Goal: Task Accomplishment & Management: Use online tool/utility

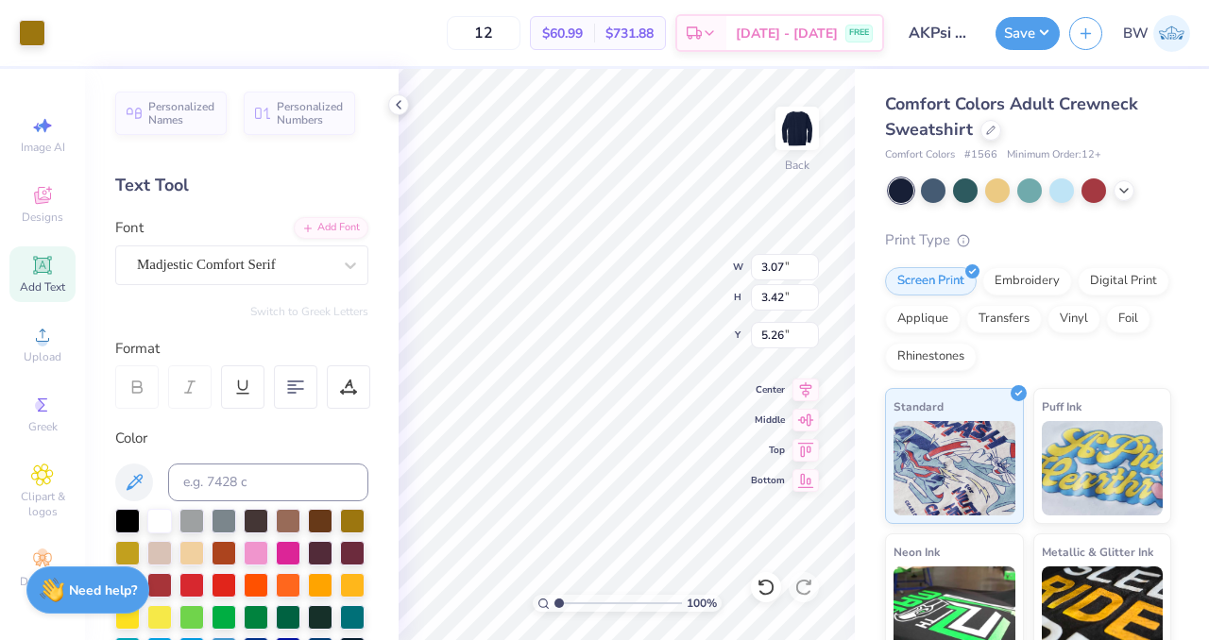
type input "2.94"
type input "3.43"
type input "7.39"
type input "5.46"
type input "3.00"
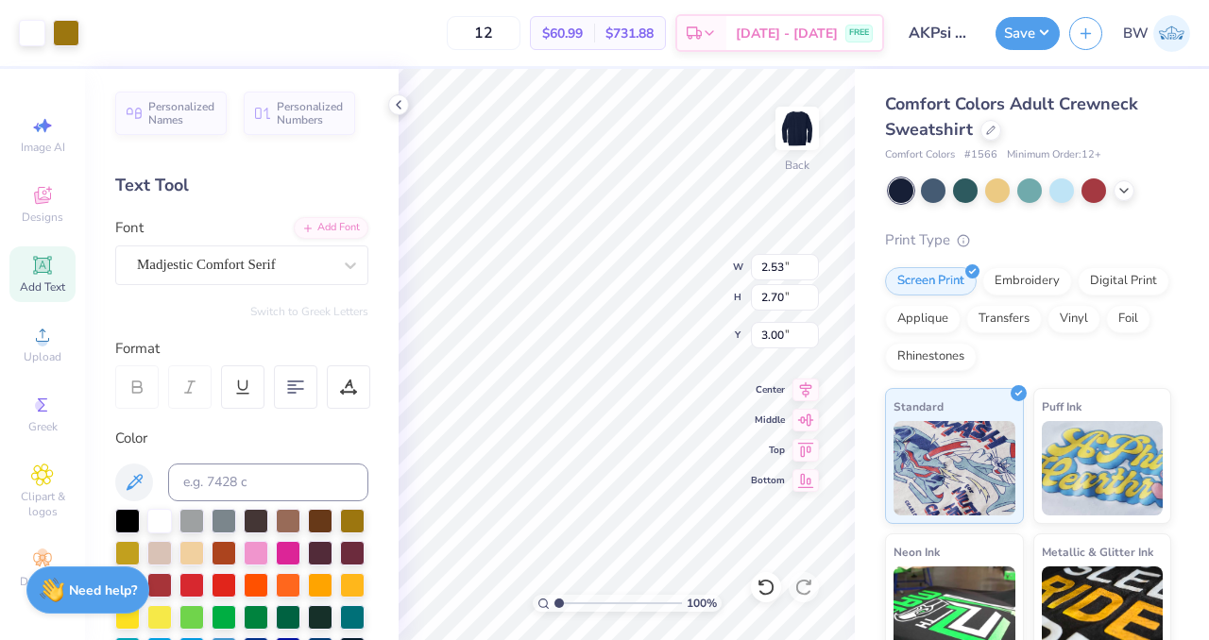
type input "2.53"
type input "2.70"
type input "4.16"
type input "2.94"
type input "3.43"
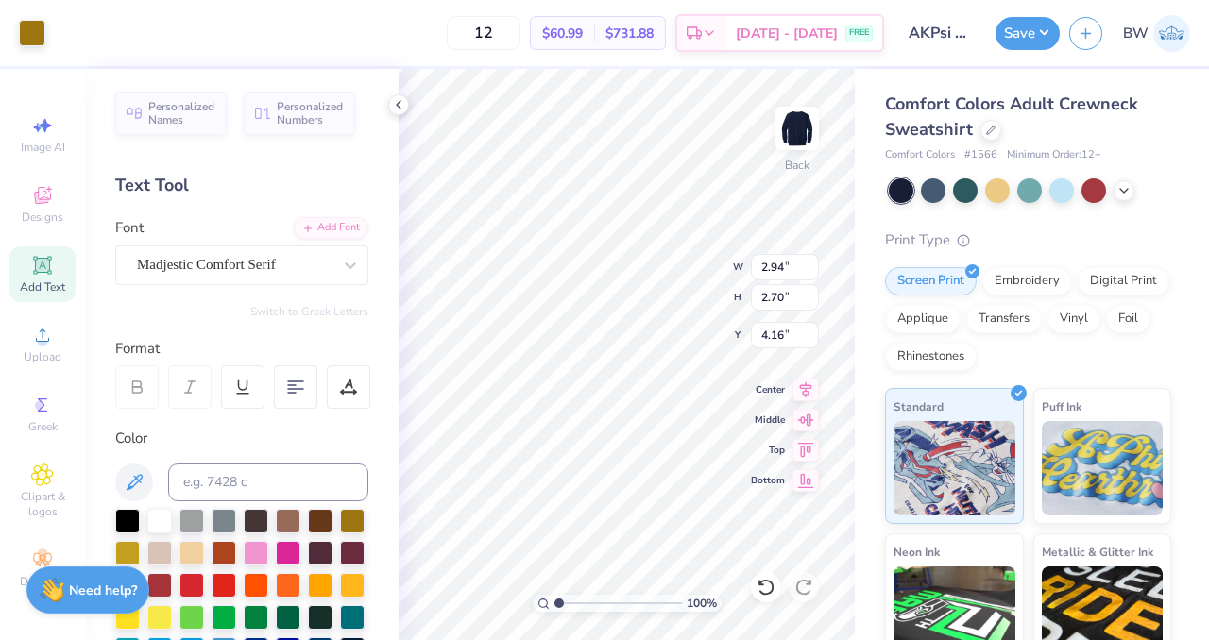
type input "5.68"
type input "2.64"
type input "3.07"
type input "6.43"
type input "3.00"
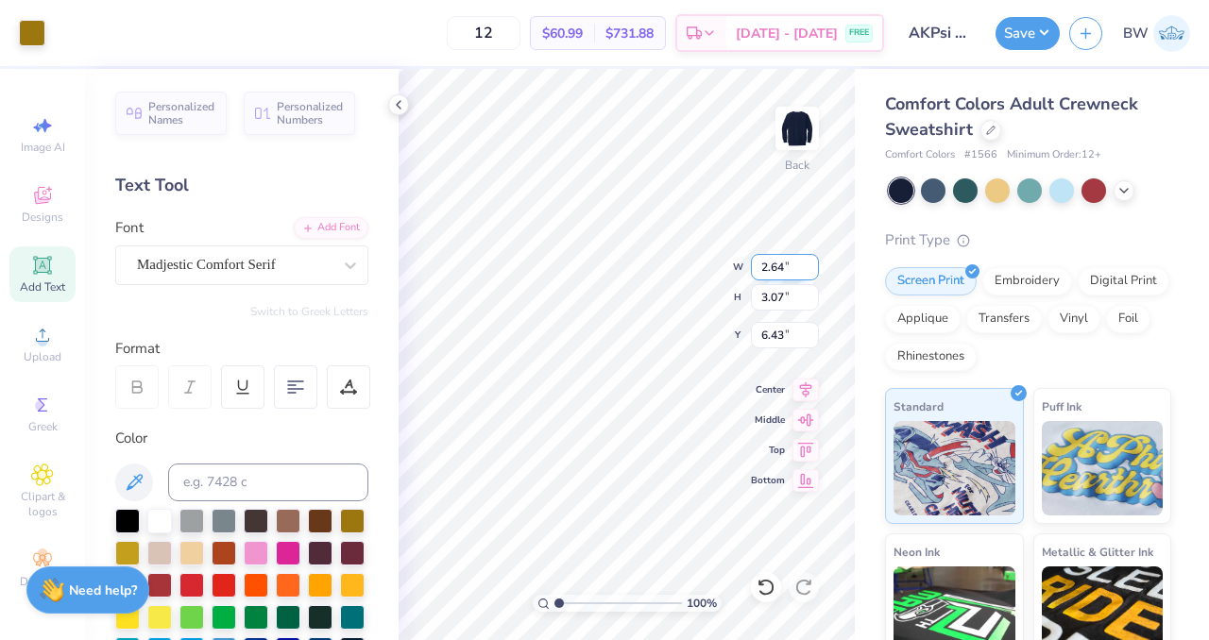
type input "3.42"
type input "5.26"
type input "1.81"
type input "2.07"
type input "6.61"
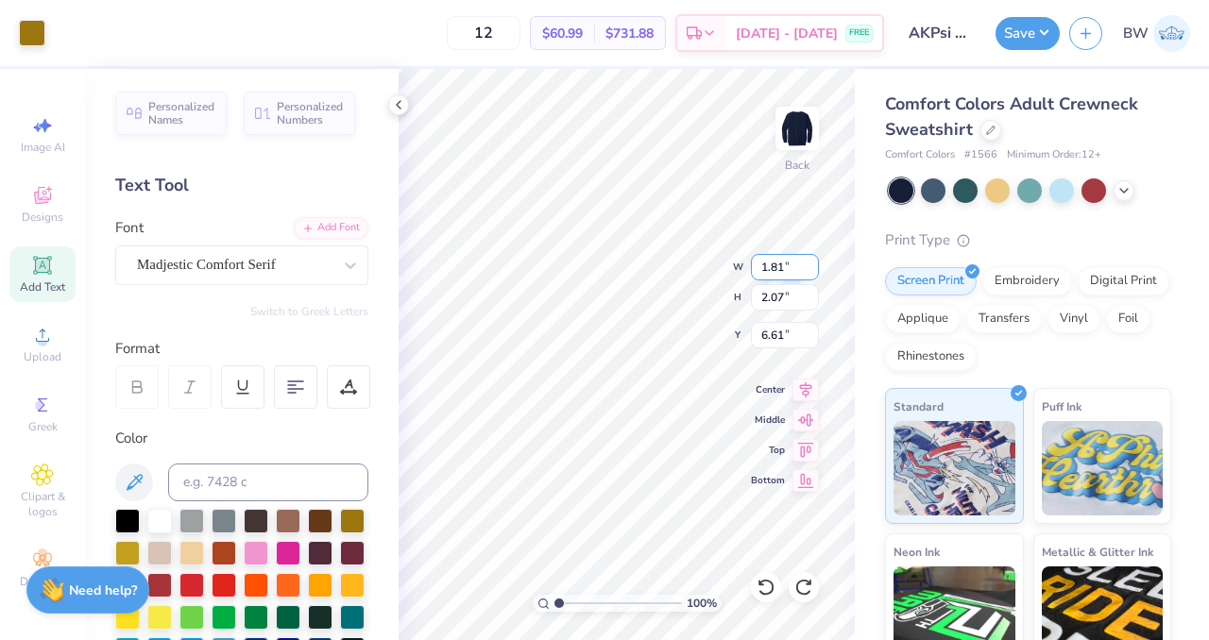
type input "3.00"
type input "3.42"
type input "5.26"
type input "2.56"
type input "2.79"
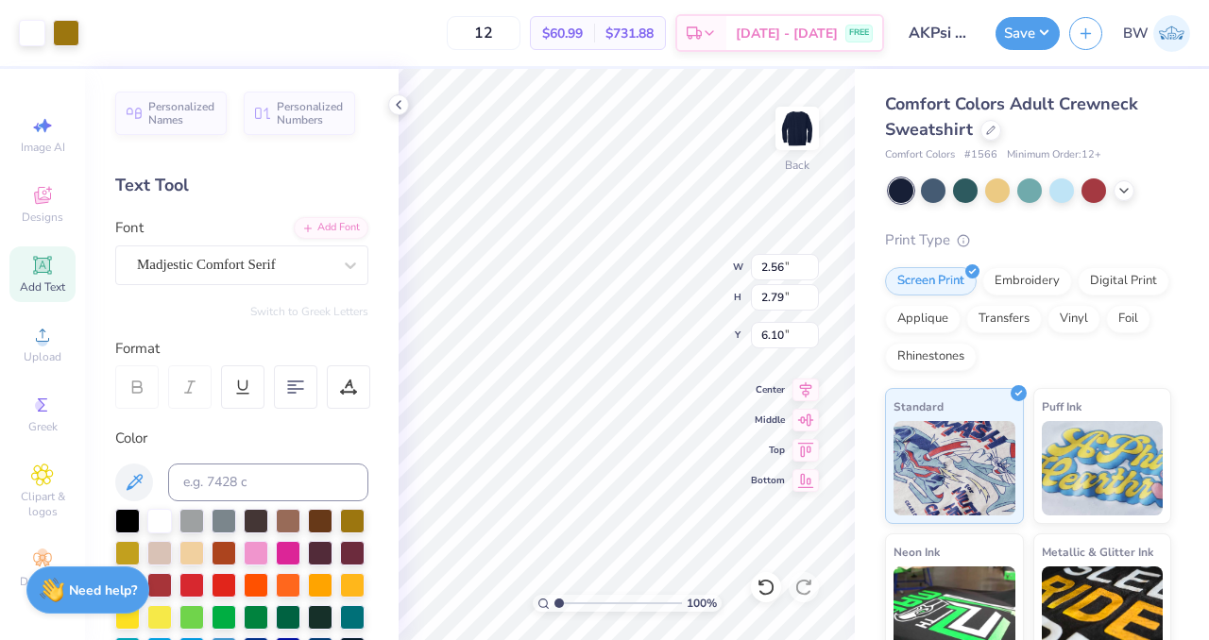
type input "6.10"
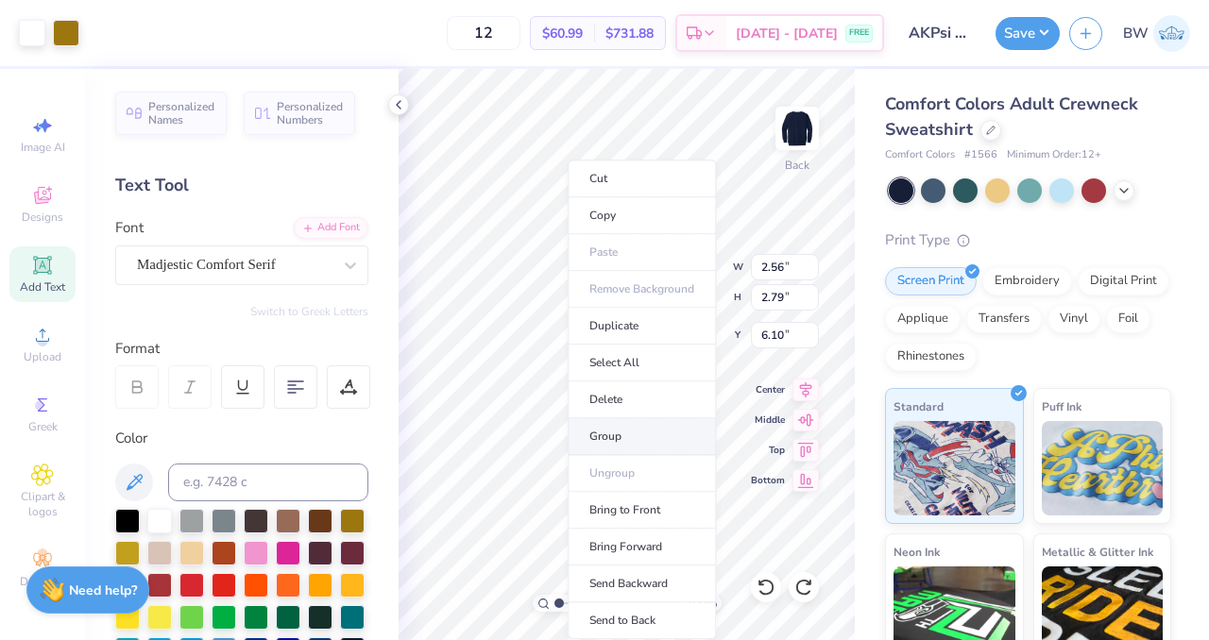
click at [644, 433] on li "Group" at bounding box center [641, 436] width 148 height 37
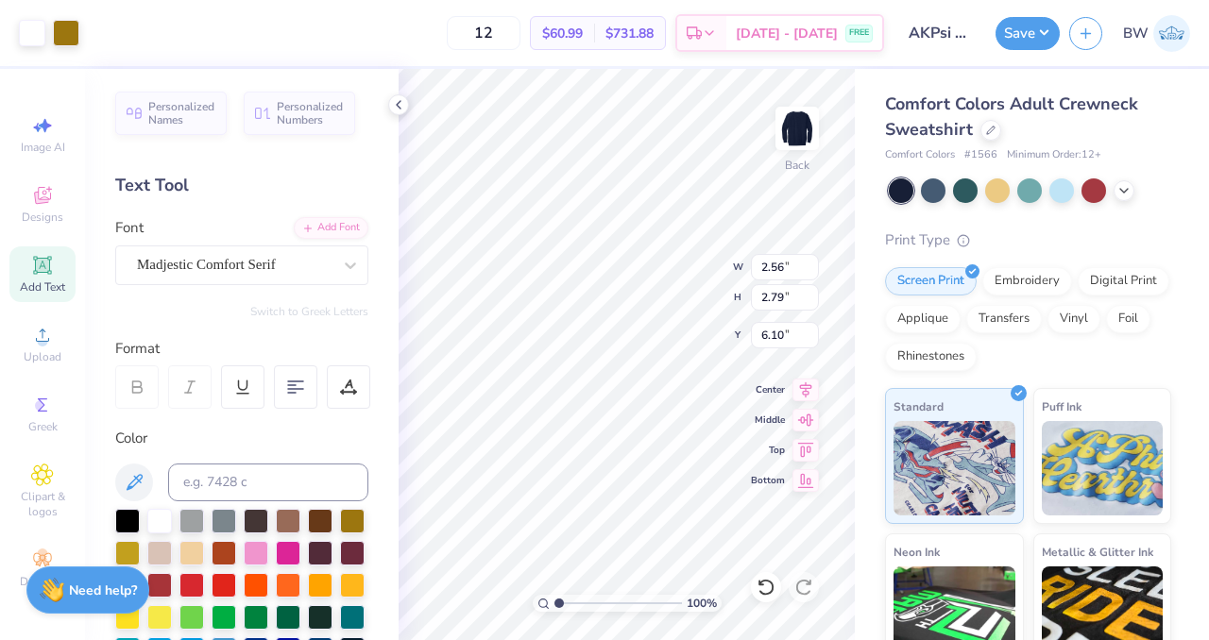
type input "1.60"
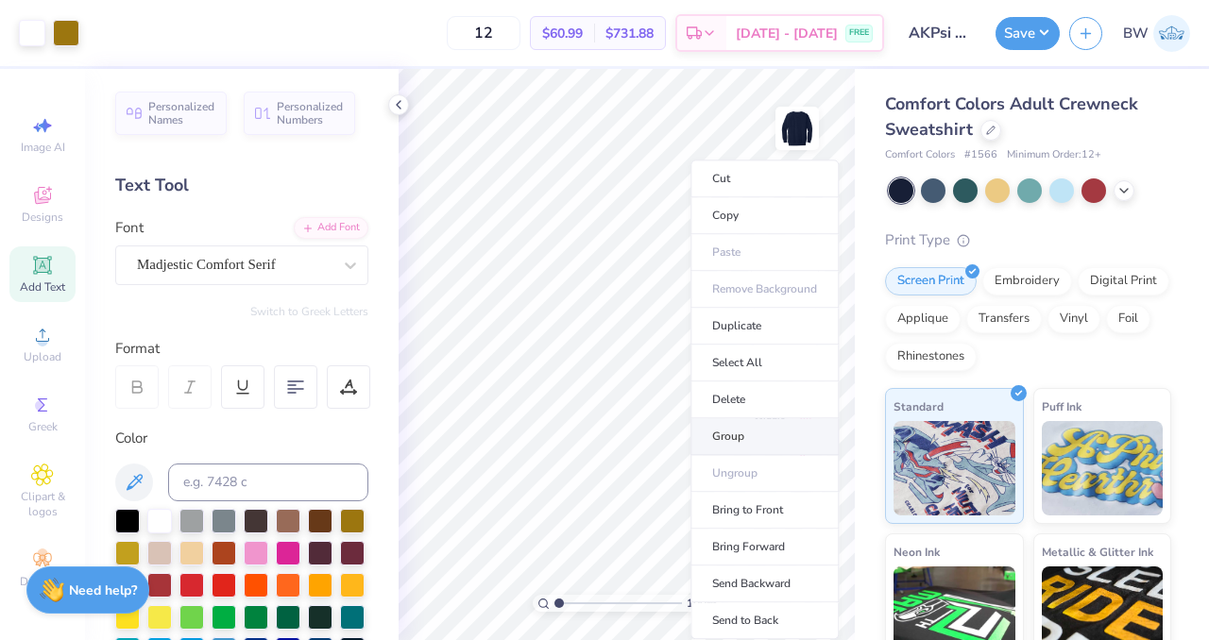
click at [735, 424] on li "Group" at bounding box center [764, 436] width 148 height 37
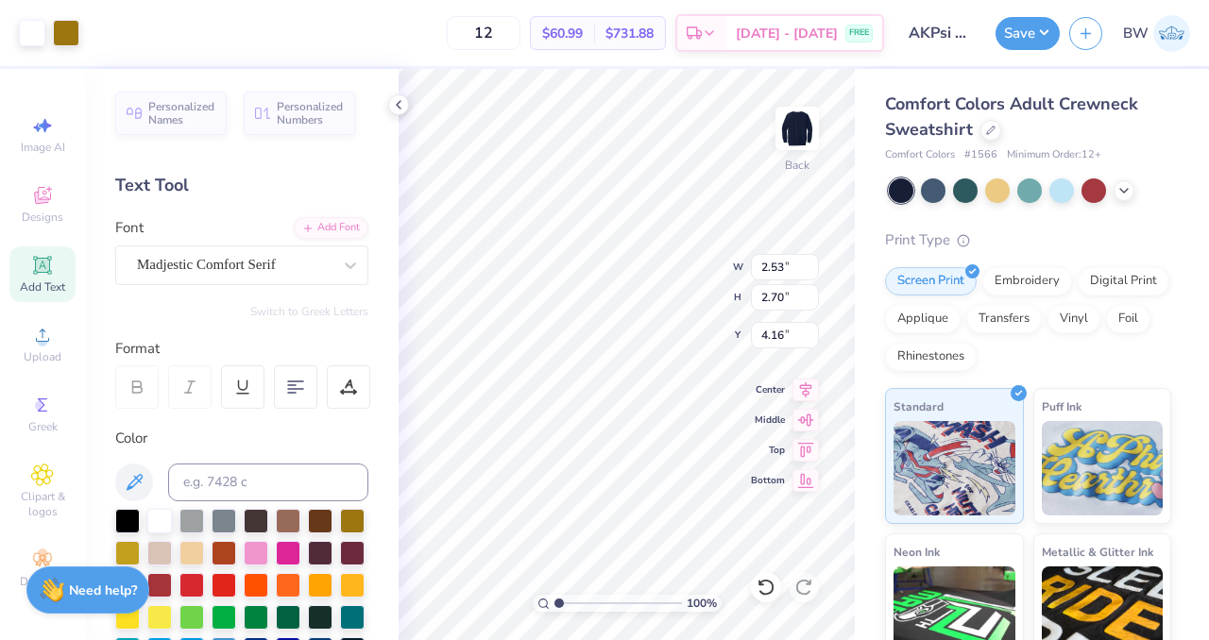
type input "2.64"
type input "3.07"
type input "6.43"
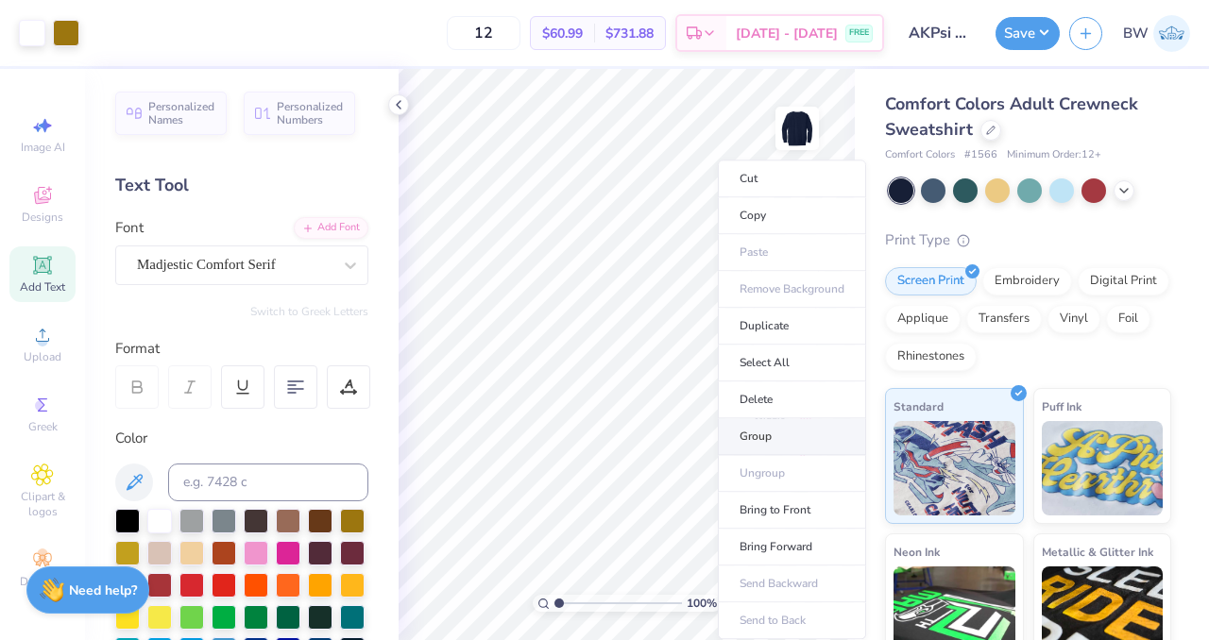
click at [770, 433] on li "Group" at bounding box center [792, 436] width 148 height 37
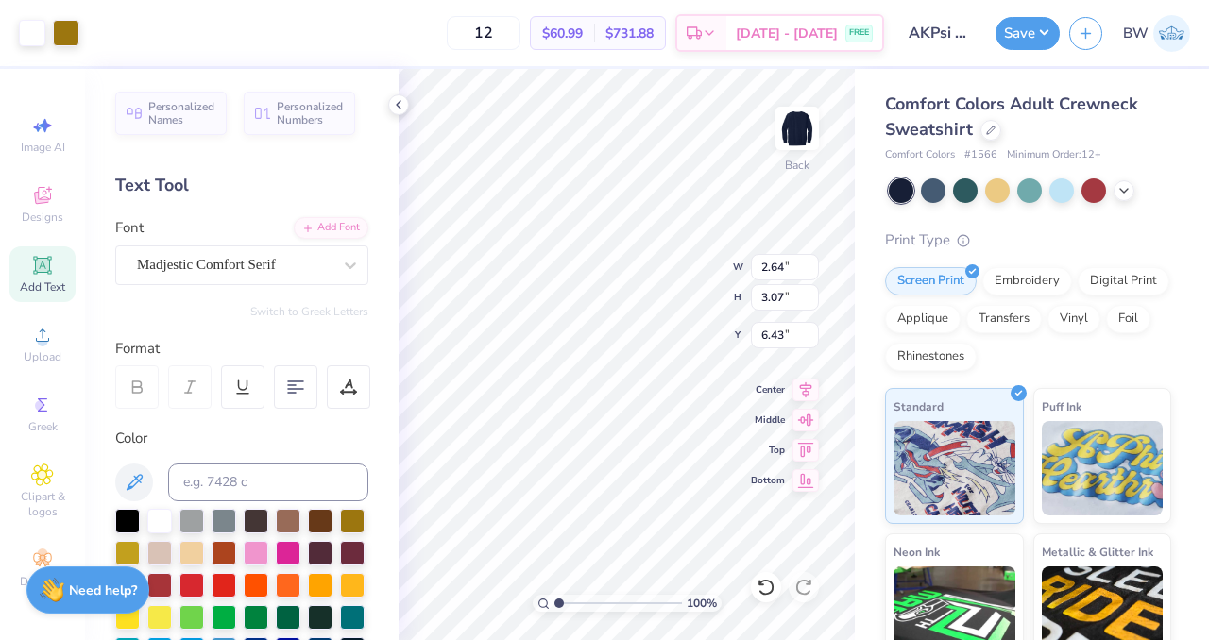
type input "2.53"
type input "2.70"
type input "4.75"
type input "2.56"
type input "2.79"
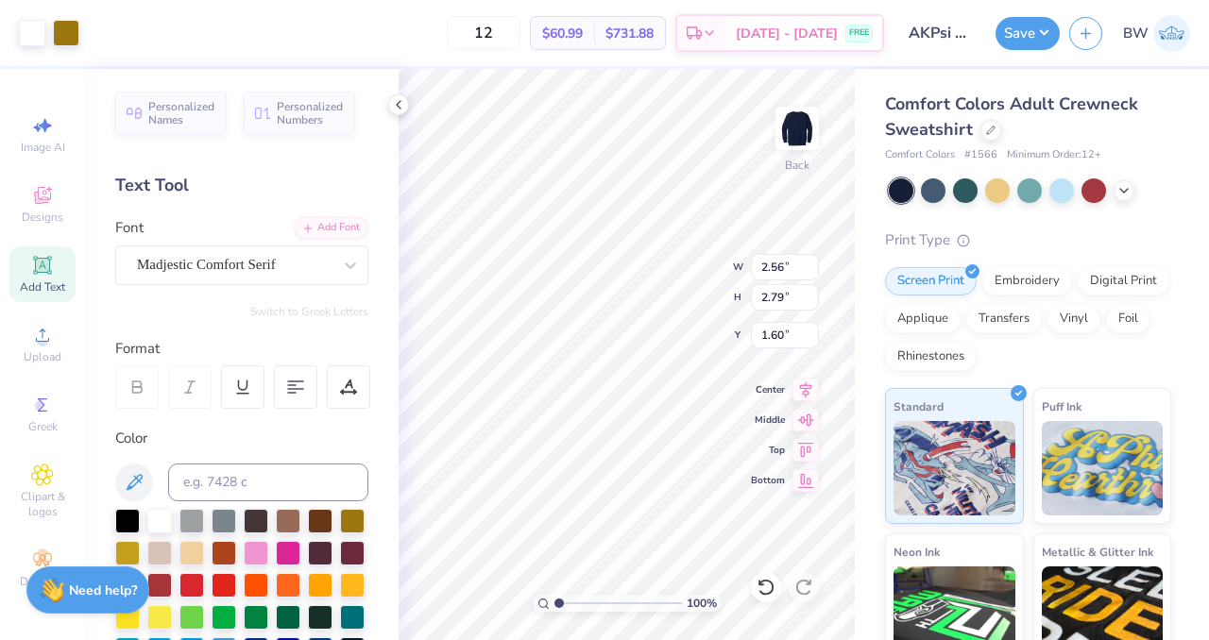
type input "2.51"
type input "3.00"
type input "2.41"
type input "2.63"
type input "2.53"
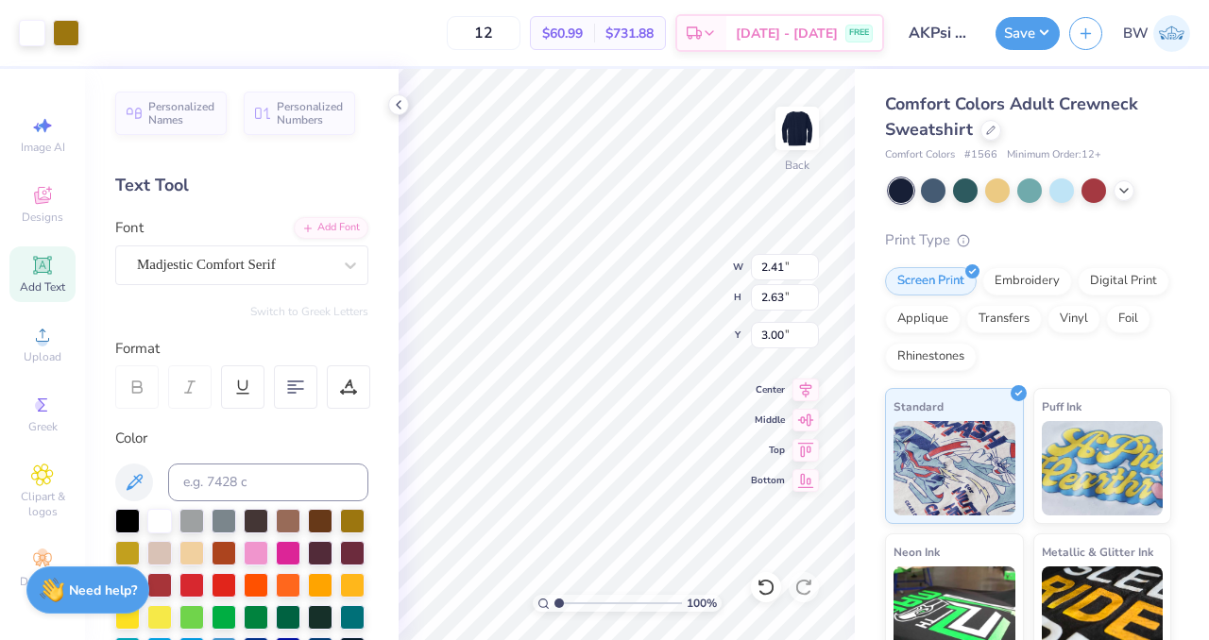
type input "2.70"
type input "4.75"
type input "2.19"
type input "2.34"
type input "2.64"
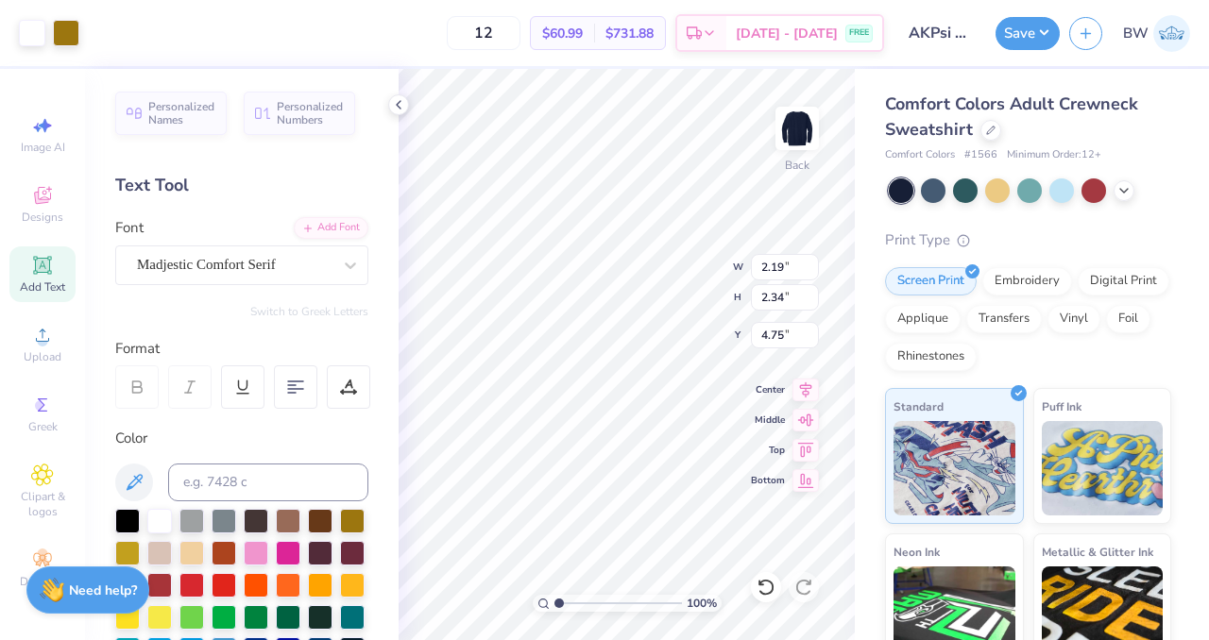
type input "3.07"
type input "6.43"
type input "2.32"
type input "2.70"
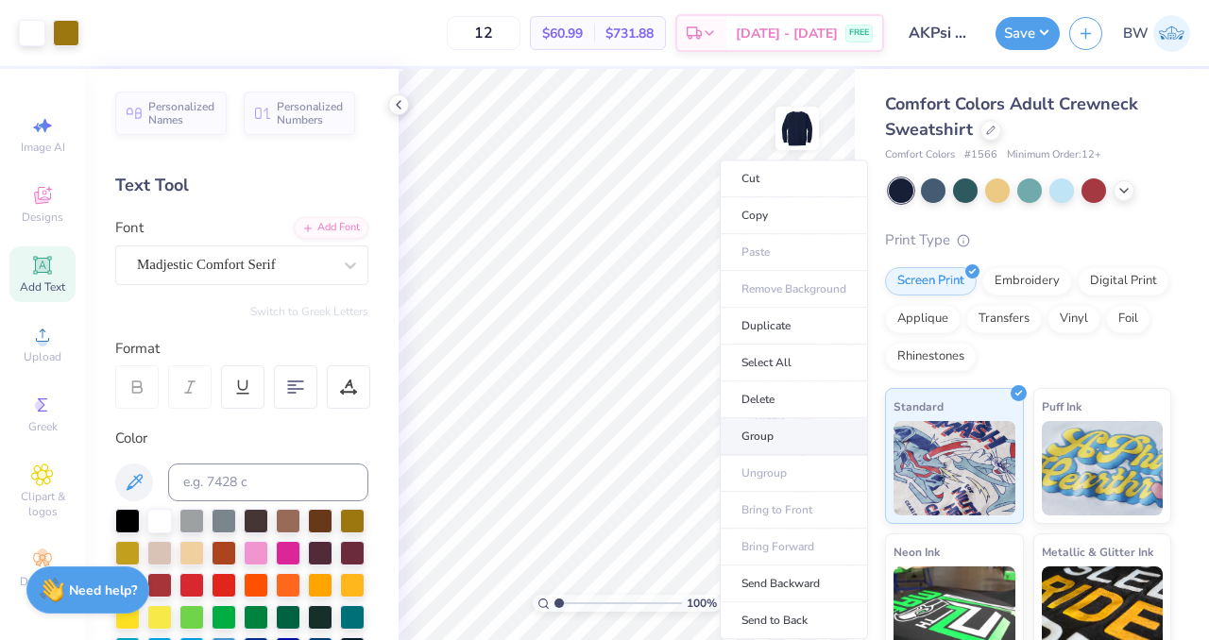
click at [786, 431] on li "Group" at bounding box center [793, 436] width 148 height 37
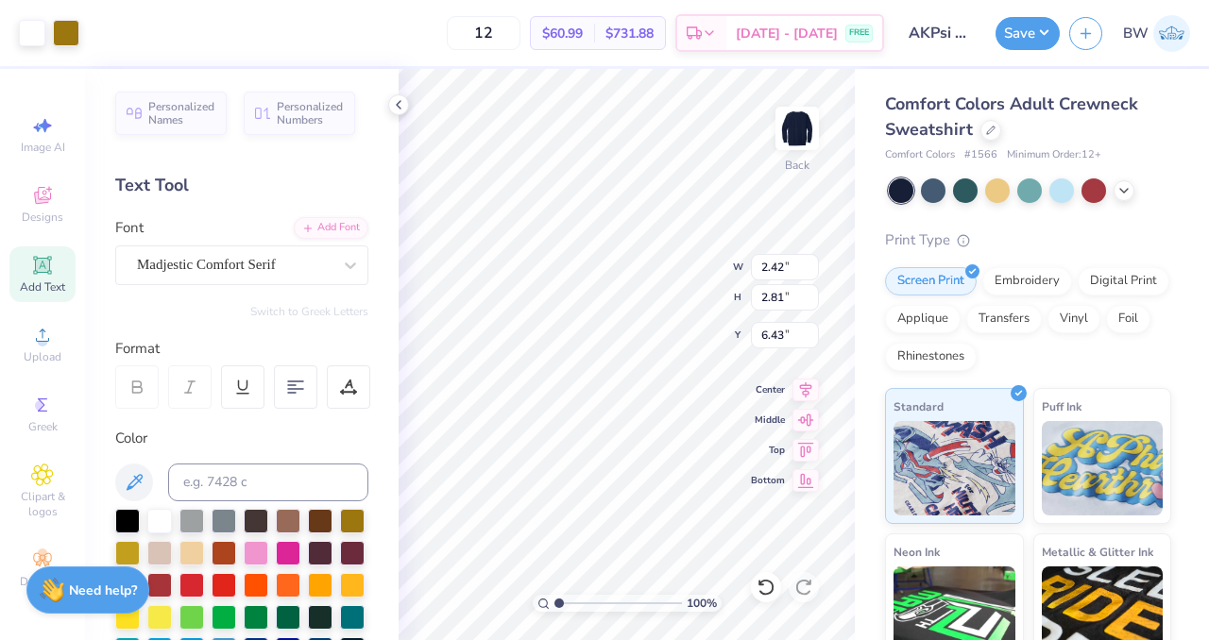
type input "2.42"
type input "2.81"
type input "2.19"
type input "2.34"
type input "4.46"
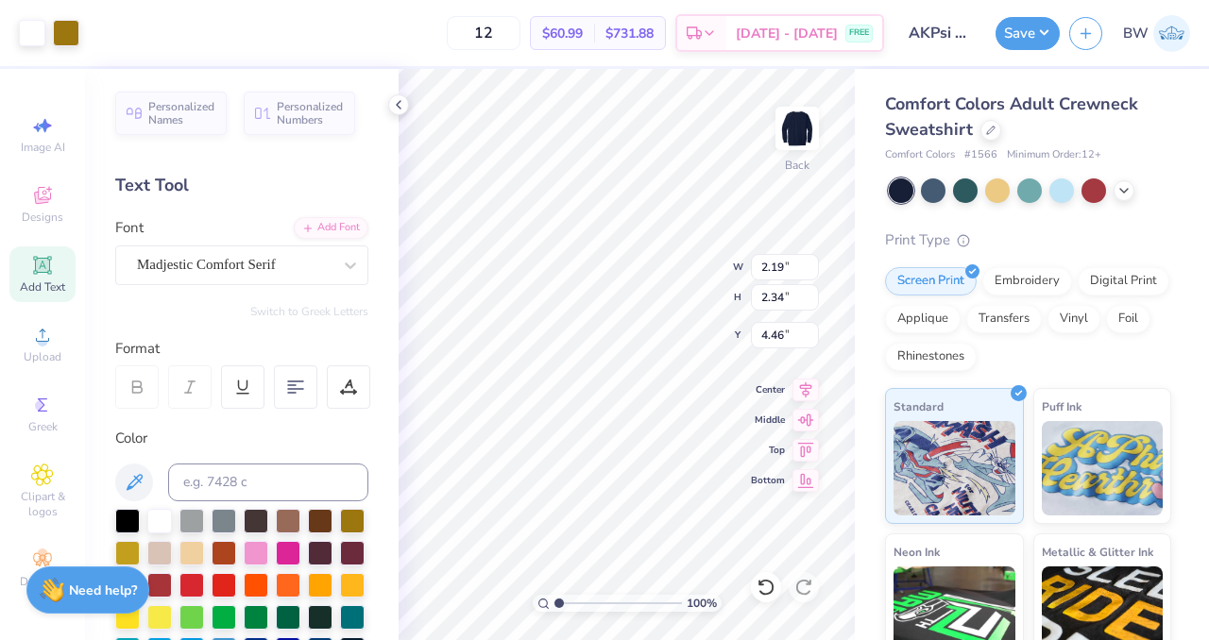
type input "2.42"
type input "2.81"
type input "5.63"
type input "5.42"
type input "5.08"
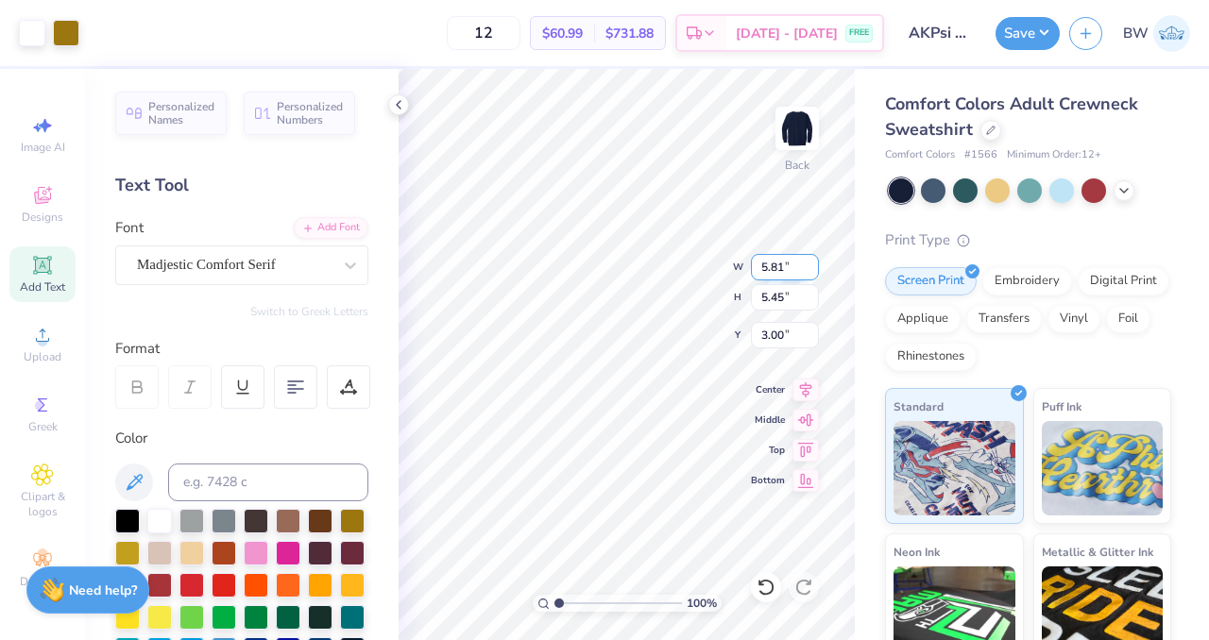
type input "3.37"
type input "3.00"
click at [32, 44] on div at bounding box center [32, 31] width 26 height 26
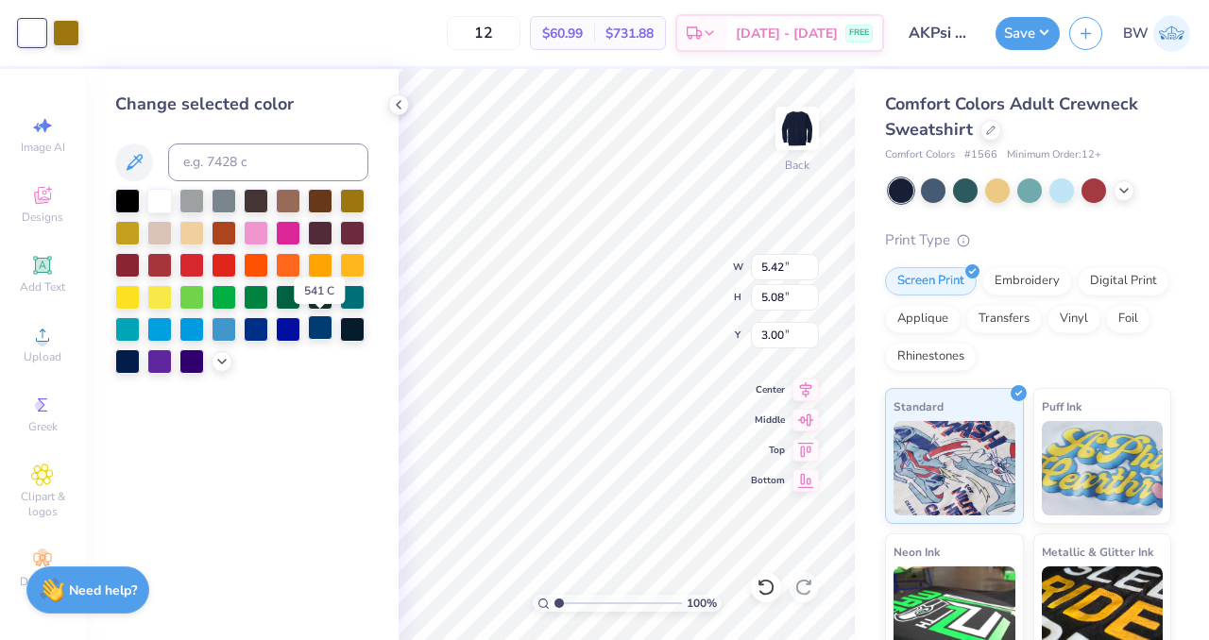
click at [313, 331] on div at bounding box center [320, 327] width 25 height 25
click at [135, 358] on div at bounding box center [127, 359] width 25 height 25
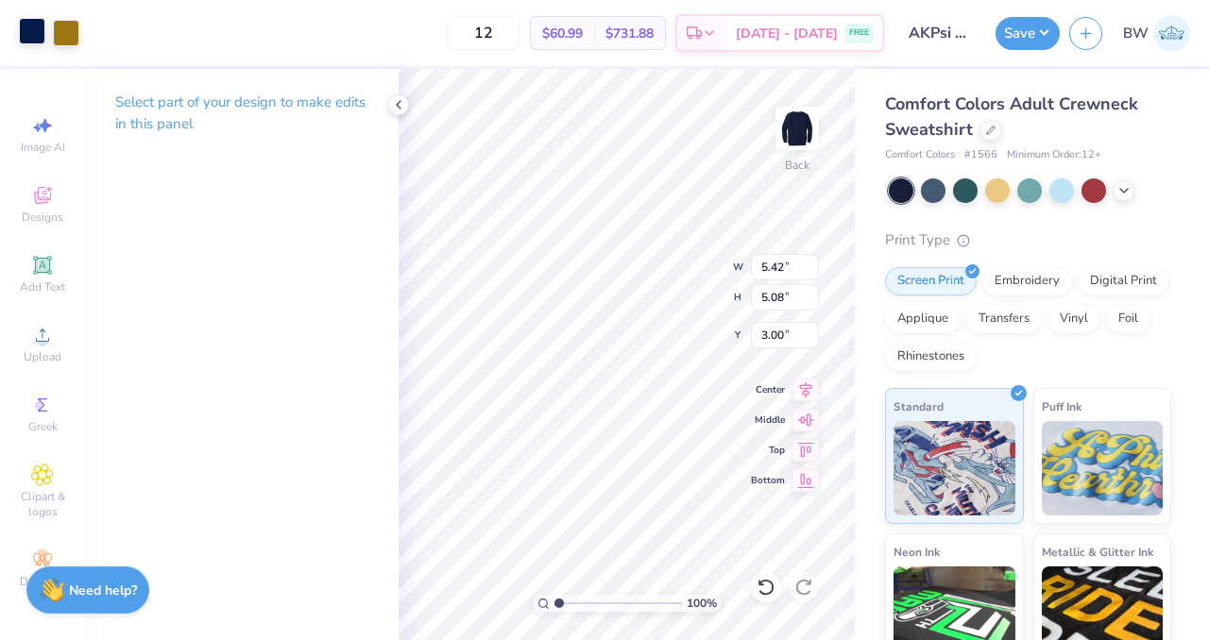
click at [36, 28] on div at bounding box center [32, 31] width 26 height 26
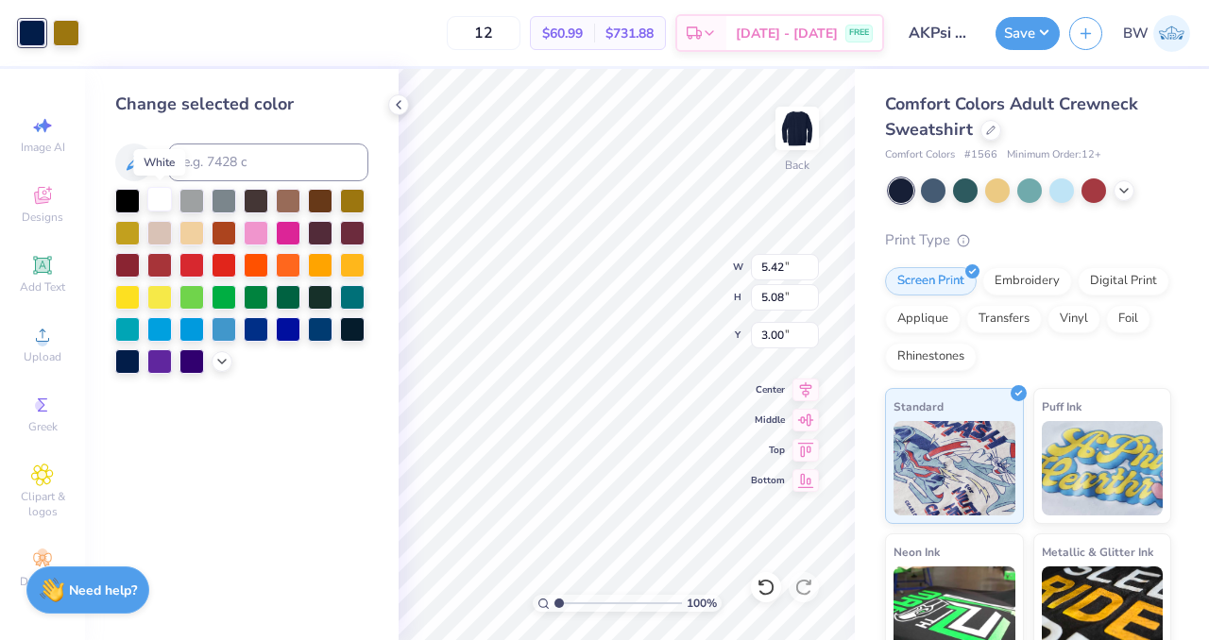
click at [162, 202] on div at bounding box center [159, 199] width 25 height 25
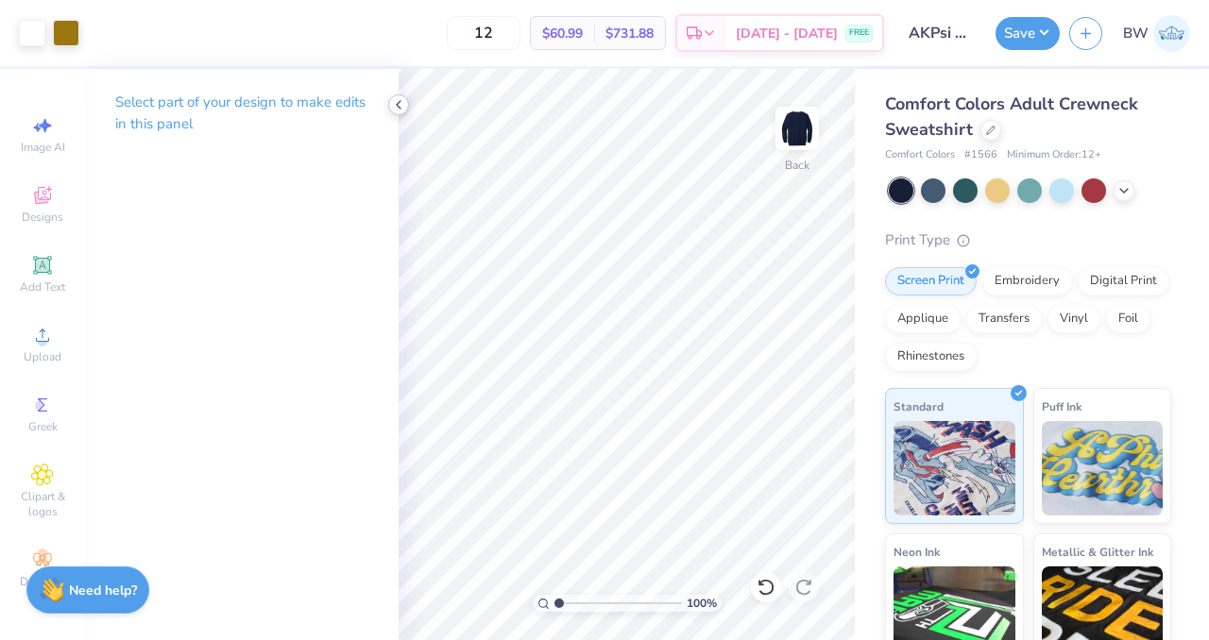
click at [400, 105] on icon at bounding box center [398, 104] width 15 height 15
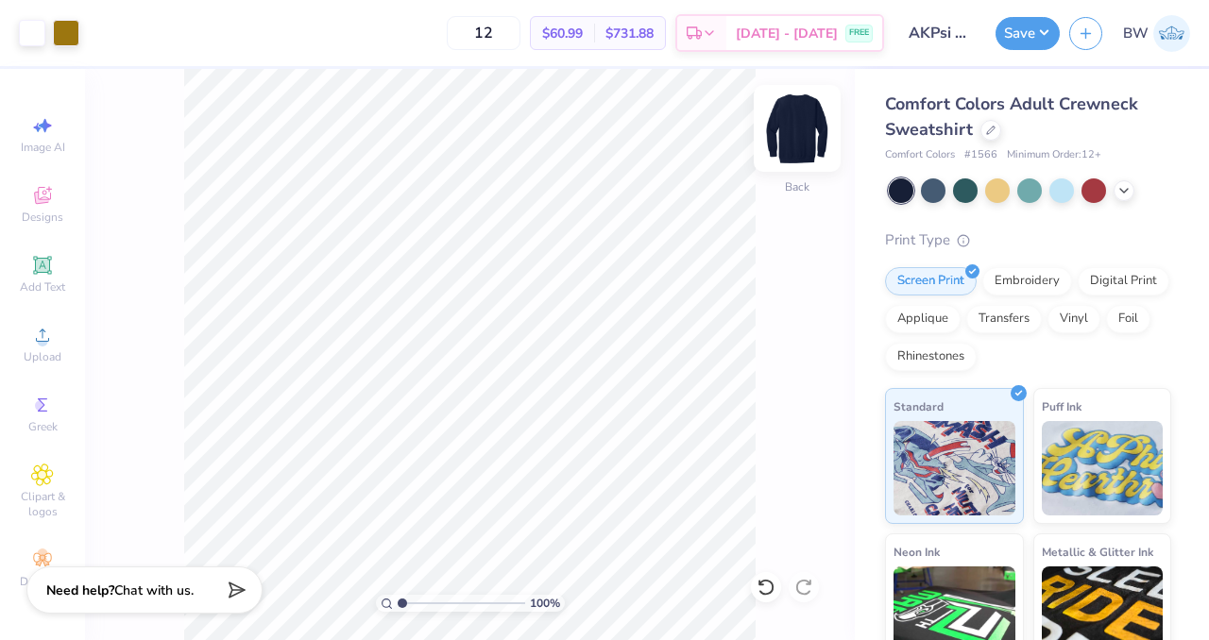
click at [808, 128] on img at bounding box center [797, 129] width 76 height 76
click at [800, 154] on img at bounding box center [797, 129] width 76 height 76
click at [23, 263] on div "Add Text" at bounding box center [42, 274] width 66 height 56
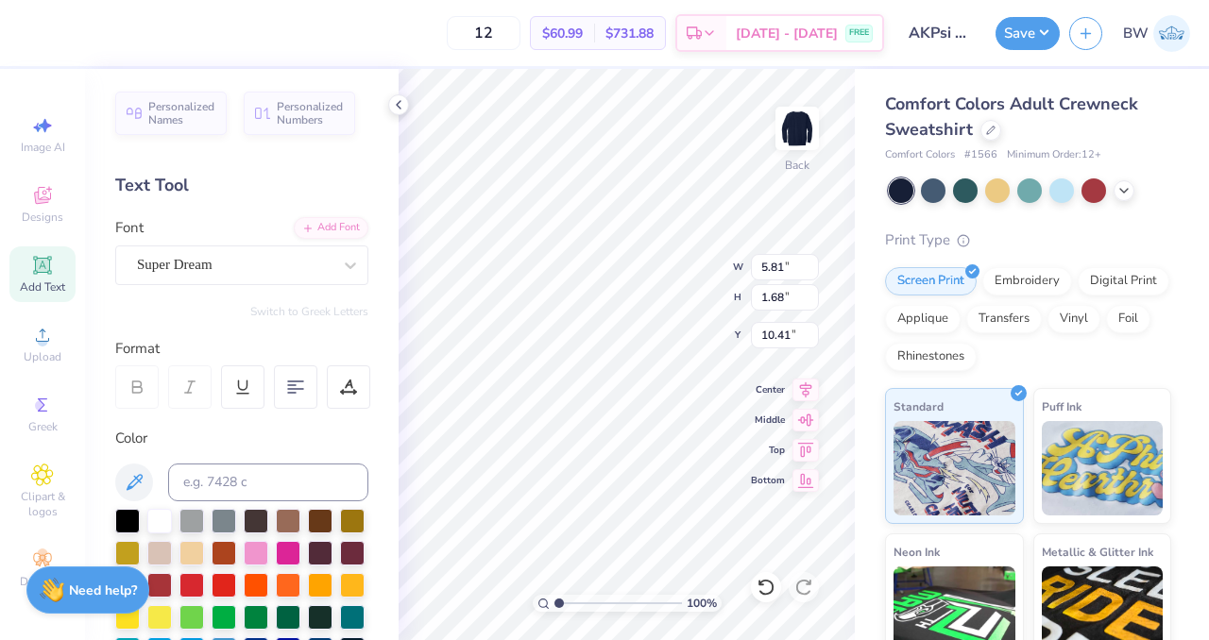
type input "19.07"
type input "2.71"
type input "0.78"
type input "19.96"
click at [340, 532] on div at bounding box center [352, 519] width 25 height 25
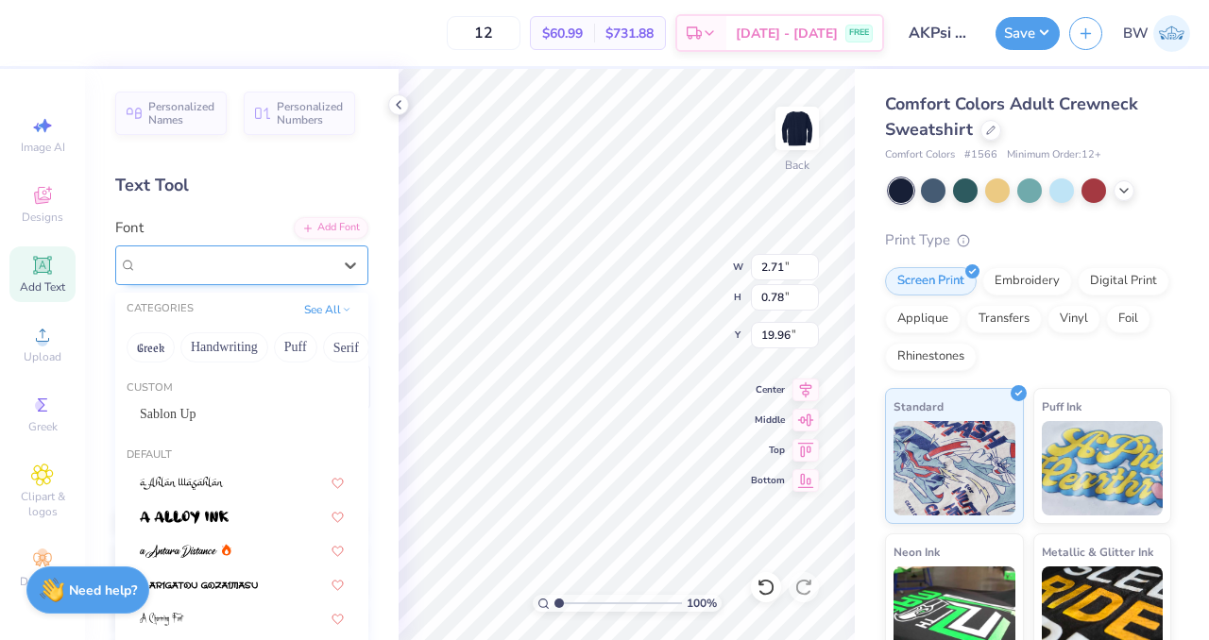
click at [197, 269] on div "Super Dream" at bounding box center [234, 264] width 198 height 29
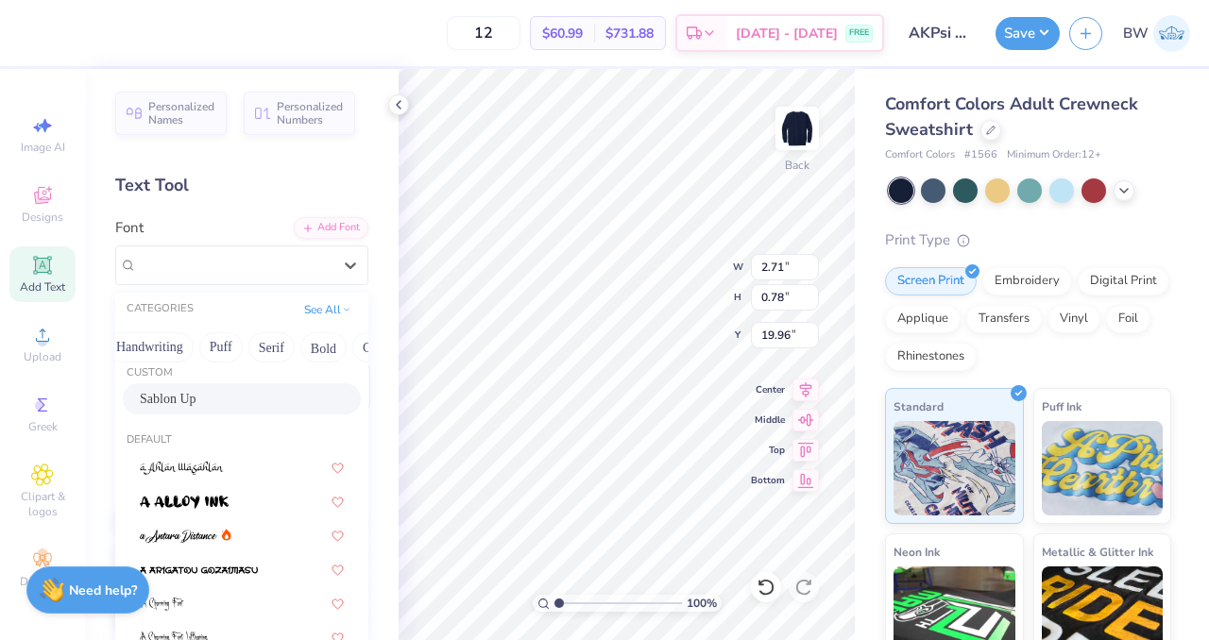
scroll to position [0, 55]
click at [279, 340] on button "Serif" at bounding box center [291, 347] width 46 height 30
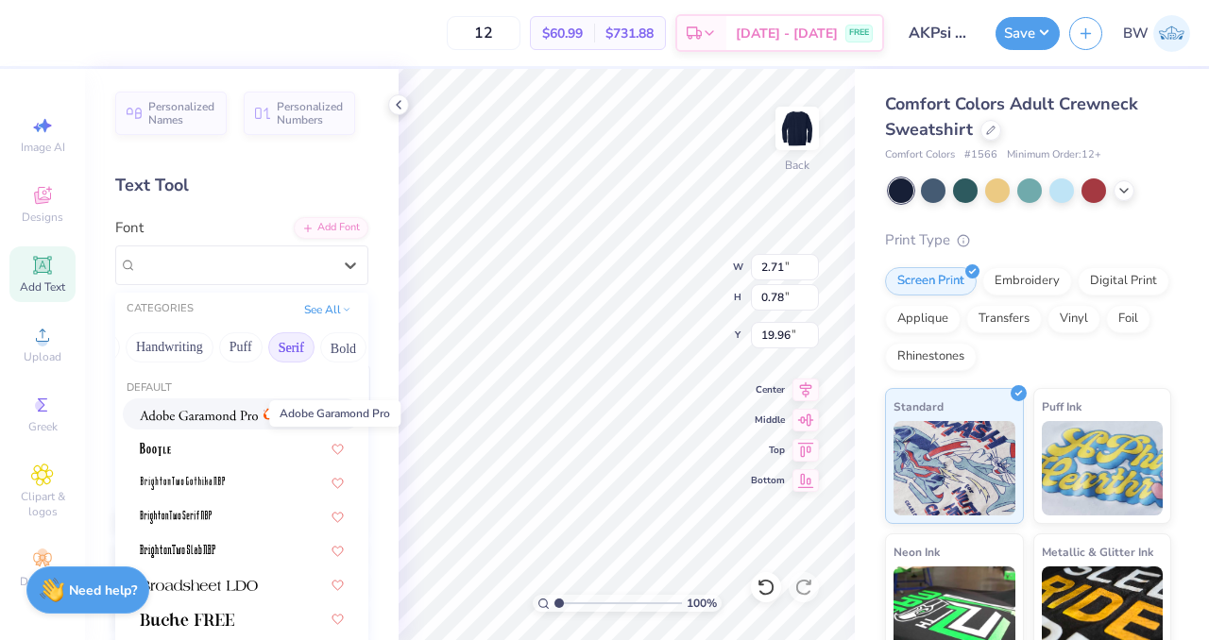
click at [192, 409] on img at bounding box center [199, 415] width 118 height 13
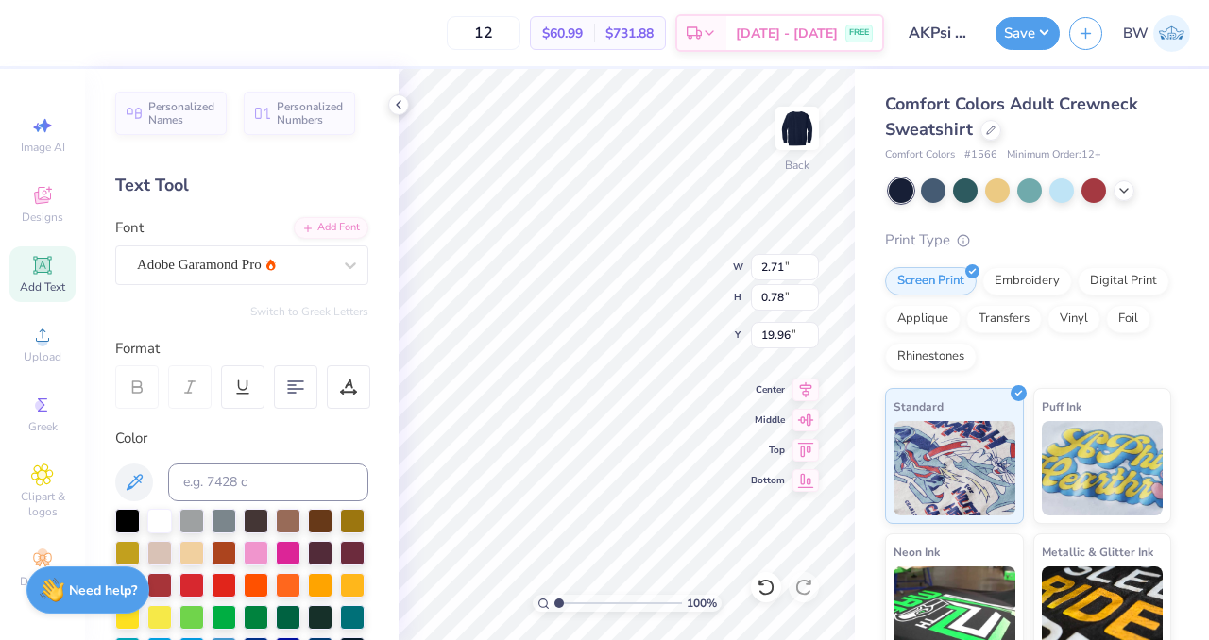
type input "2.83"
type input "19.97"
type textarea "T"
type textarea "Executive Board"
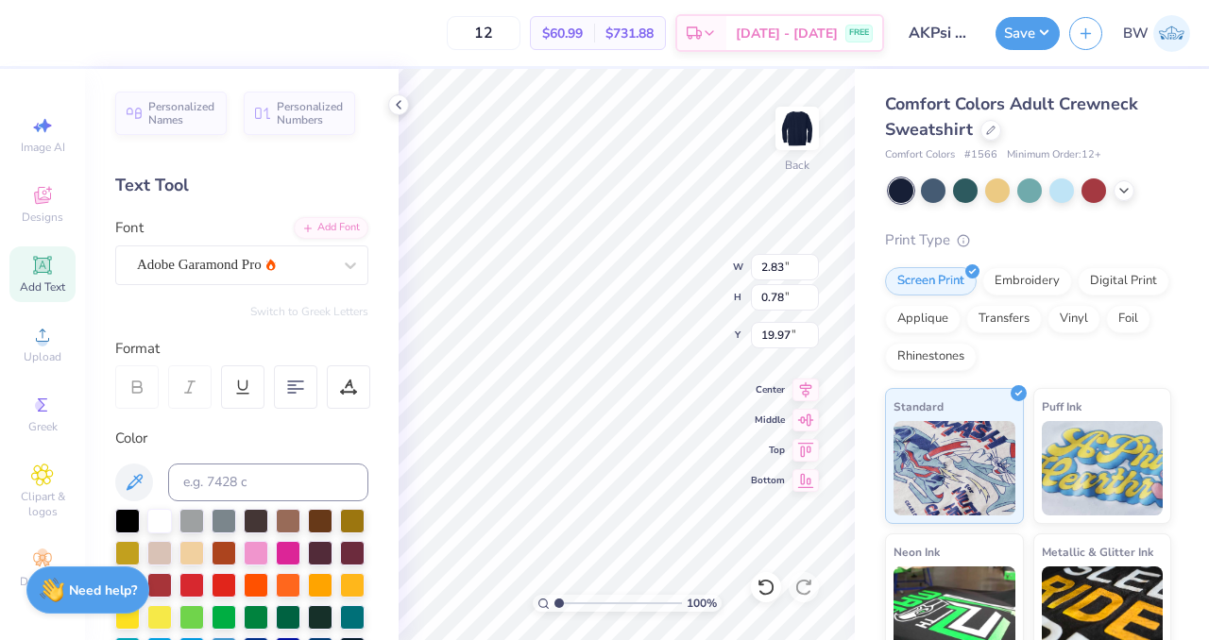
scroll to position [15, 8]
type input "19.32"
type input "4.14"
type input "0.49"
type input "19.65"
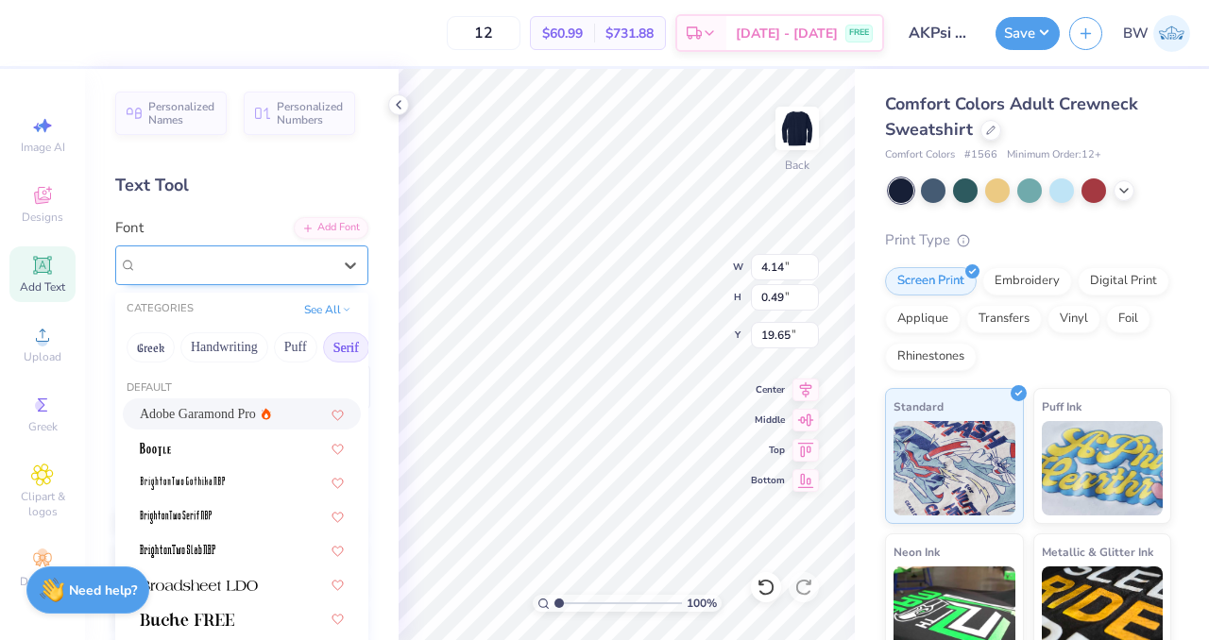
click at [215, 279] on div "Adobe Garamond Pro" at bounding box center [234, 264] width 198 height 29
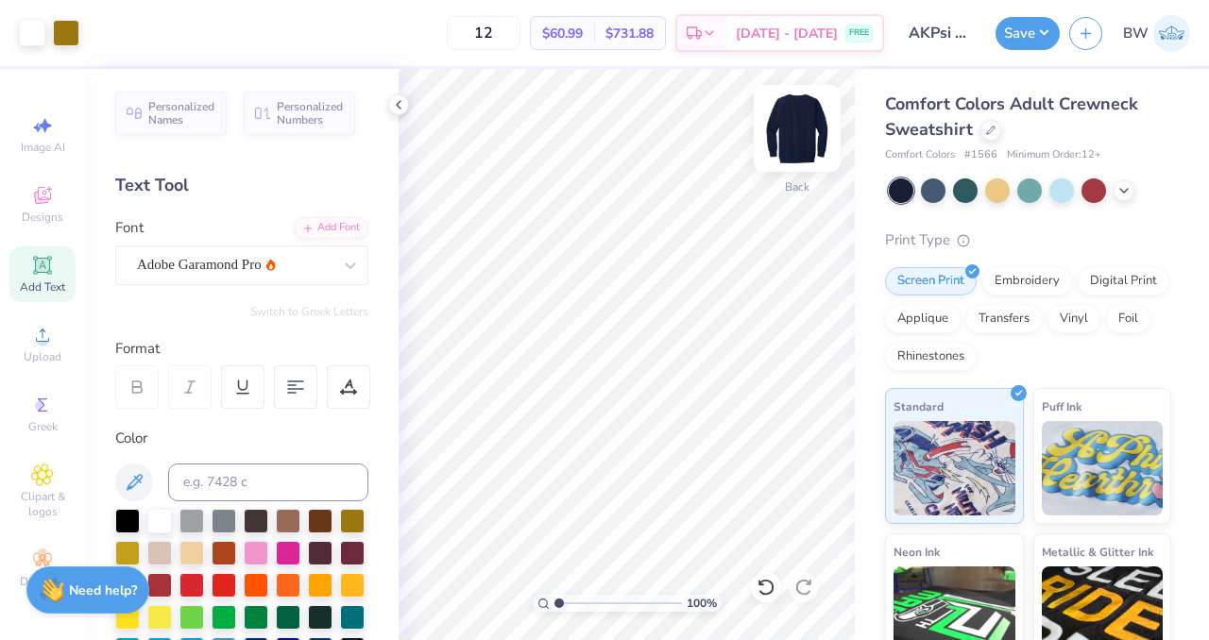
click at [792, 144] on img at bounding box center [797, 129] width 76 height 76
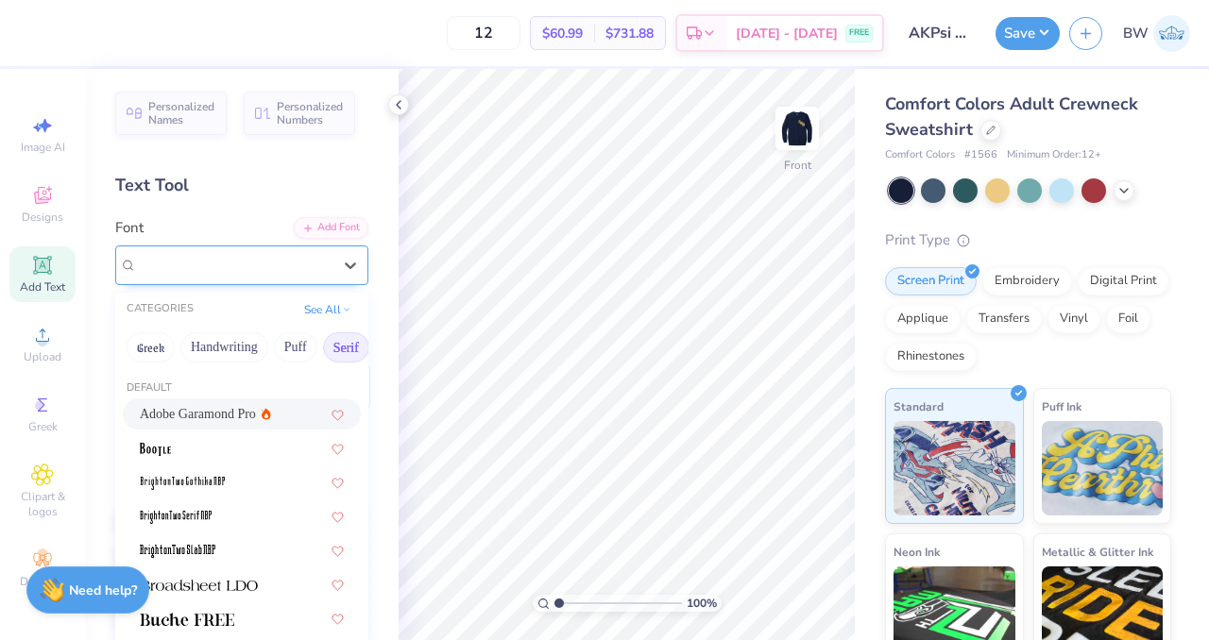
click at [236, 260] on div "Adobe Garamond Pro" at bounding box center [234, 264] width 198 height 29
click at [160, 334] on button "Greek" at bounding box center [151, 347] width 48 height 30
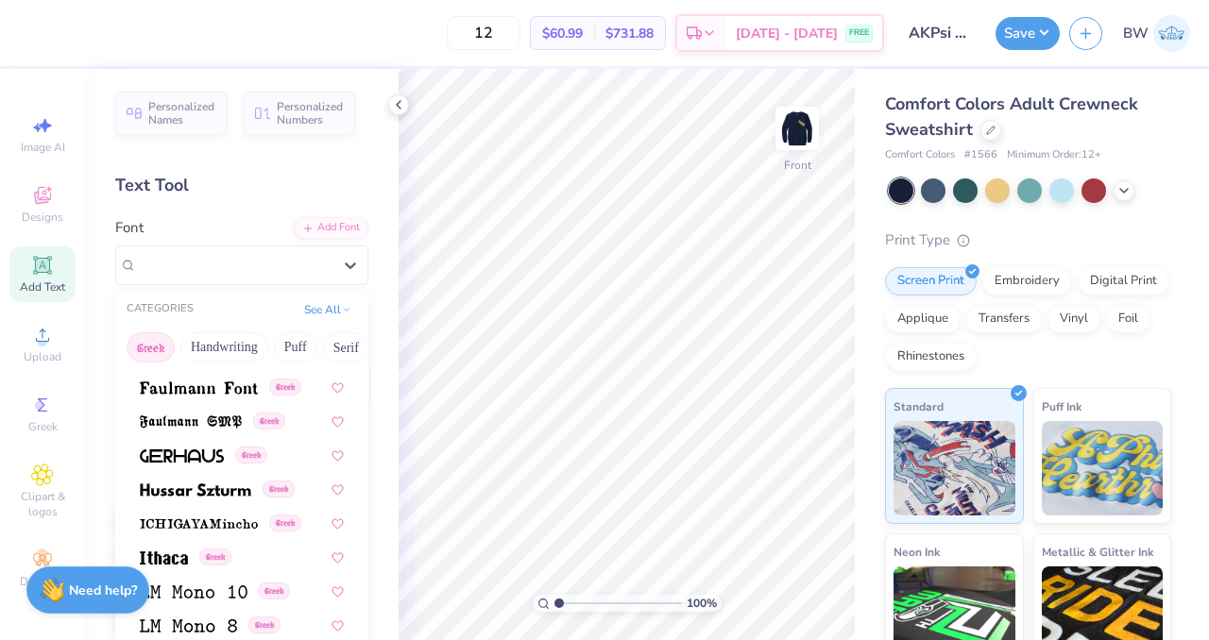
scroll to position [663, 0]
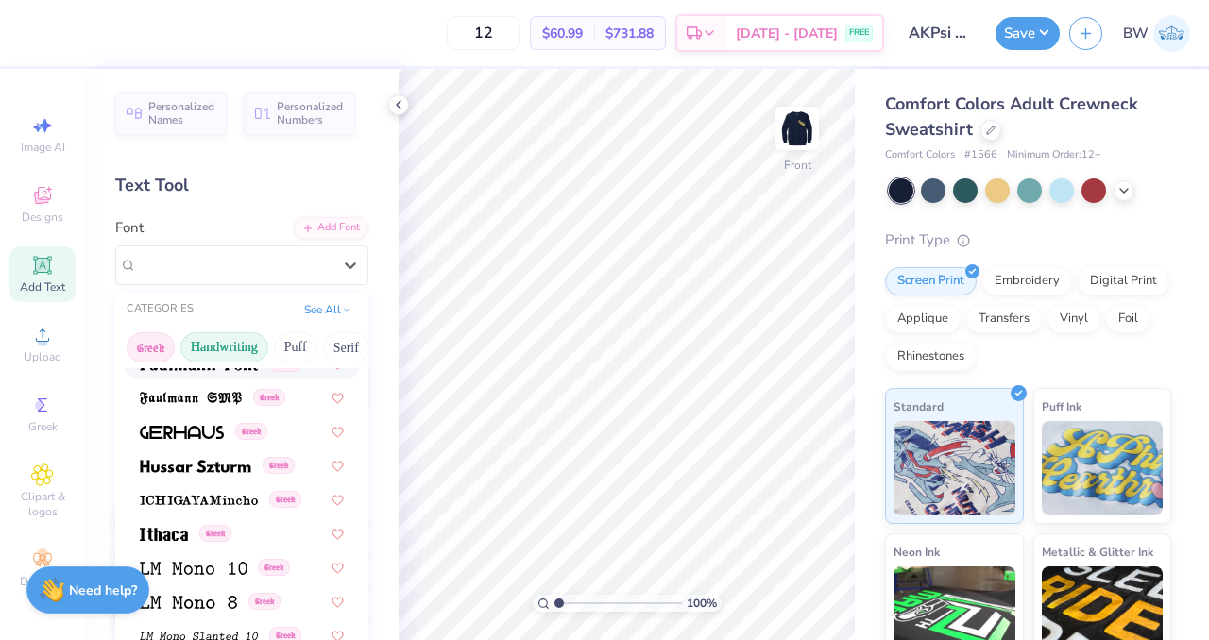
click at [210, 342] on button "Handwriting" at bounding box center [224, 347] width 88 height 30
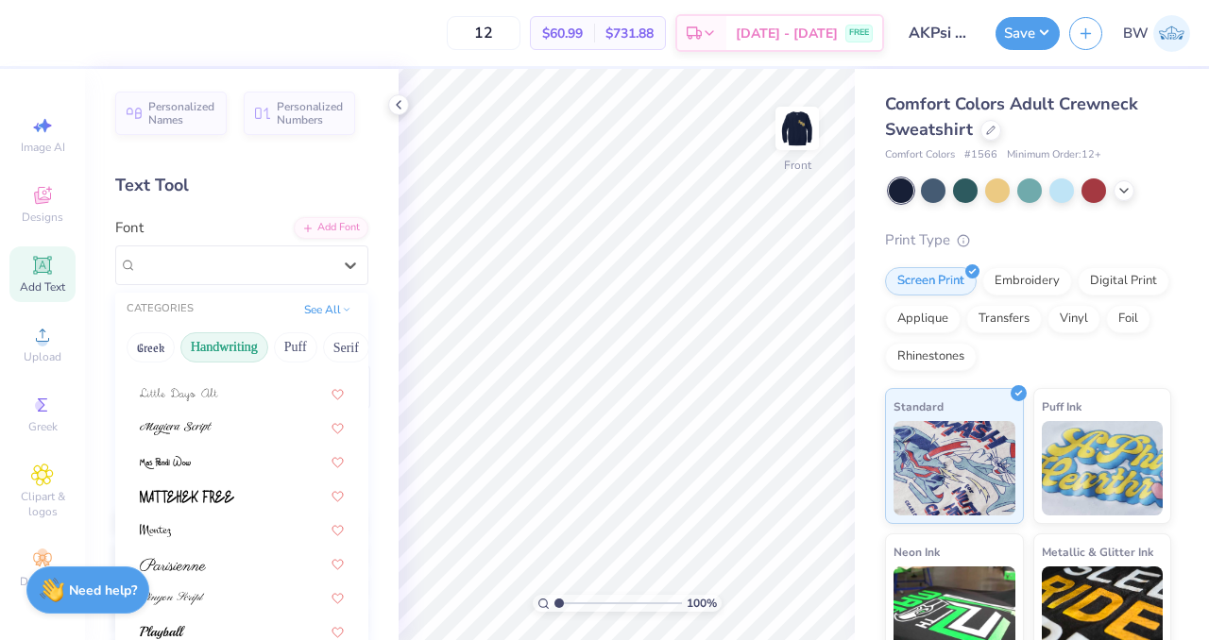
scroll to position [428, 0]
click at [211, 590] on div at bounding box center [242, 598] width 204 height 20
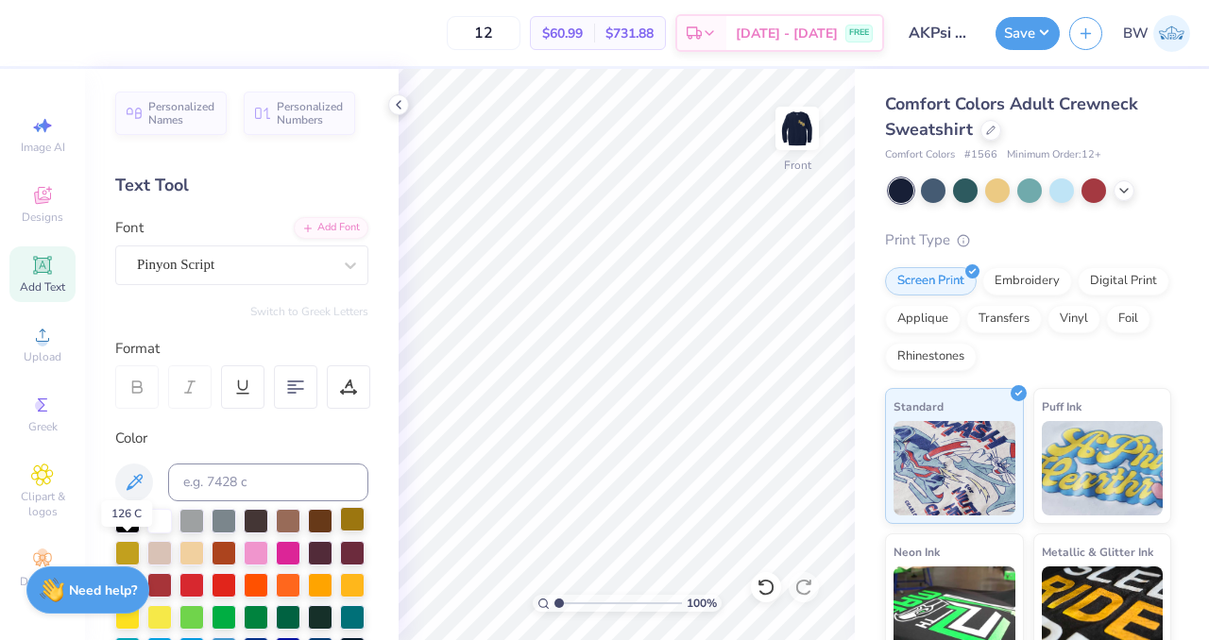
click at [340, 532] on div at bounding box center [352, 519] width 25 height 25
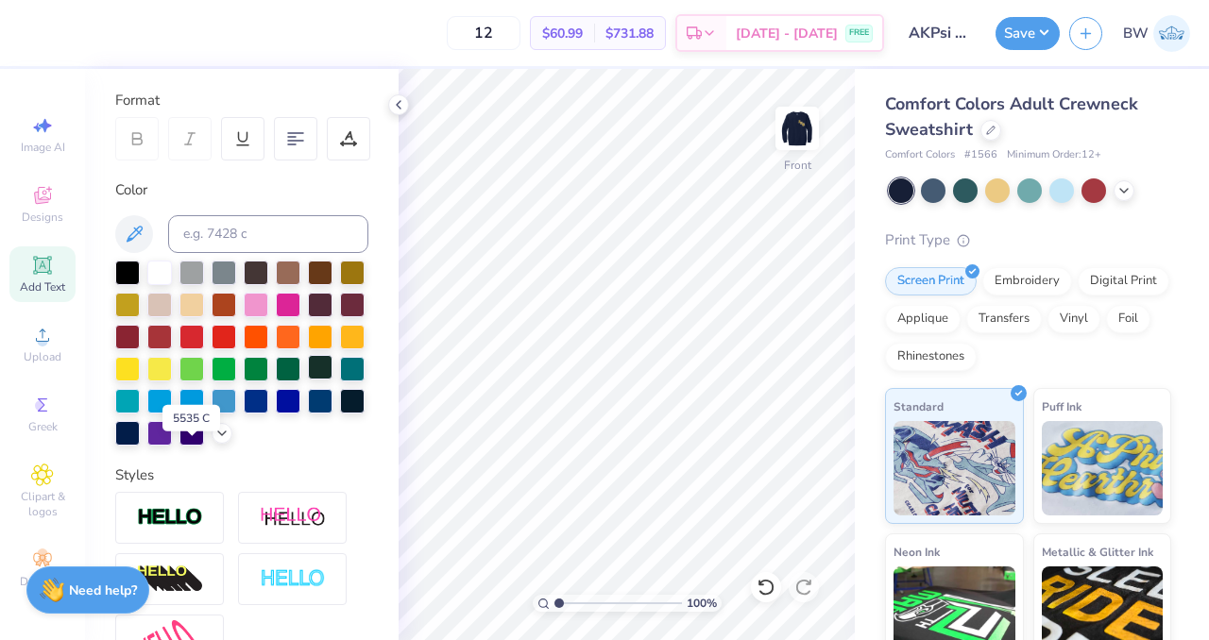
scroll to position [0, 0]
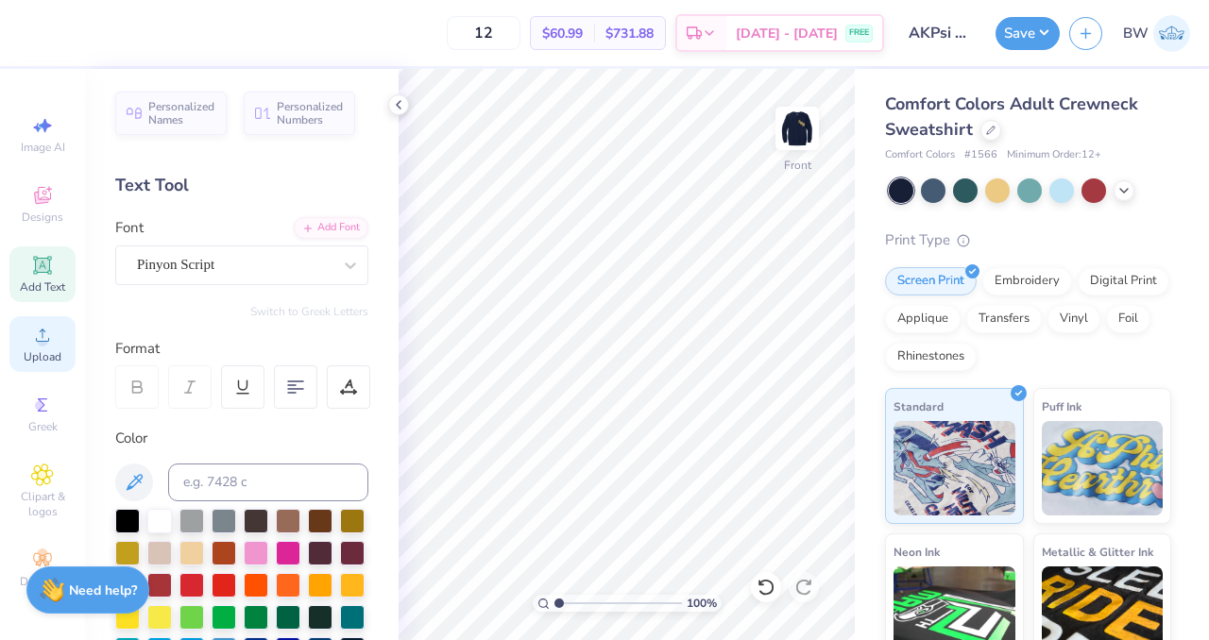
click at [45, 324] on icon at bounding box center [42, 335] width 23 height 23
click at [39, 278] on div "Add Text" at bounding box center [42, 274] width 66 height 56
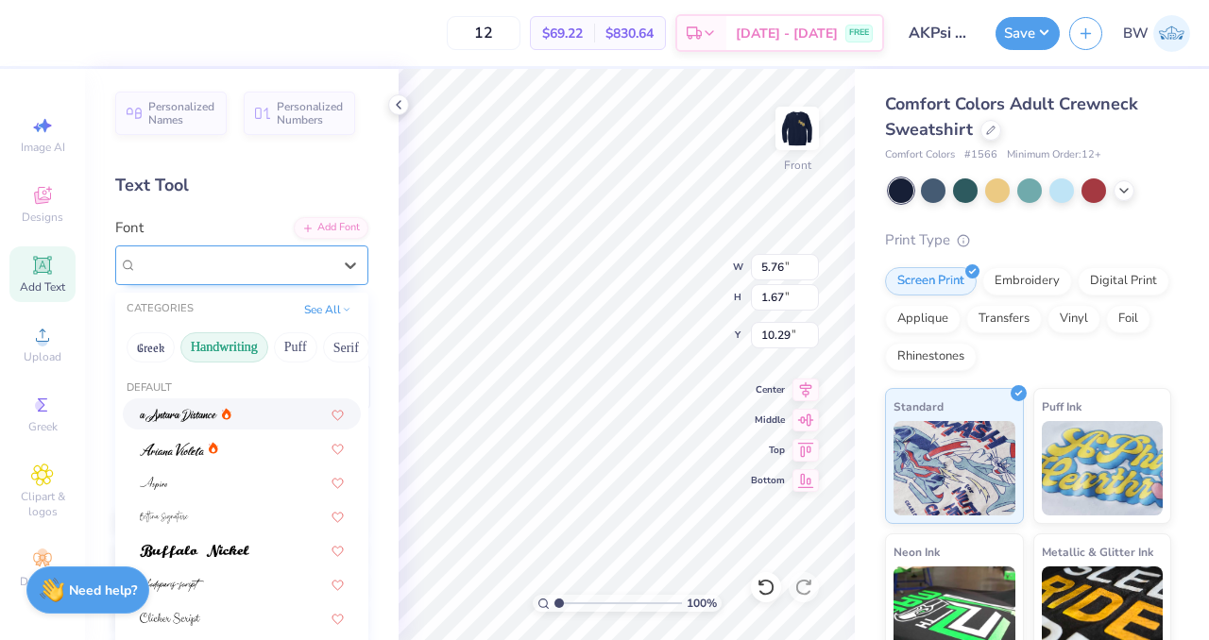
click at [211, 265] on div "Super Dream" at bounding box center [234, 264] width 198 height 29
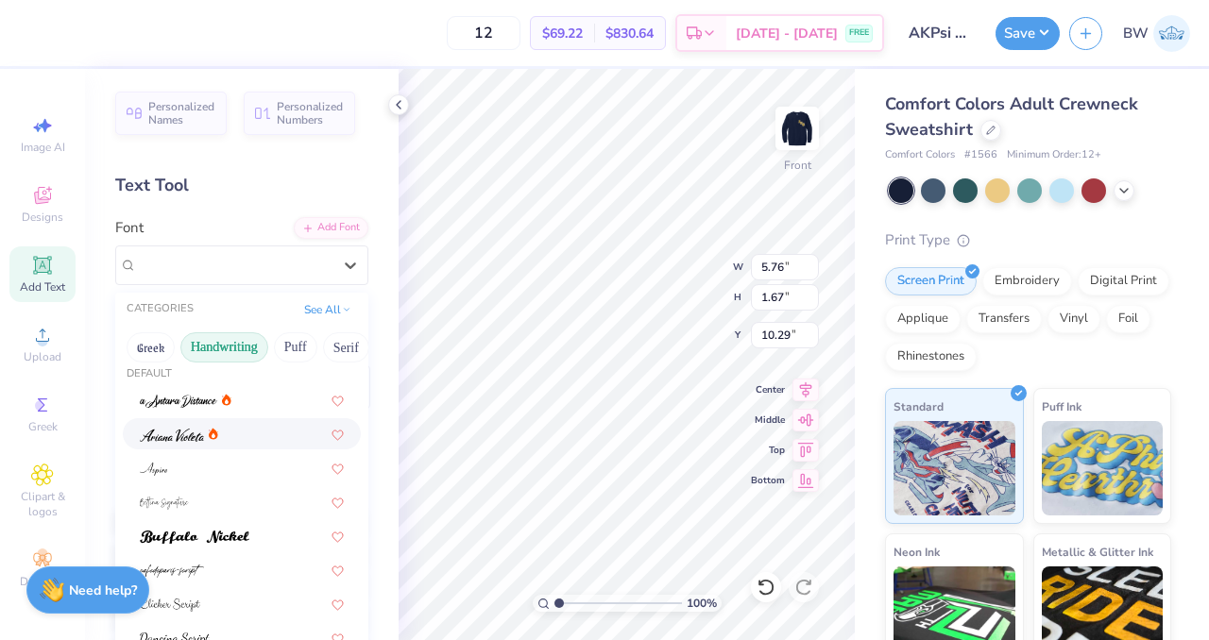
scroll to position [429, 0]
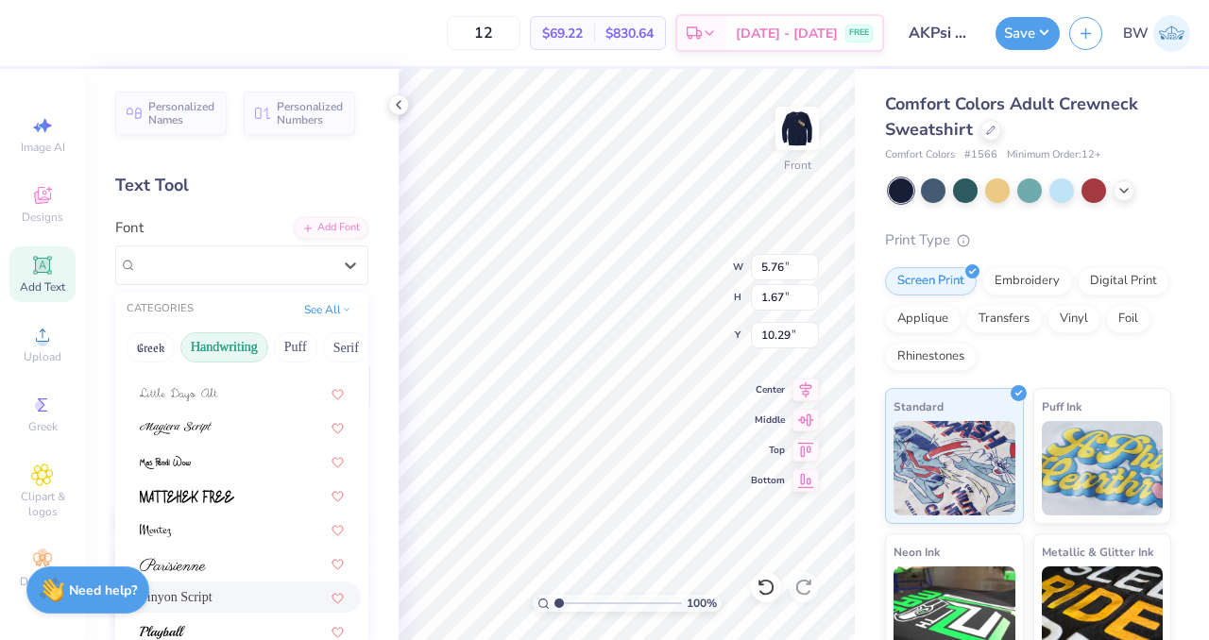
click at [210, 592] on div "Pinyon Script" at bounding box center [242, 597] width 204 height 20
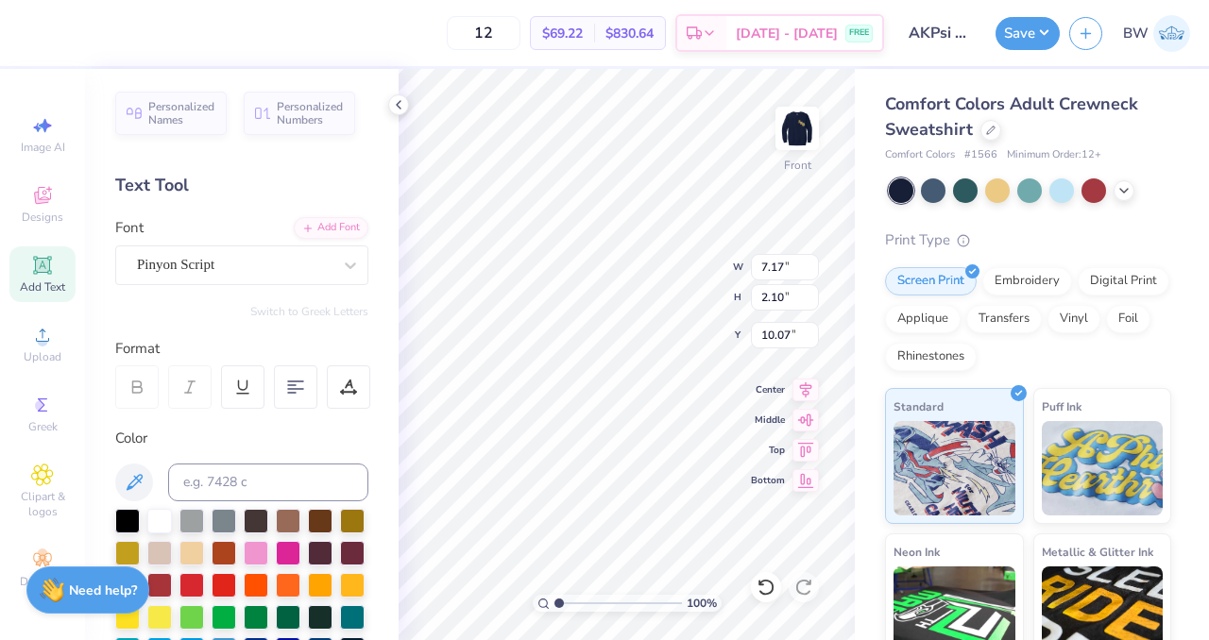
type input "7.17"
type input "2.10"
type input "10.07"
click at [340, 533] on div at bounding box center [352, 521] width 25 height 25
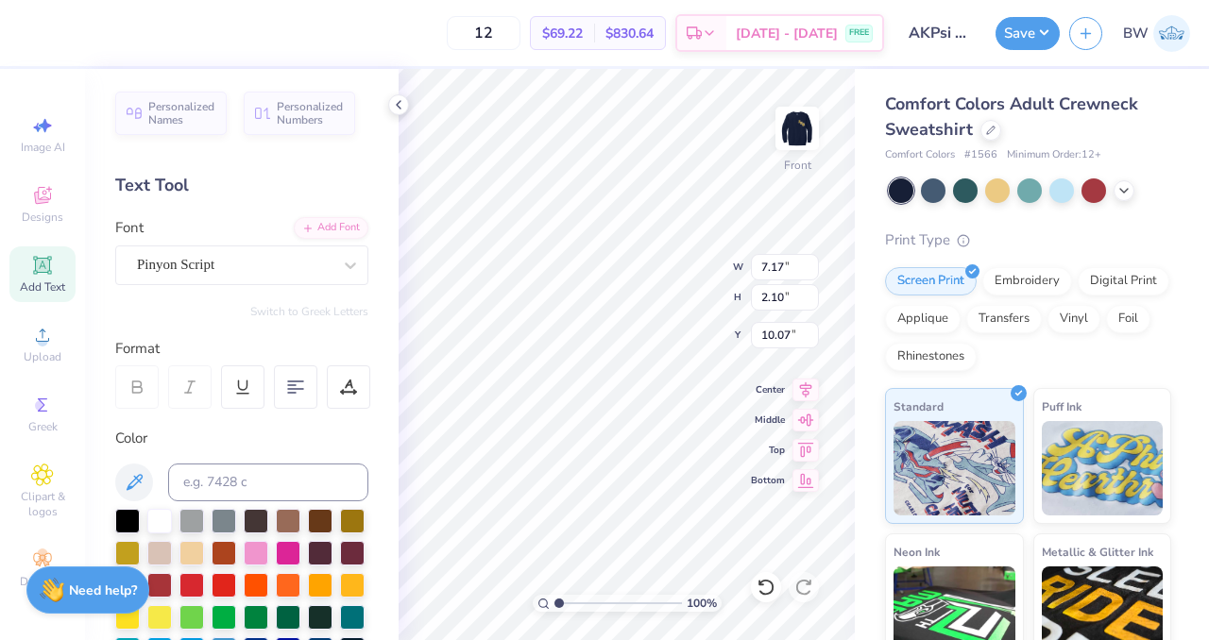
type textarea "Alpha Kappa Psi"
type input "9.94"
type input "1.65"
type input "5.18"
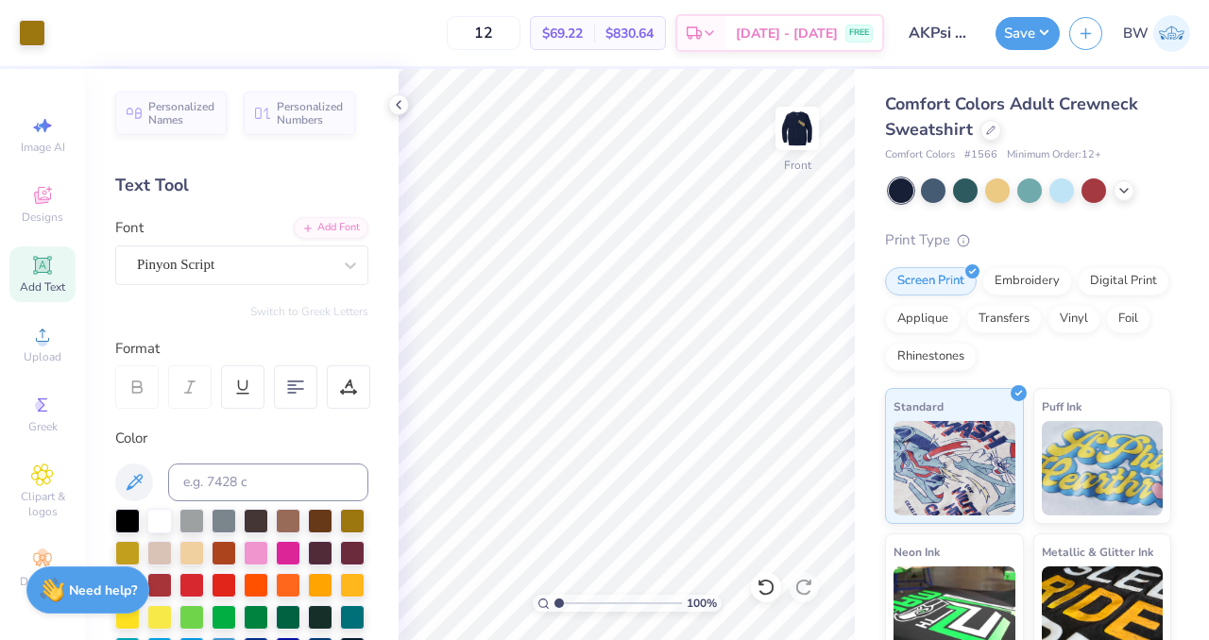
click at [55, 263] on div "Add Text" at bounding box center [42, 274] width 66 height 56
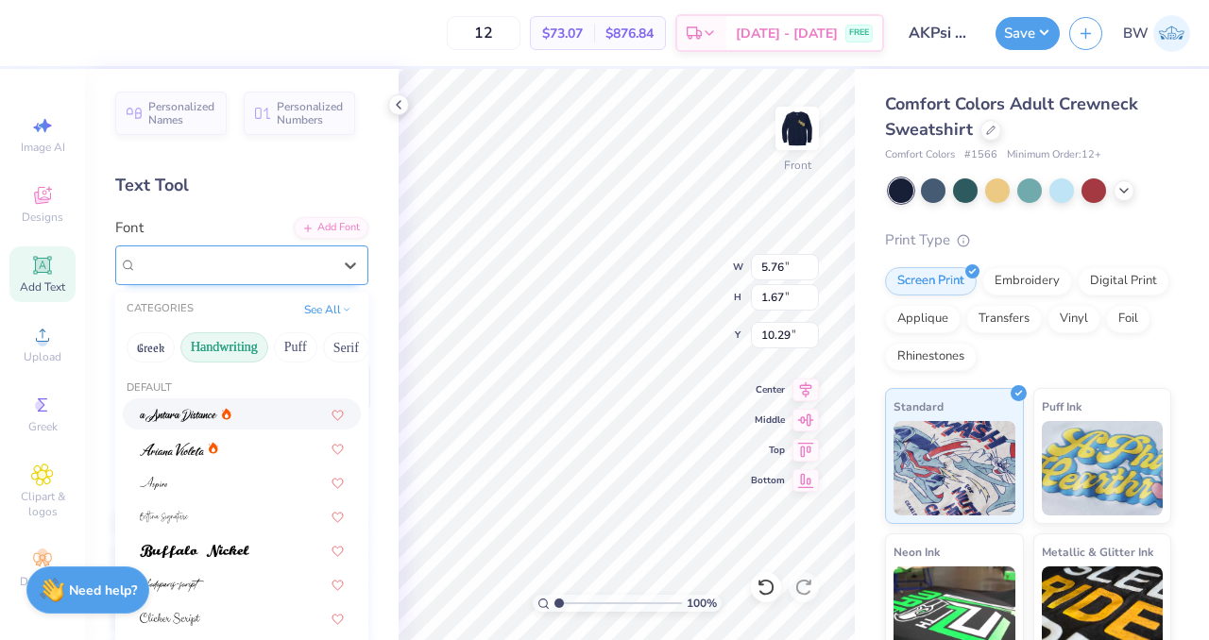
click at [236, 259] on div "Super Dream" at bounding box center [234, 264] width 198 height 29
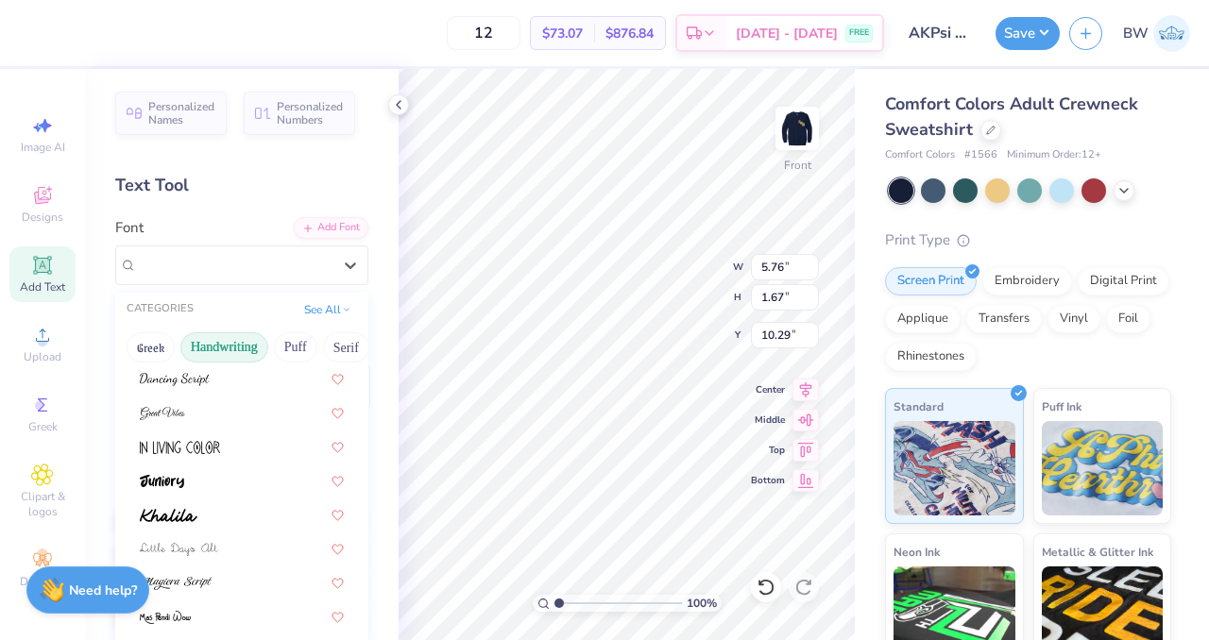
scroll to position [281, 0]
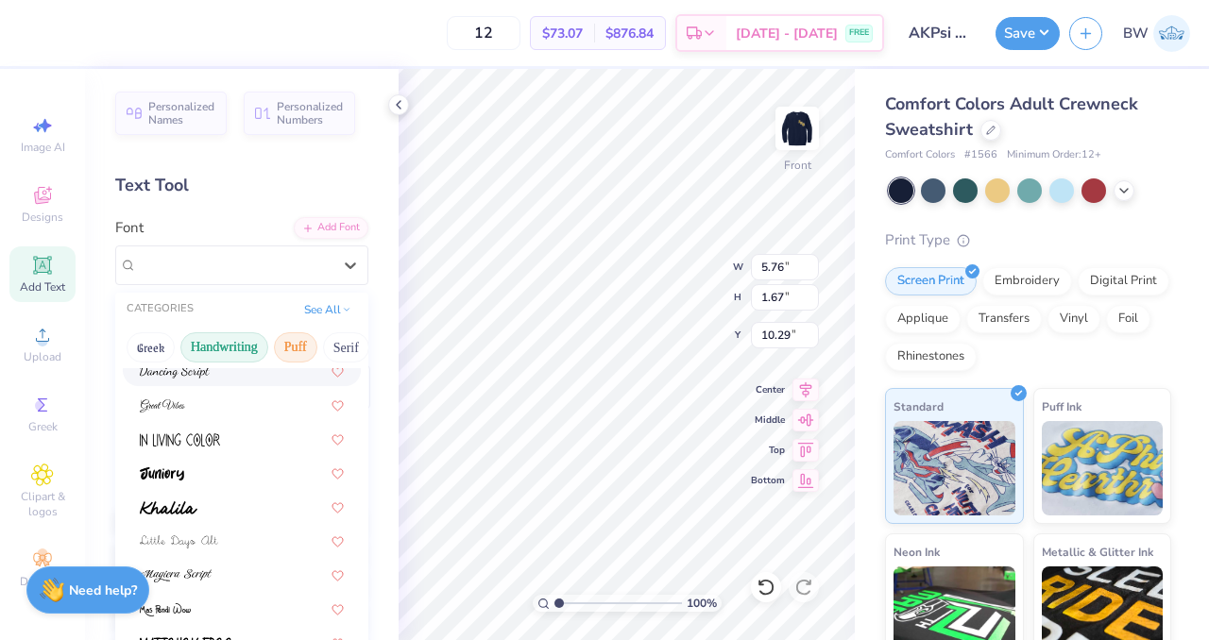
click at [305, 347] on button "Puff" at bounding box center [295, 347] width 43 height 30
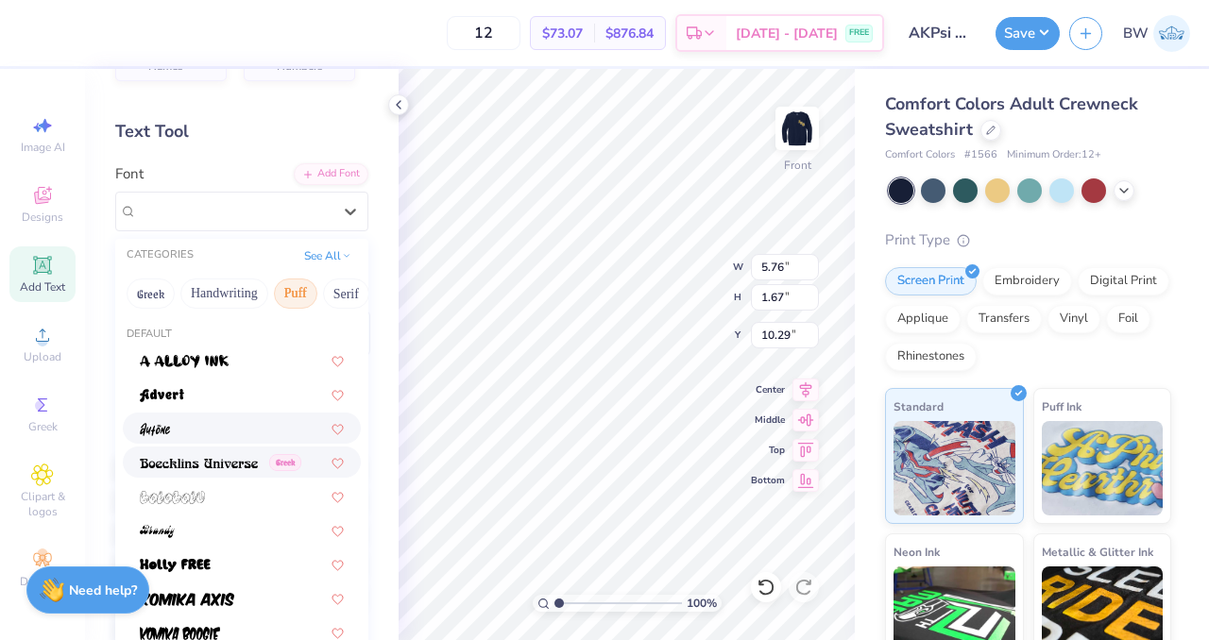
scroll to position [51, 0]
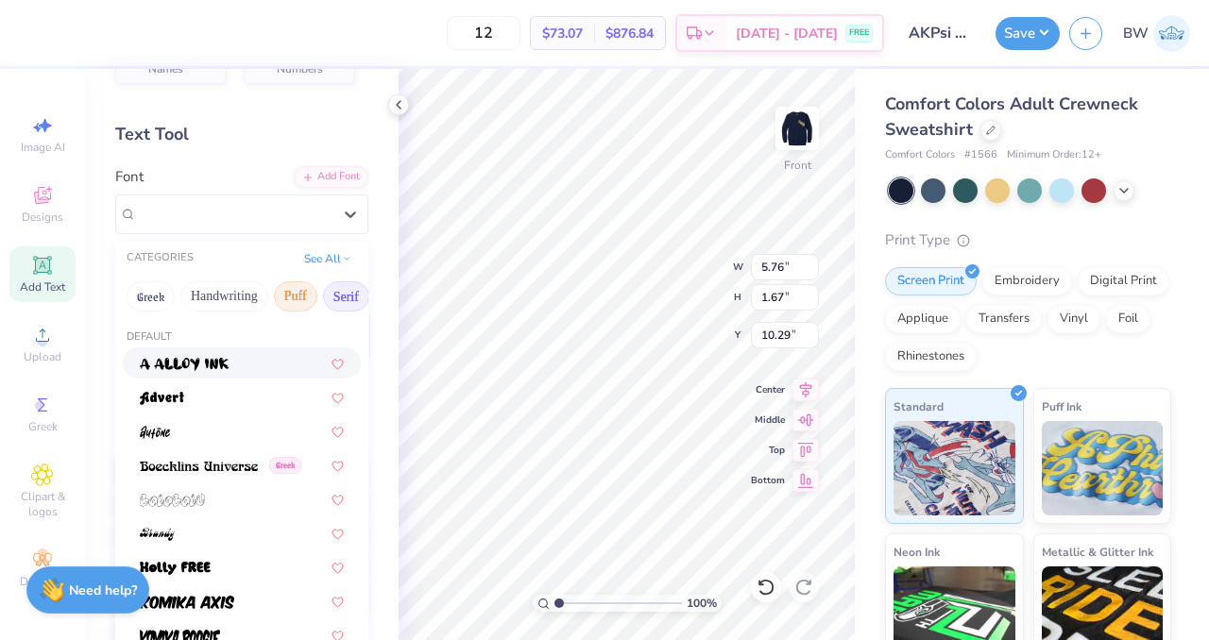
click at [342, 290] on button "Serif" at bounding box center [346, 296] width 46 height 30
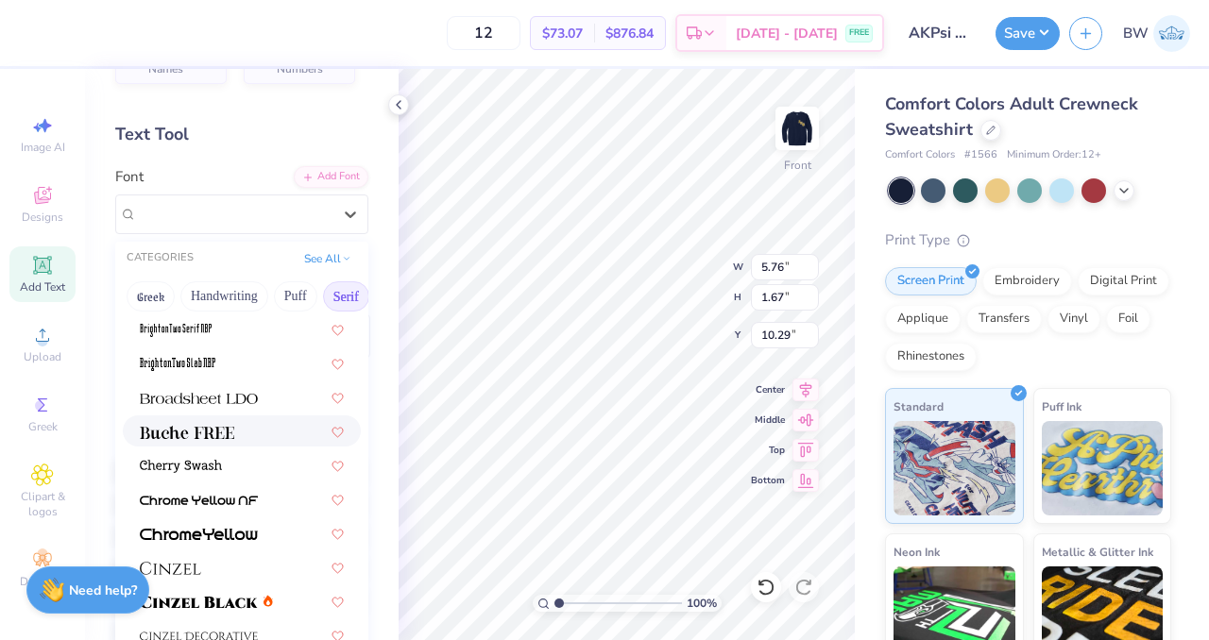
scroll to position [144, 0]
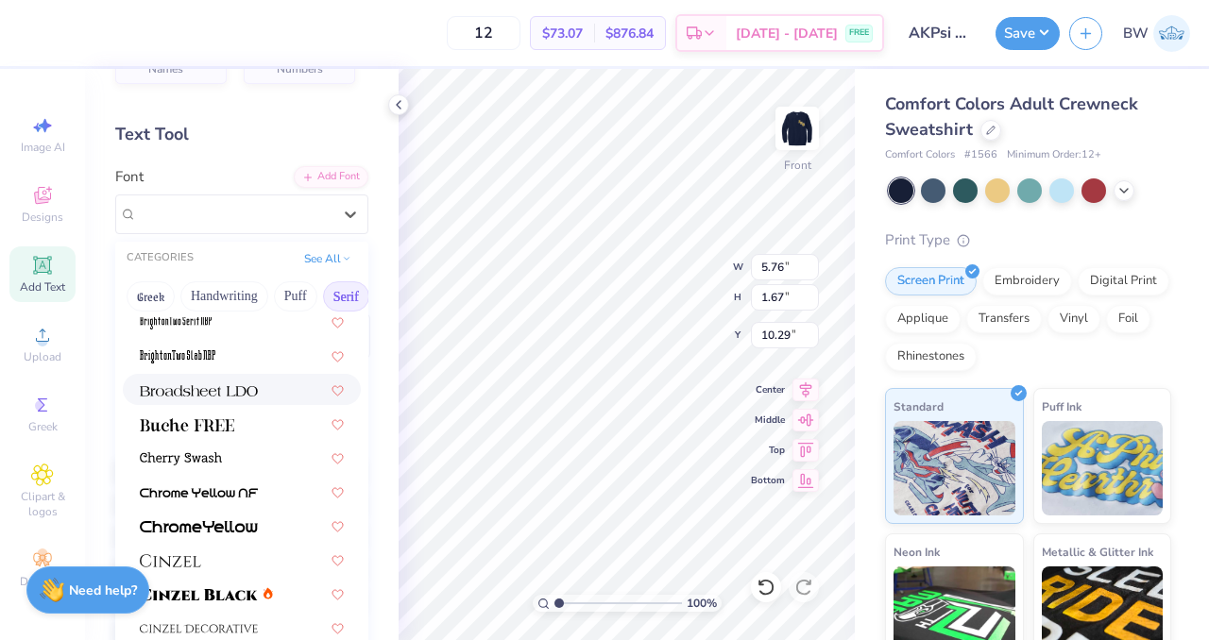
click at [208, 393] on img at bounding box center [199, 390] width 118 height 13
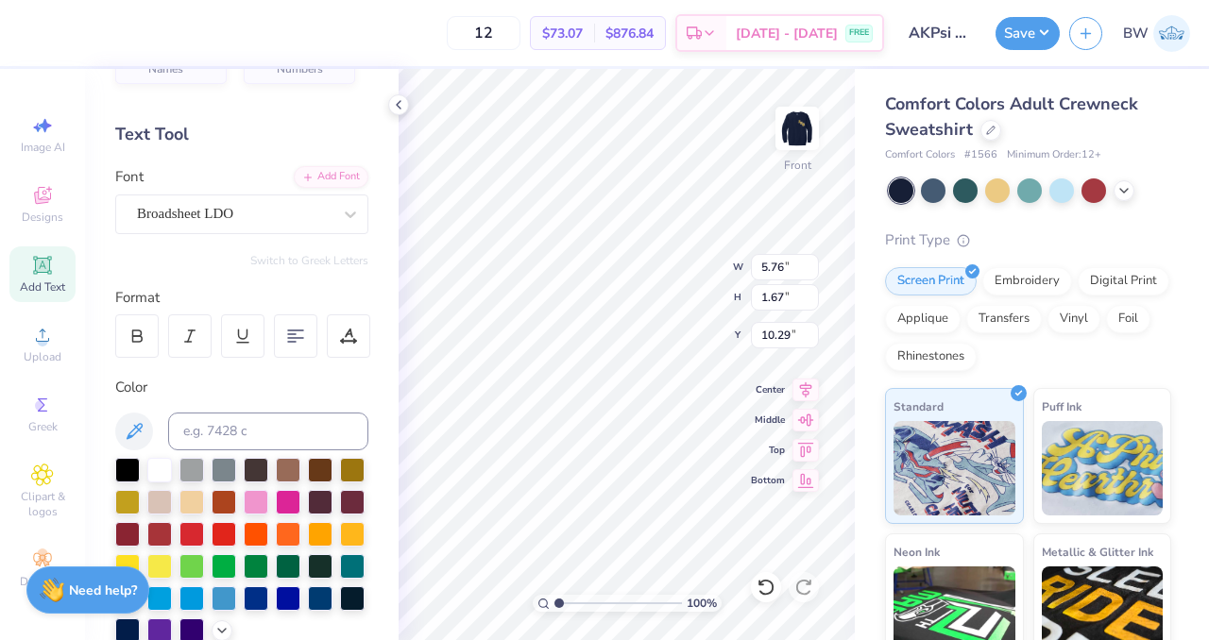
type input "6.40"
type input "1.56"
type input "10.34"
click at [340, 481] on div at bounding box center [352, 468] width 25 height 25
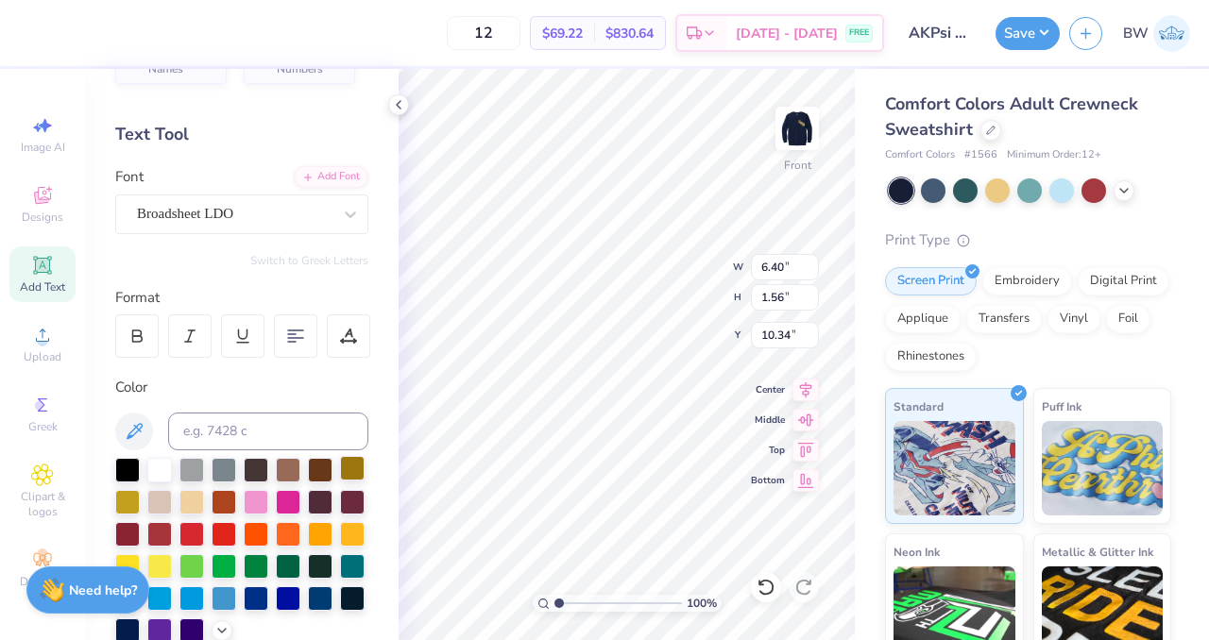
type textarea "Executive Board"
type input "6.54"
type input "0.62"
type input "6.82"
type input "10.52"
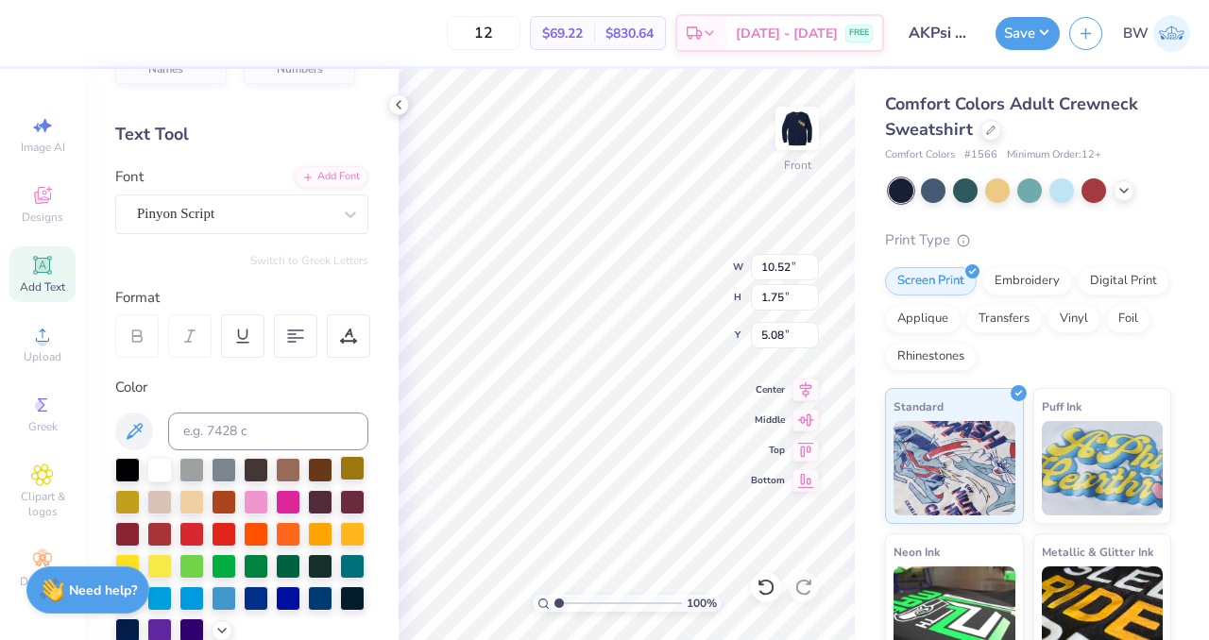
type input "1.75"
type input "5.08"
type input "5.76"
type input "0.54"
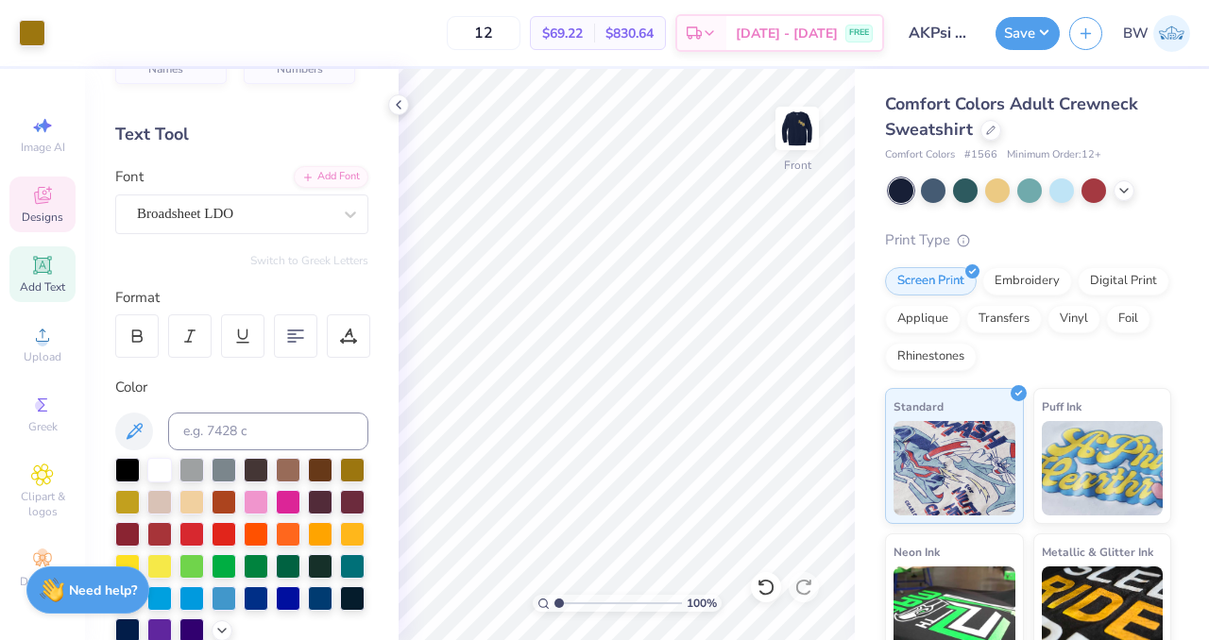
click at [36, 207] on div "Designs" at bounding box center [42, 205] width 66 height 56
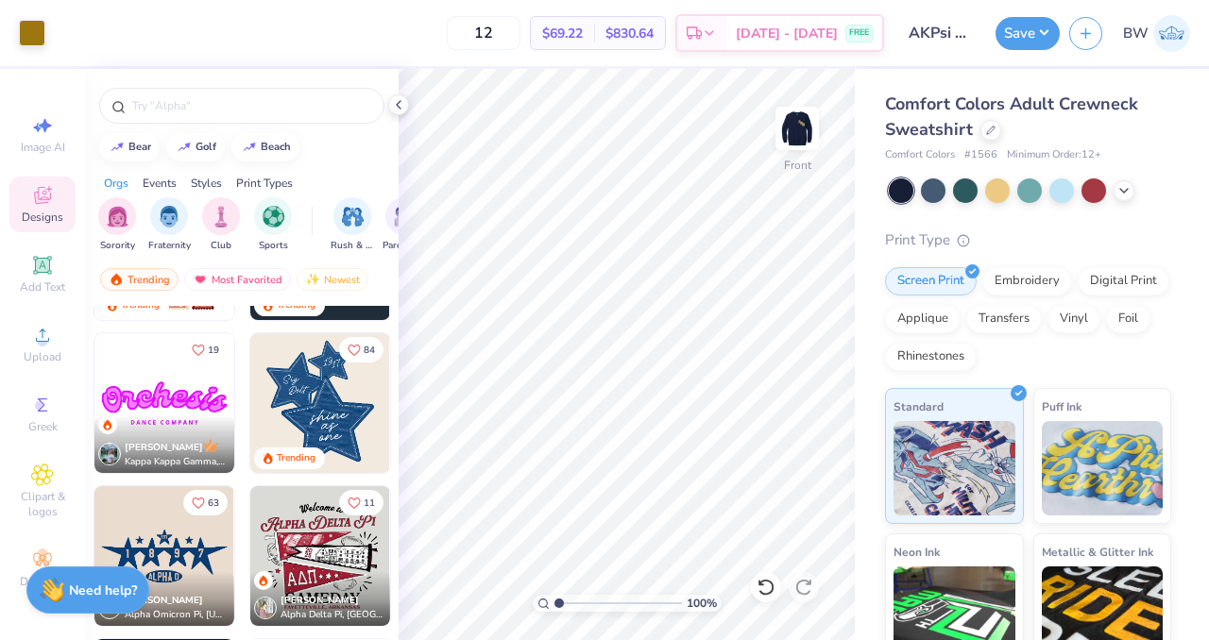
scroll to position [892, 0]
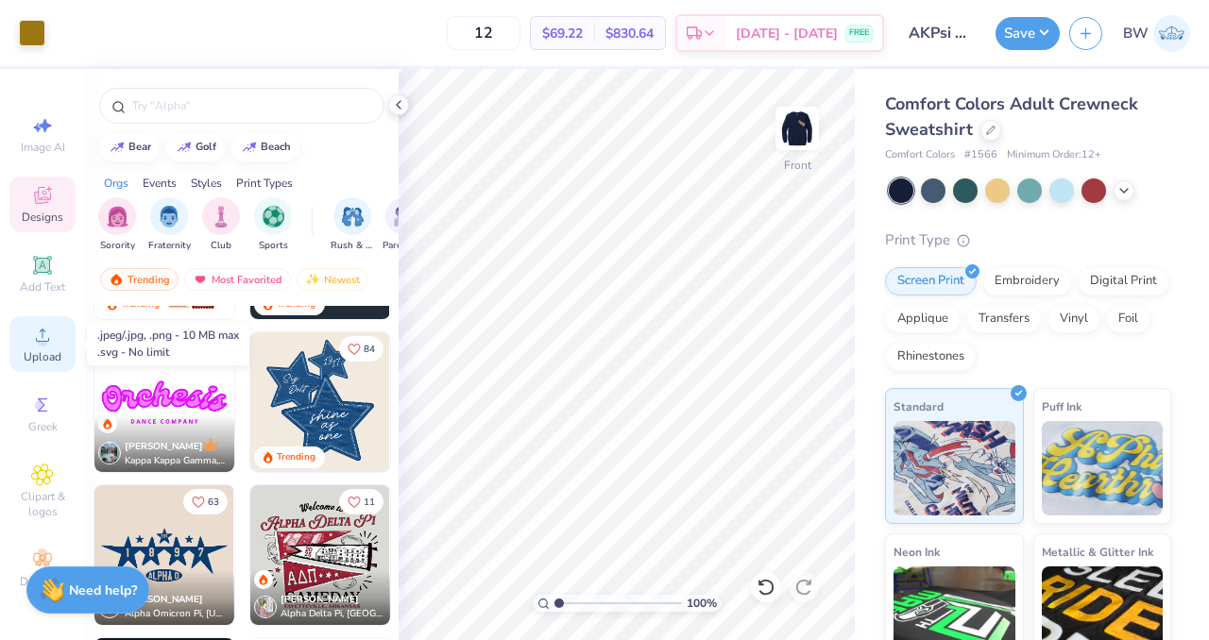
click at [41, 345] on circle at bounding box center [42, 341] width 10 height 10
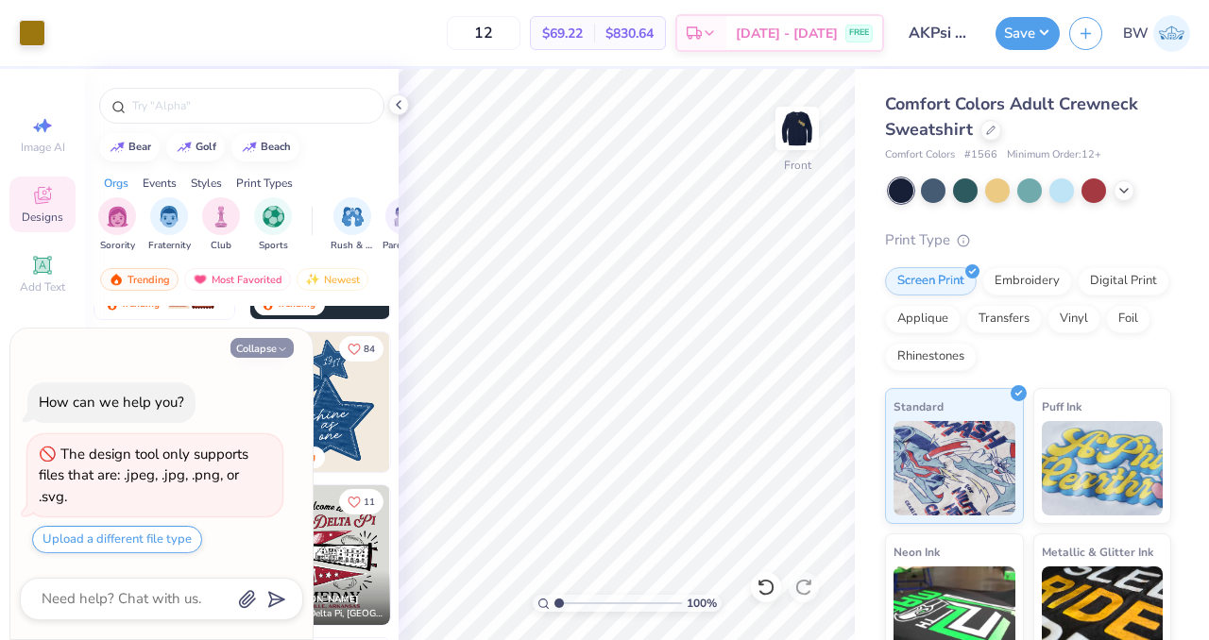
click at [249, 350] on button "Collapse" at bounding box center [261, 348] width 63 height 20
type textarea "x"
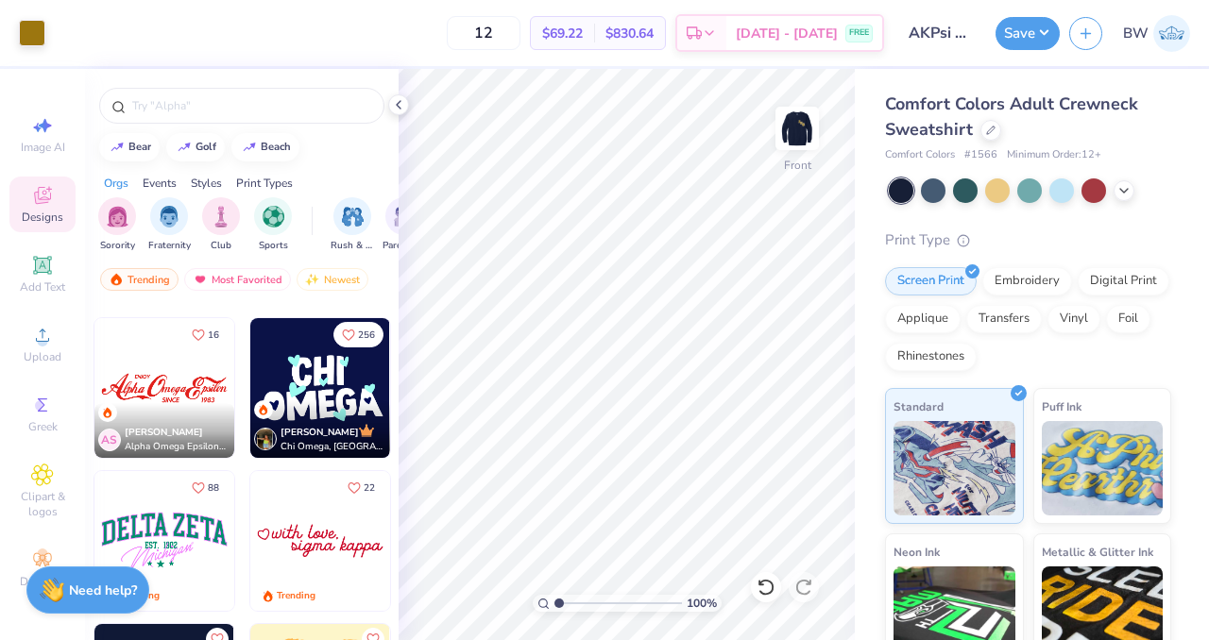
scroll to position [1671, 0]
click at [805, 120] on img at bounding box center [797, 129] width 76 height 76
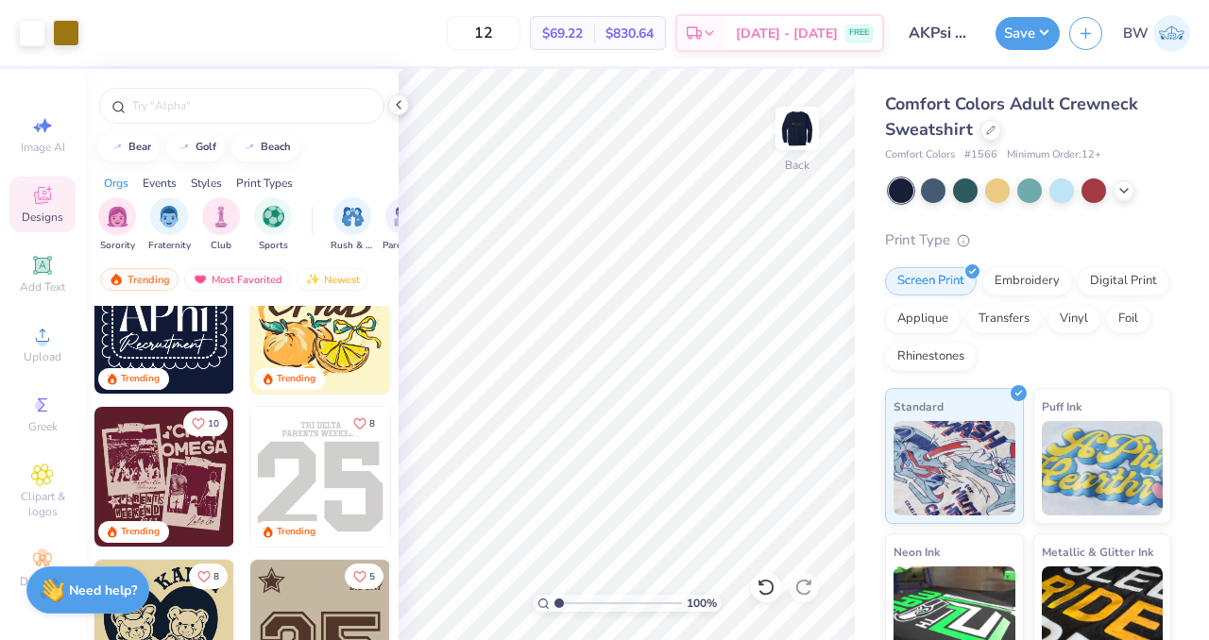
scroll to position [2040, 0]
click at [818, 136] on img at bounding box center [797, 129] width 76 height 76
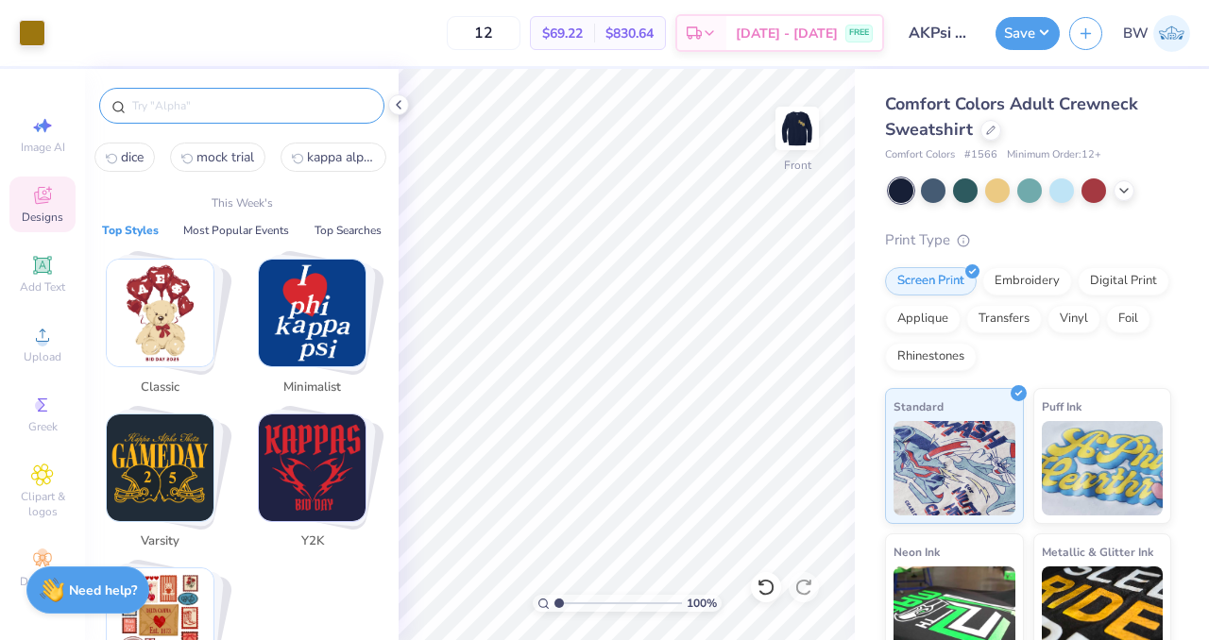
click at [147, 101] on input "text" at bounding box center [251, 105] width 242 height 19
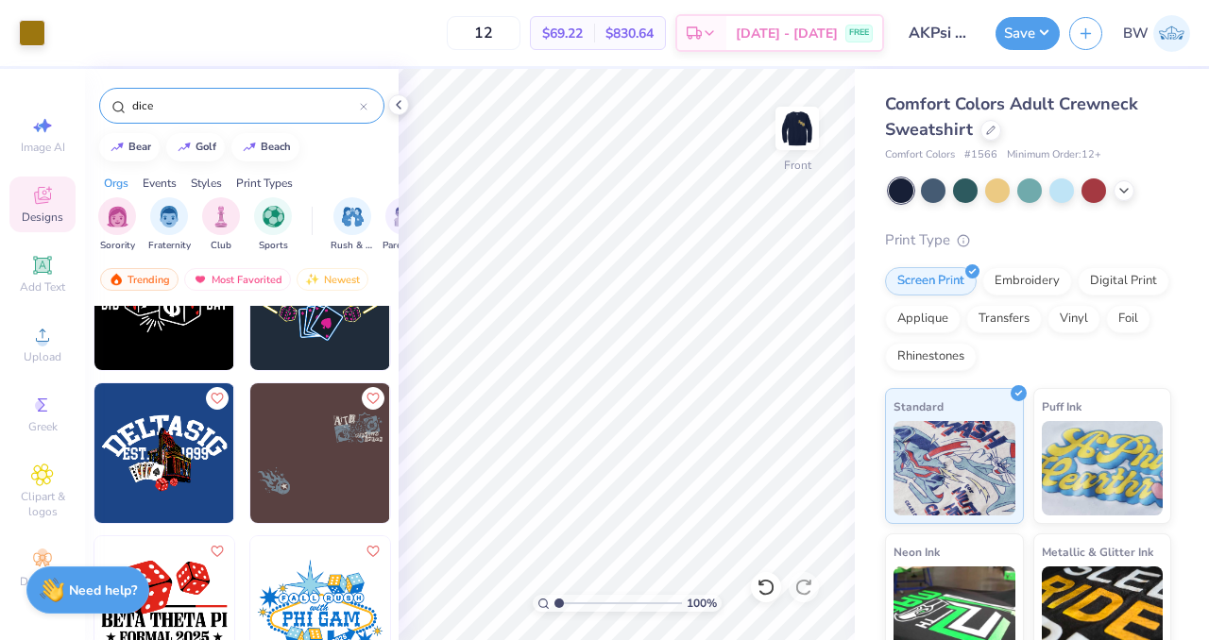
scroll to position [534, 0]
type input "dice"
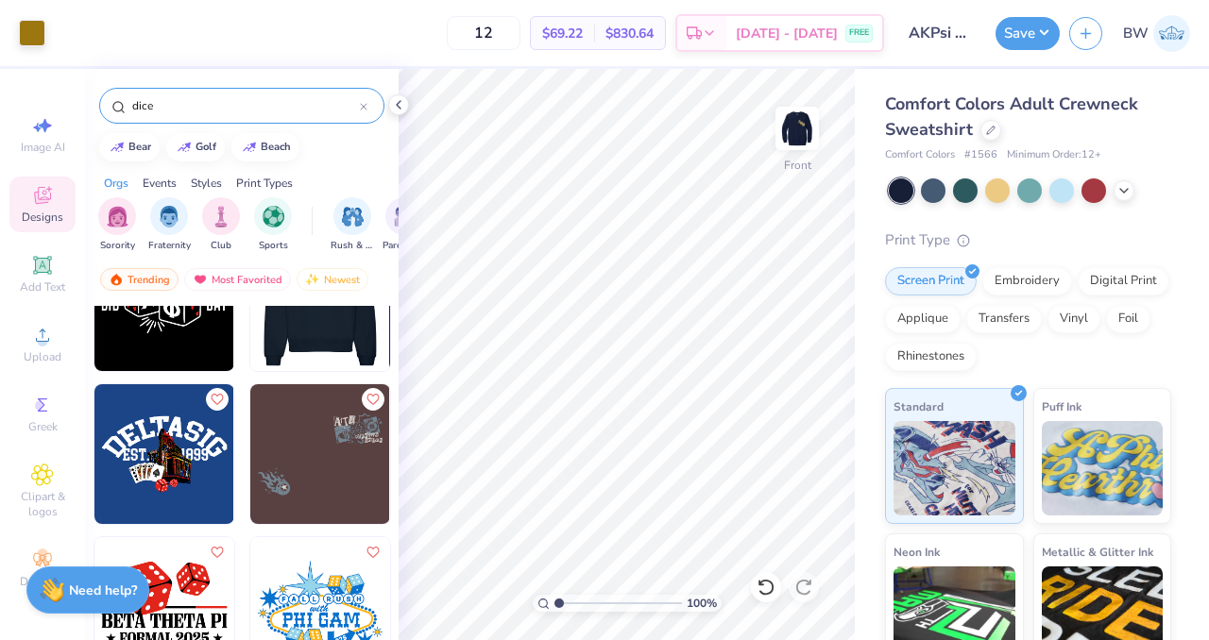
click at [250, 320] on img at bounding box center [180, 301] width 140 height 140
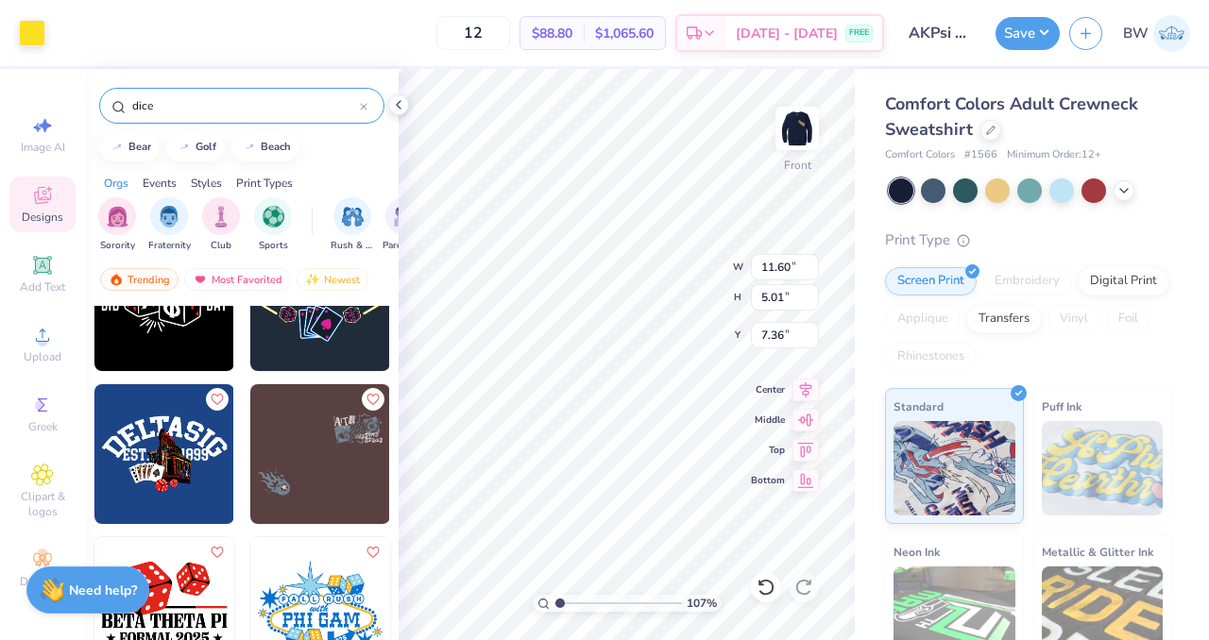
type input "1.07364421930207"
type input "11.53"
type input "4.92"
type input "7.41"
type input "1.07364421930207"
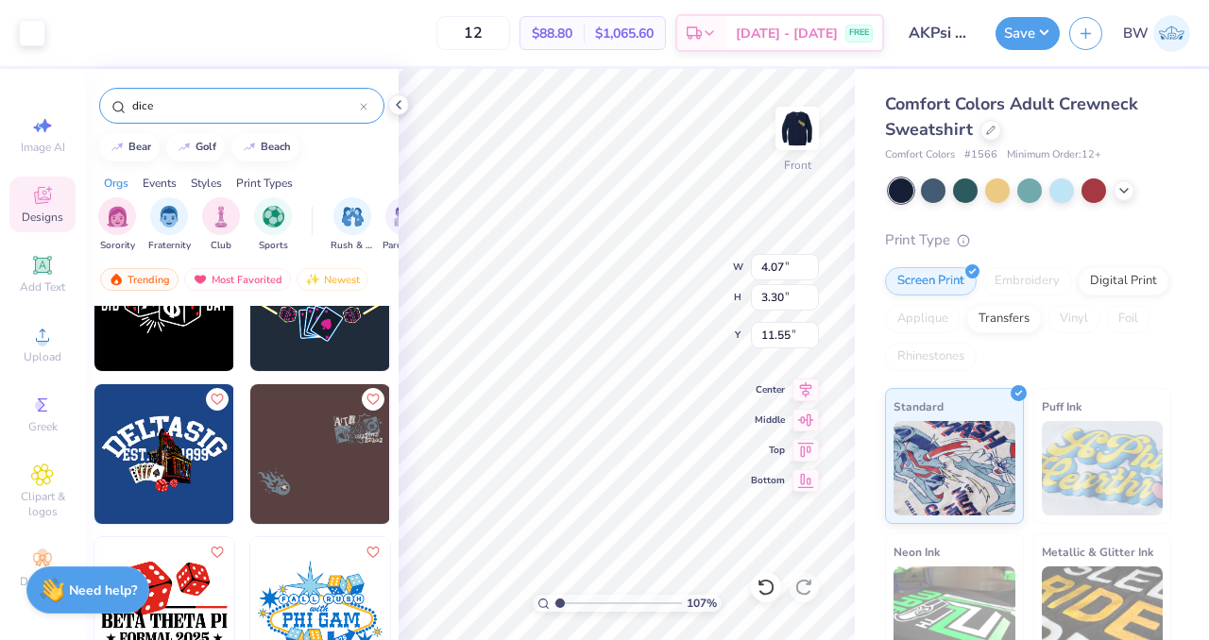
type input "3.84"
type input "3.06"
type input "11.67"
type input "1.07364421930207"
type input "14.85"
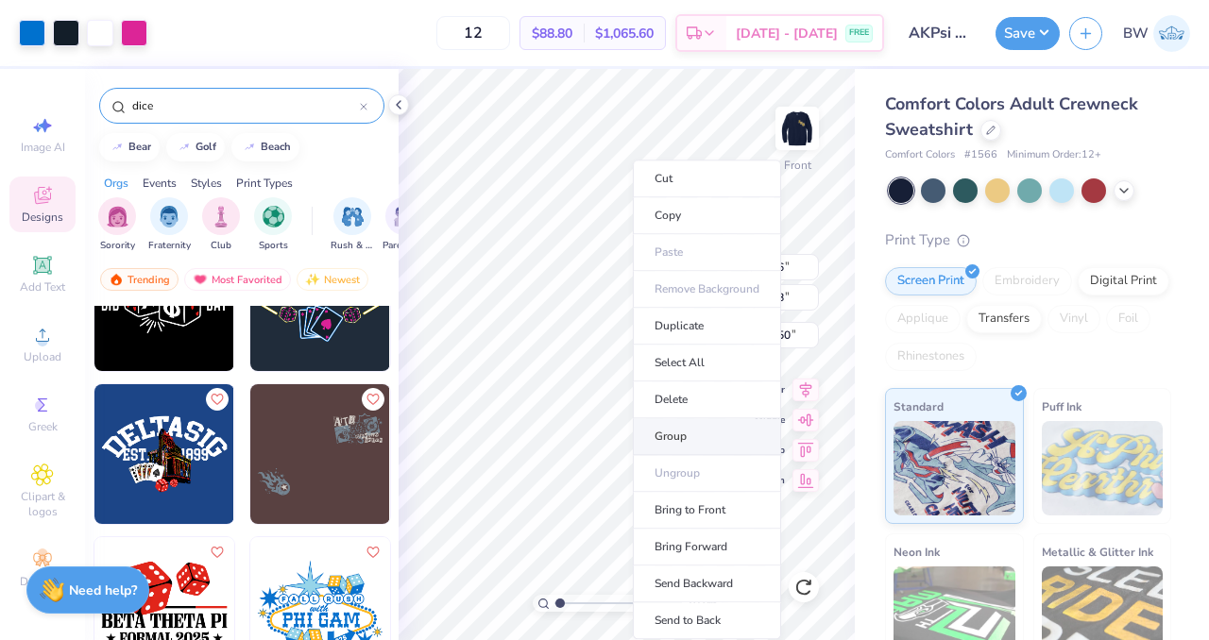
click at [684, 435] on li "Group" at bounding box center [707, 436] width 148 height 37
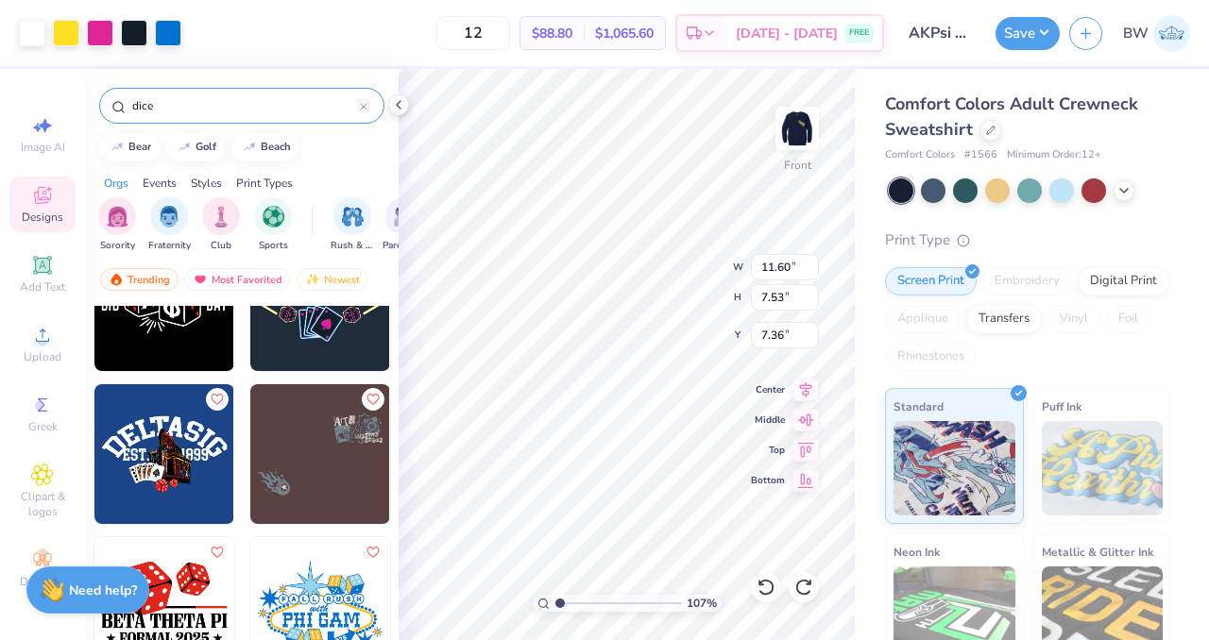
type input "1.07364421930207"
type input "11.60"
type input "7.53"
type input "7.36"
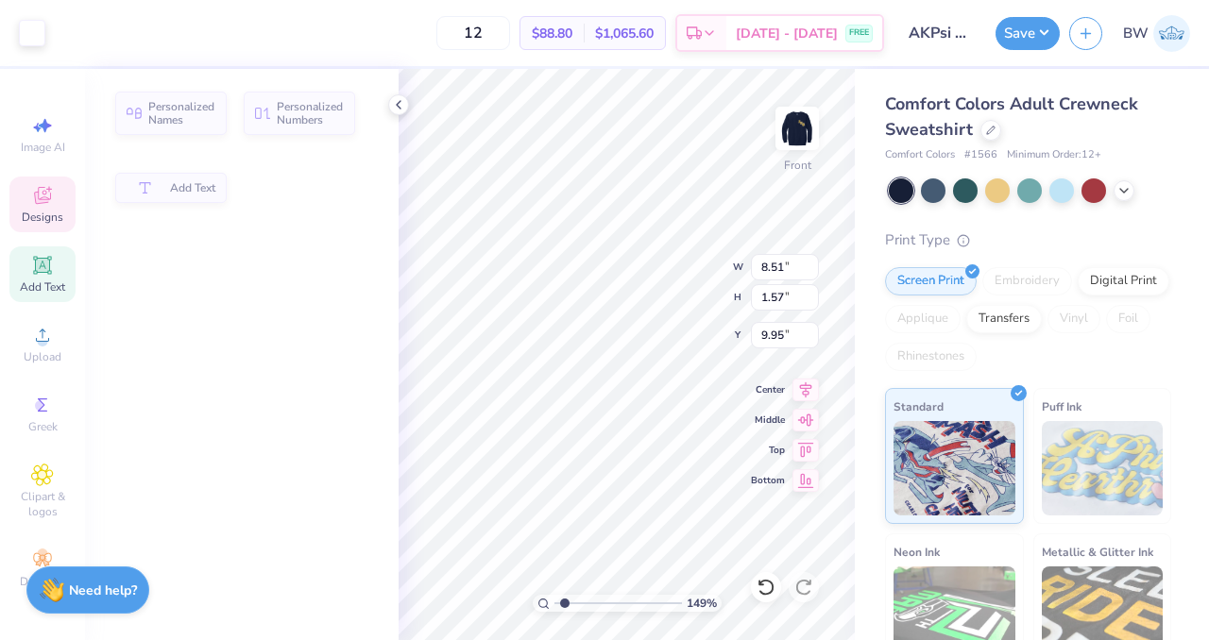
scroll to position [15, 2]
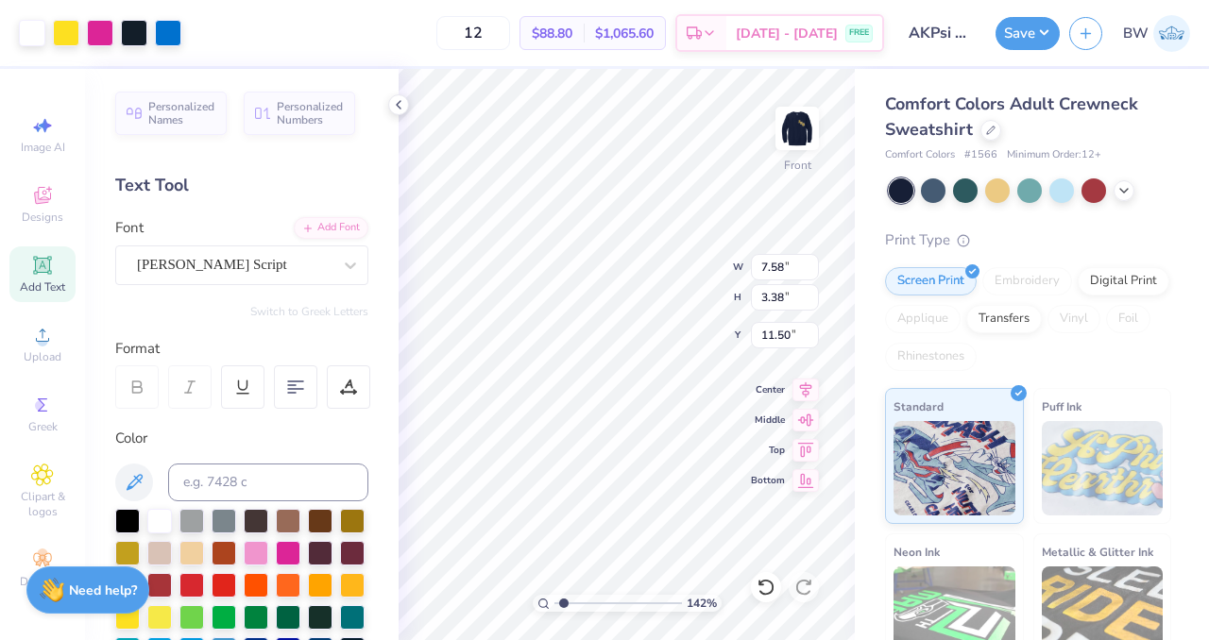
type input "1.4156452694857"
type input "1.35"
type input "1.18999662484326"
type input "1.38"
type input "1.18999662484326"
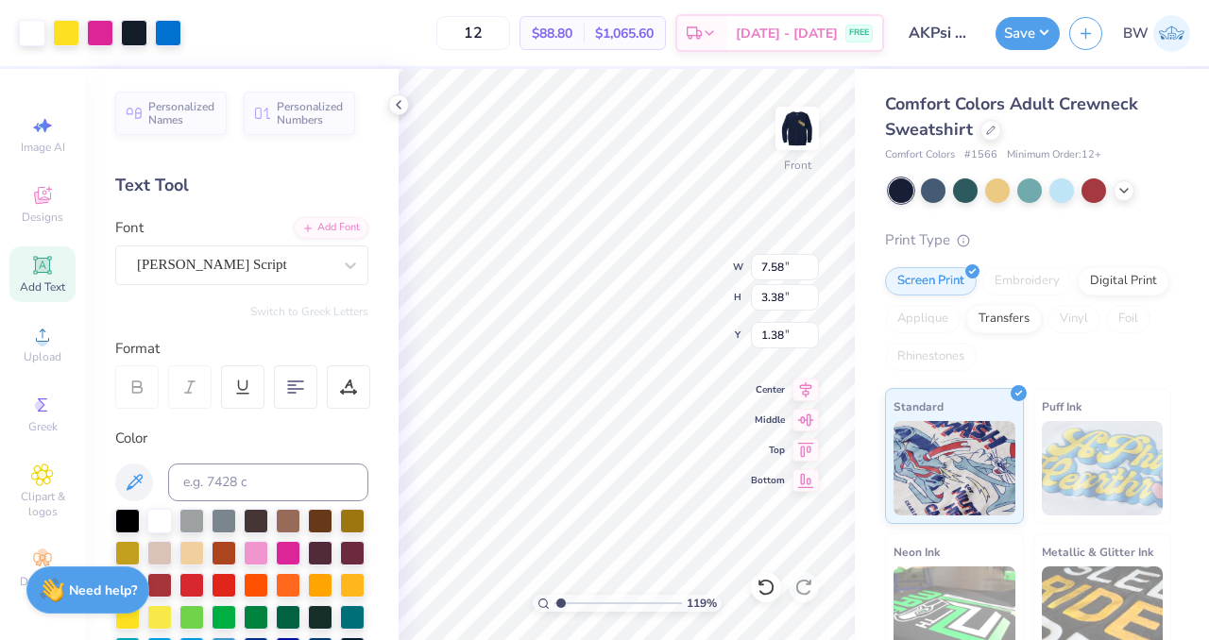
type input "4.99"
type input "2.23"
type input "2.54"
type input "1.18999662484326"
type input "2.51"
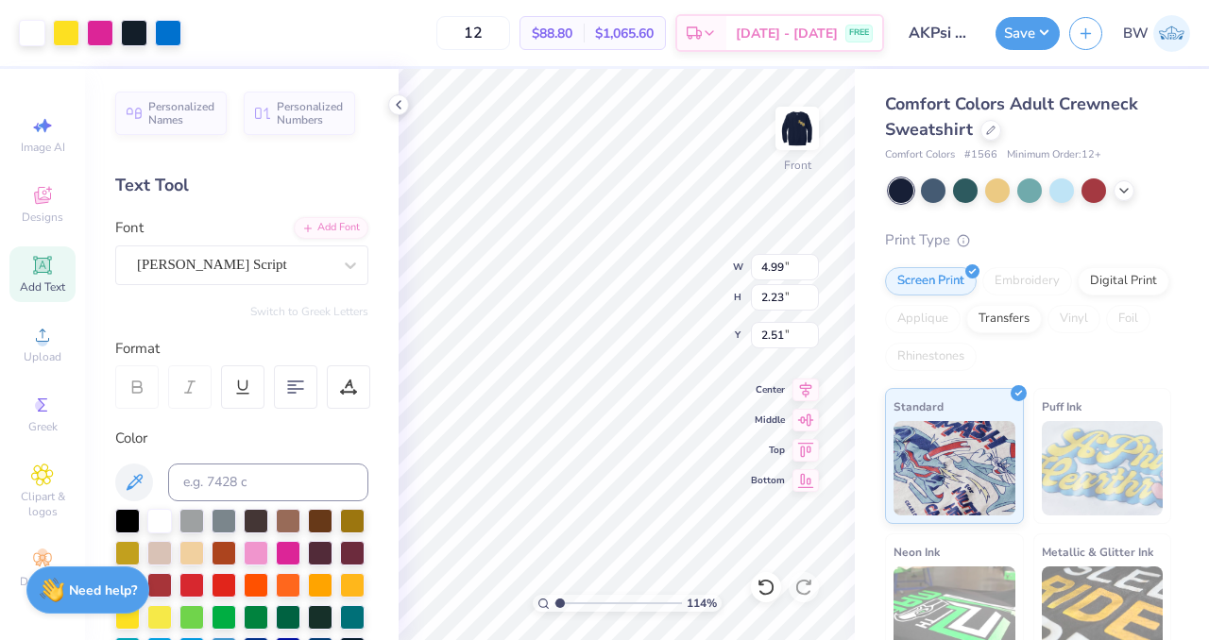
type input "1.14352715235127"
type input "10.41"
type input "1.14352715235127"
type input "5.76"
type input "0.54"
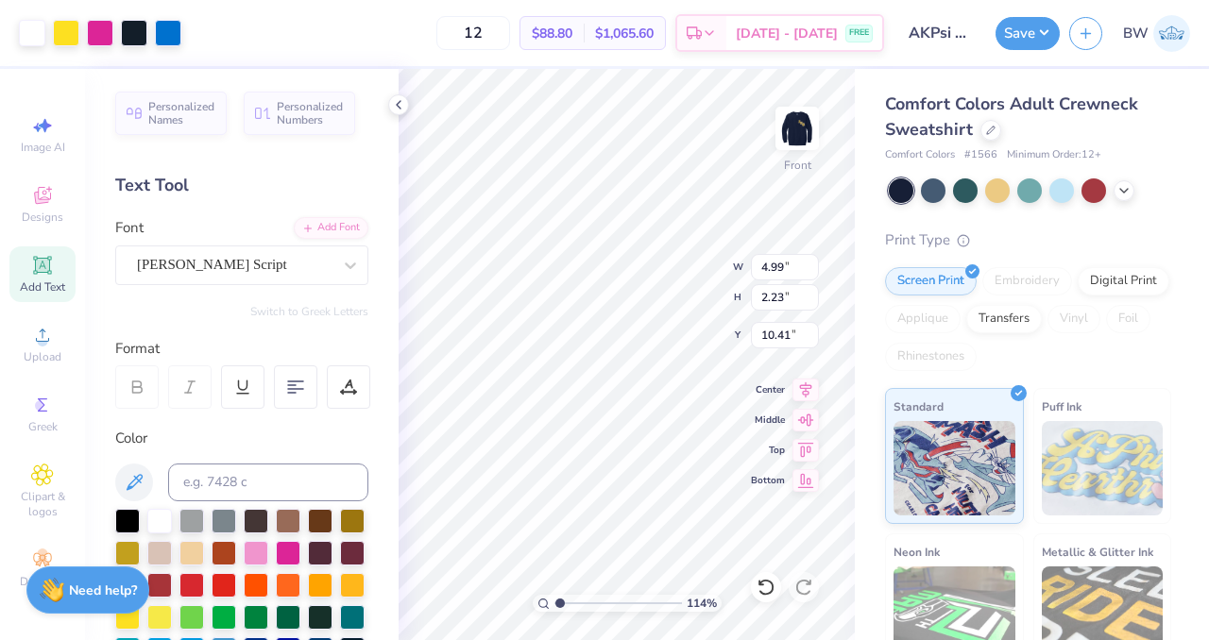
type input "6.82"
type input "1.14352715235127"
type input "4.02"
type input "1.14352715235127"
type input "6.82"
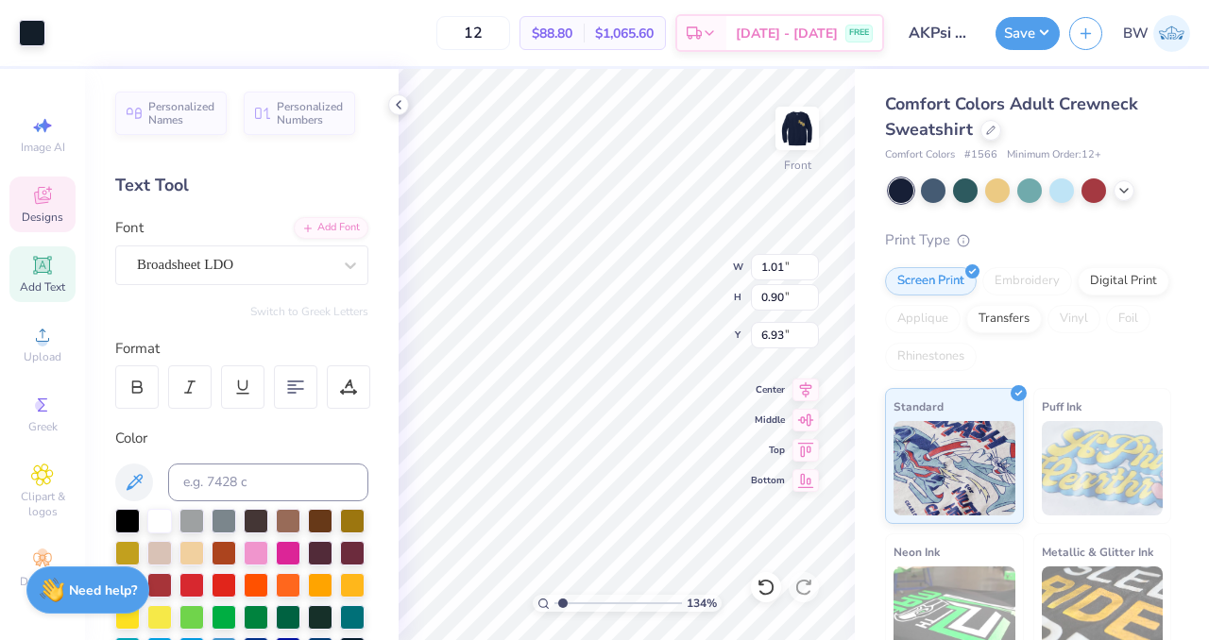
type input "1.34096987573252"
type input "3.66"
type input "1.34096987573252"
type input "6.93"
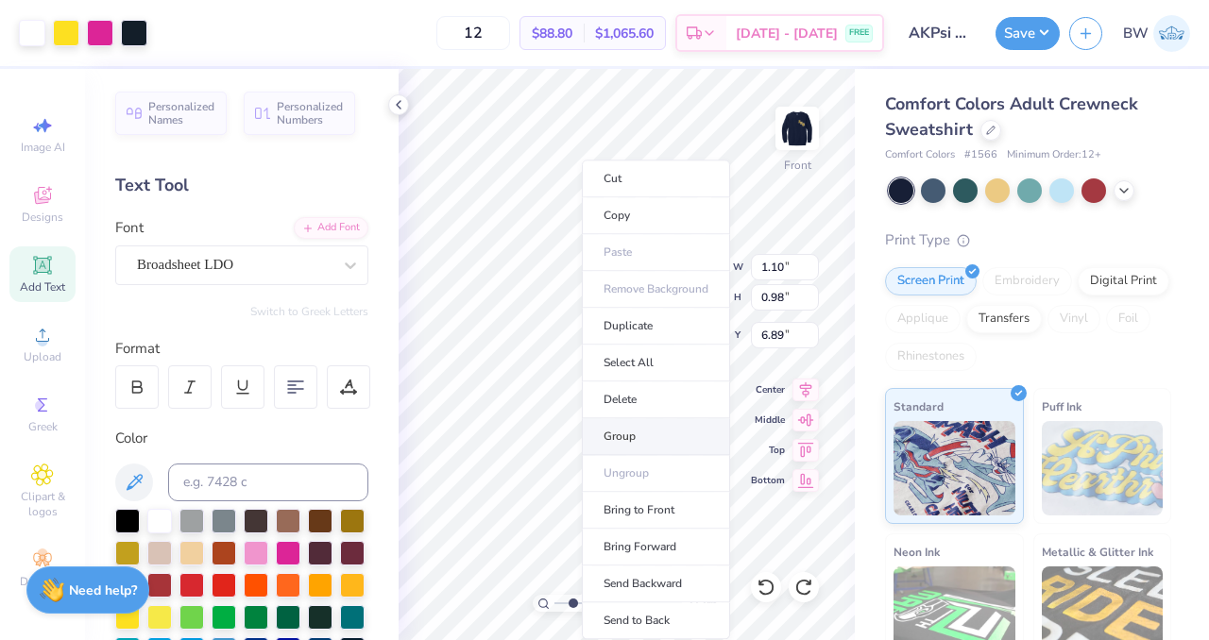
click at [638, 433] on li "Group" at bounding box center [656, 436] width 148 height 37
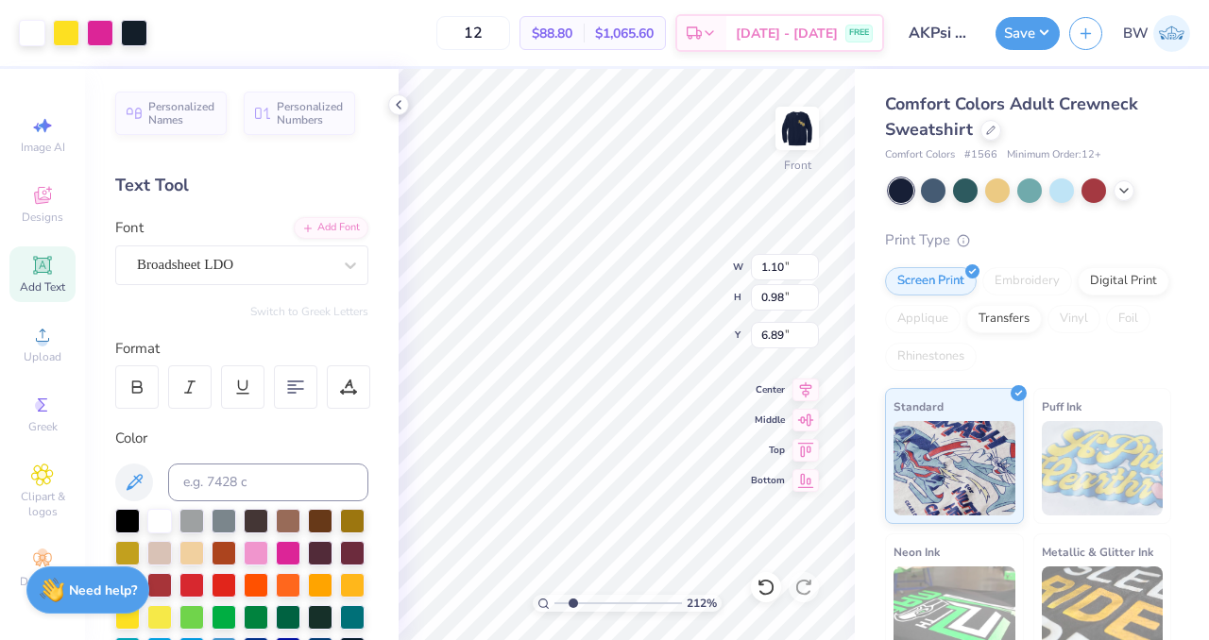
type input "2.1190509115483"
type input "3.80"
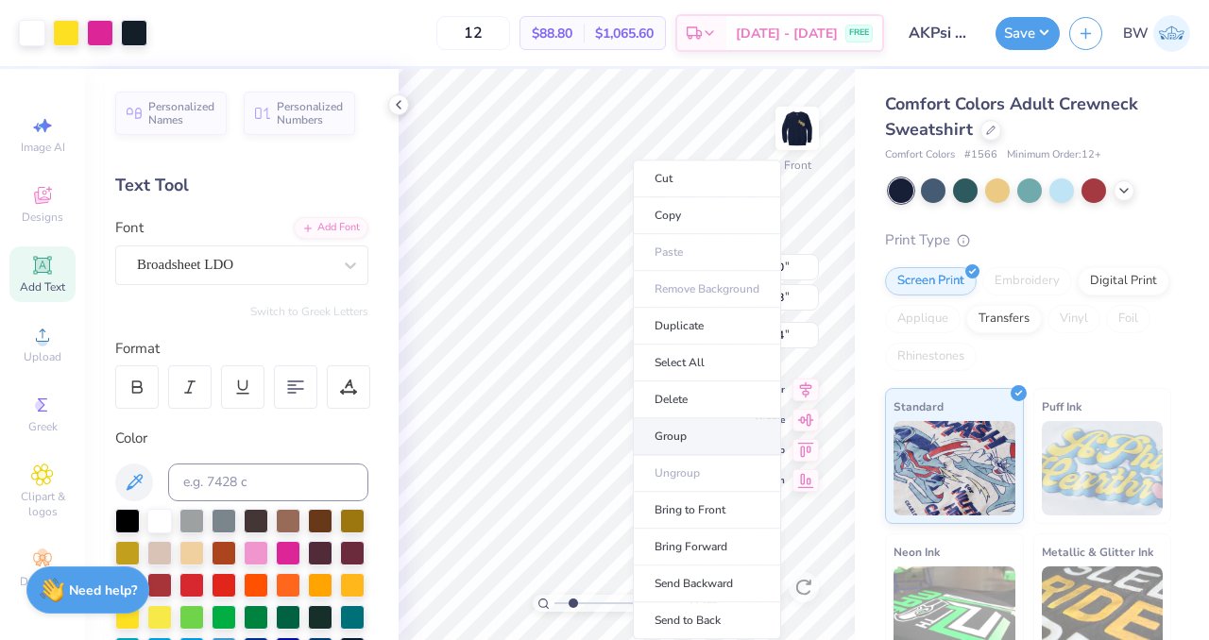
click at [689, 431] on li "Group" at bounding box center [707, 436] width 148 height 37
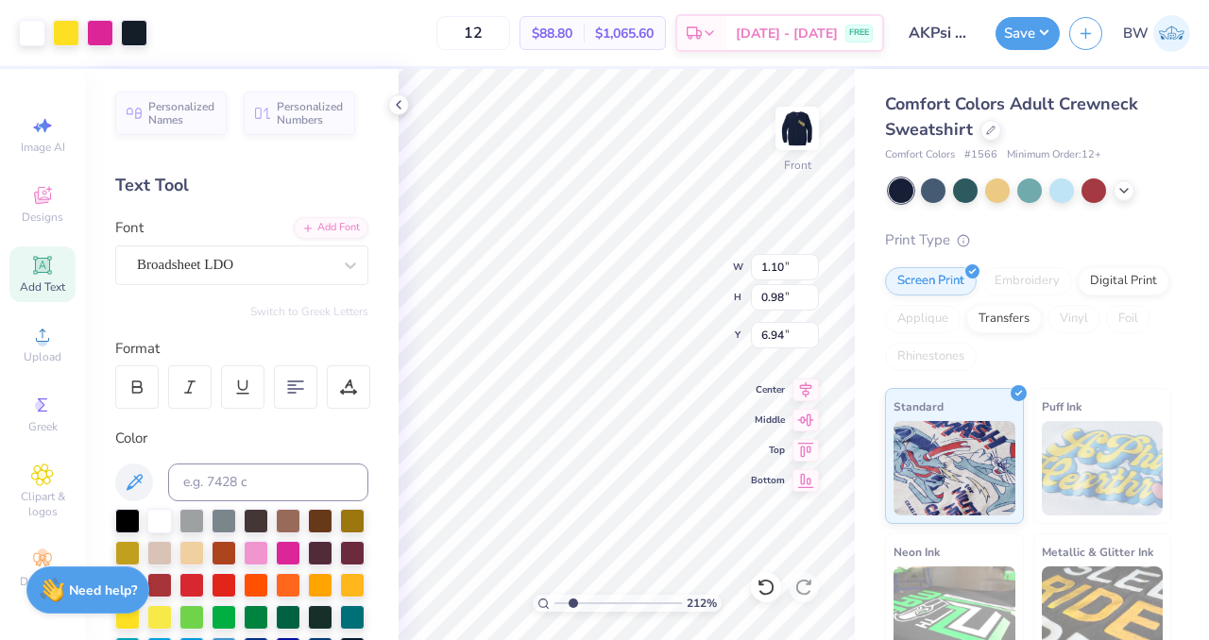
type input "2.1190509115483"
type input "3.80"
type input "1.21112282315953"
type input "7.73"
type input "1.21112282315953"
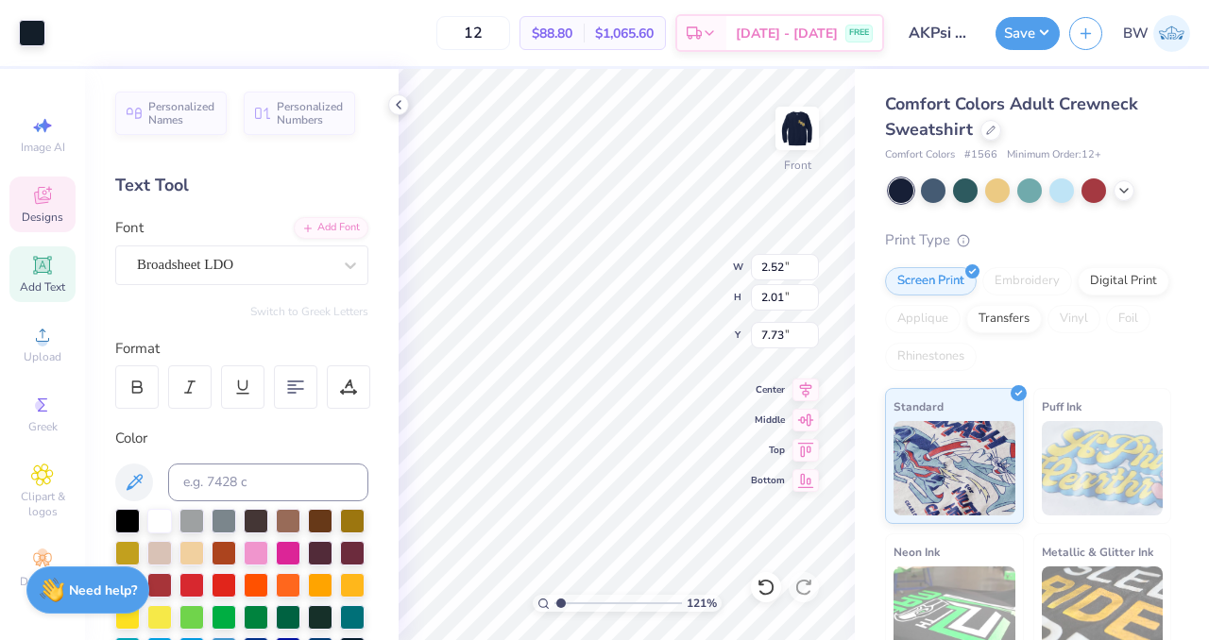
type input "6.93"
type input "1.21112282315953"
type input "10.52"
type input "1.75"
type input "5.08"
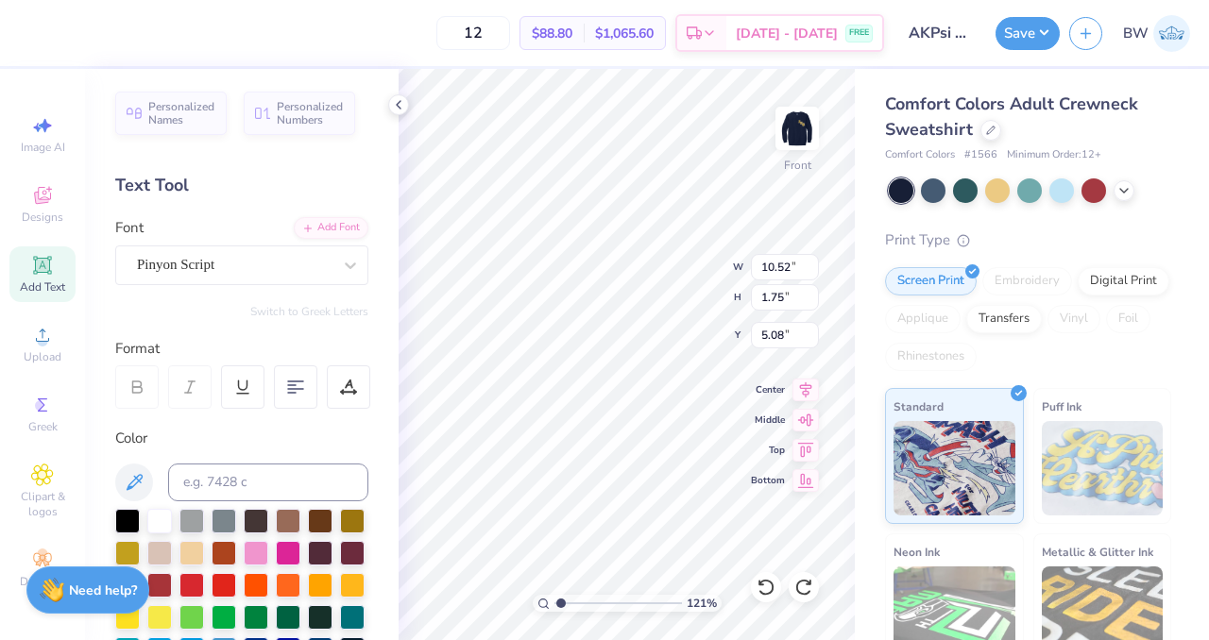
type input "1.21112282315953"
type input "4.29"
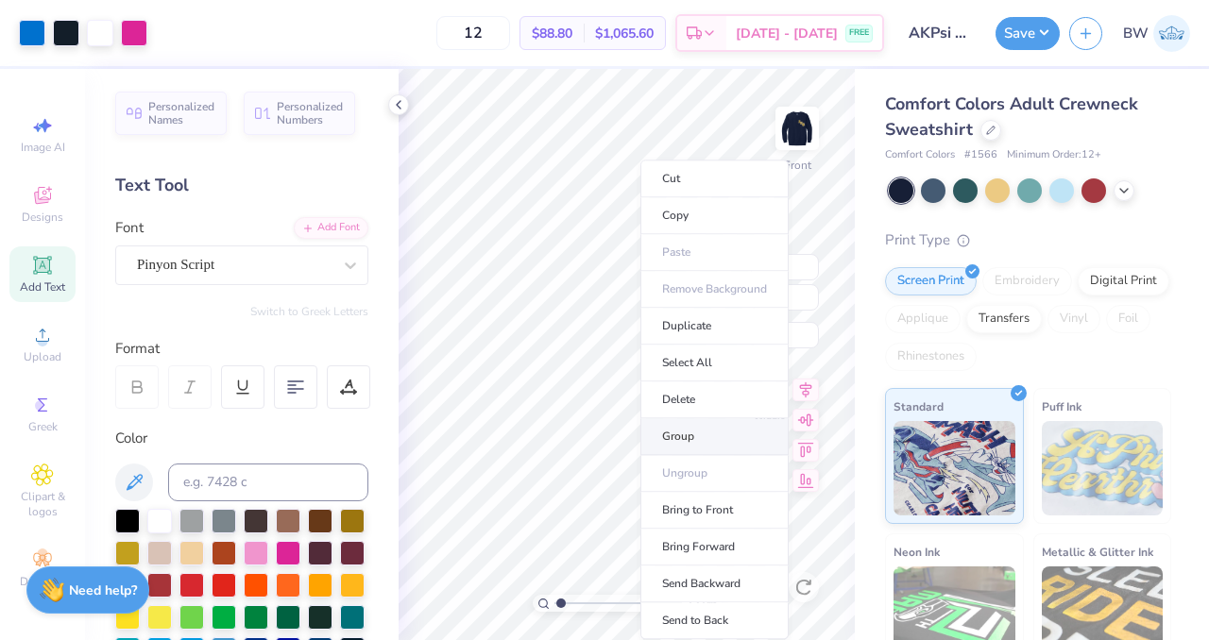
click at [689, 436] on li "Group" at bounding box center [714, 436] width 148 height 37
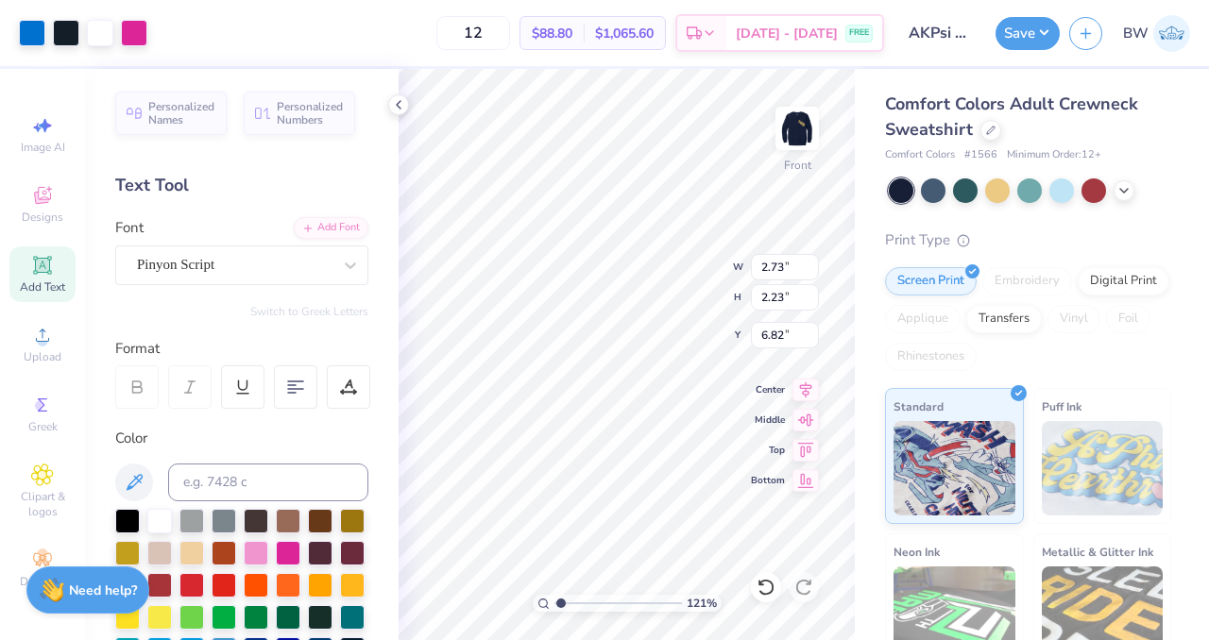
type input "1.21112282315953"
type input "7.48"
type input "1.21112282315953"
type input "10.52"
type input "1.75"
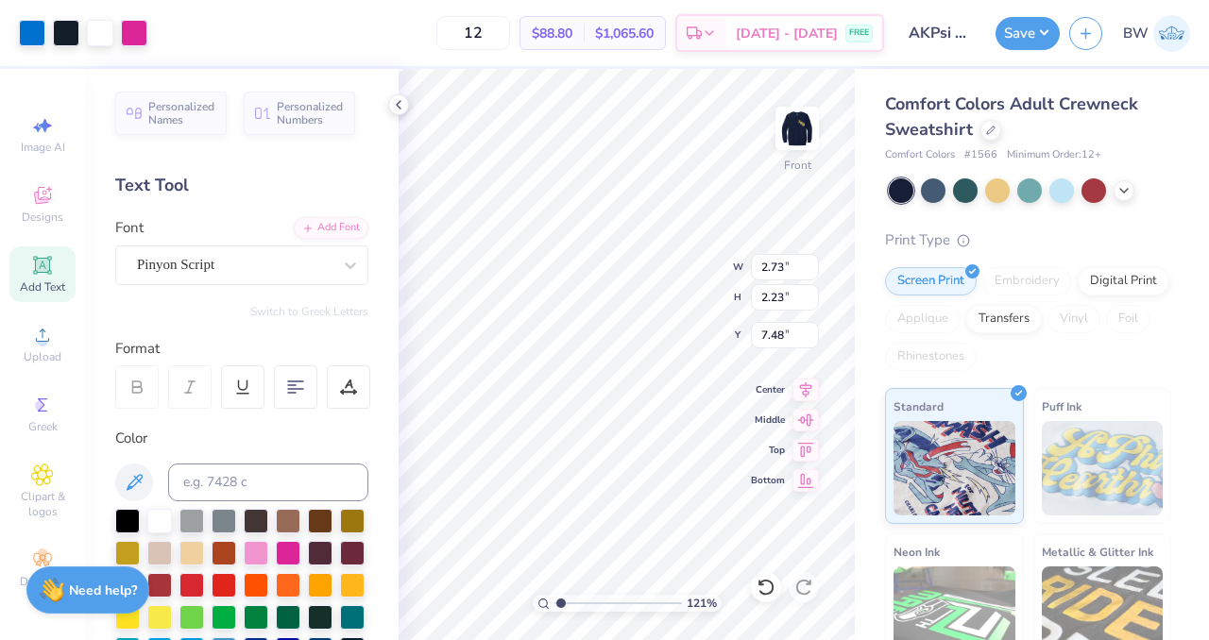
type input "4.29"
type input "1.21112282315953"
type input "4.78"
type input "1.21112282315953"
type input "5.76"
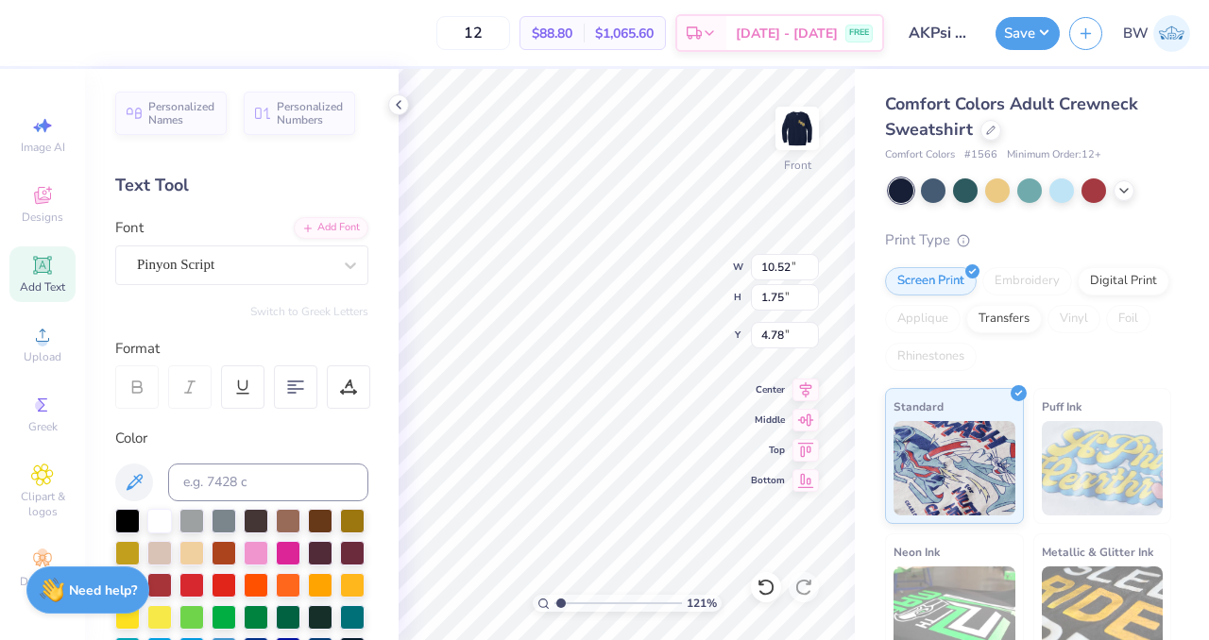
type input "0.54"
type input "4.02"
type input "1.21112282315953"
type input "4.97"
type input "0.47"
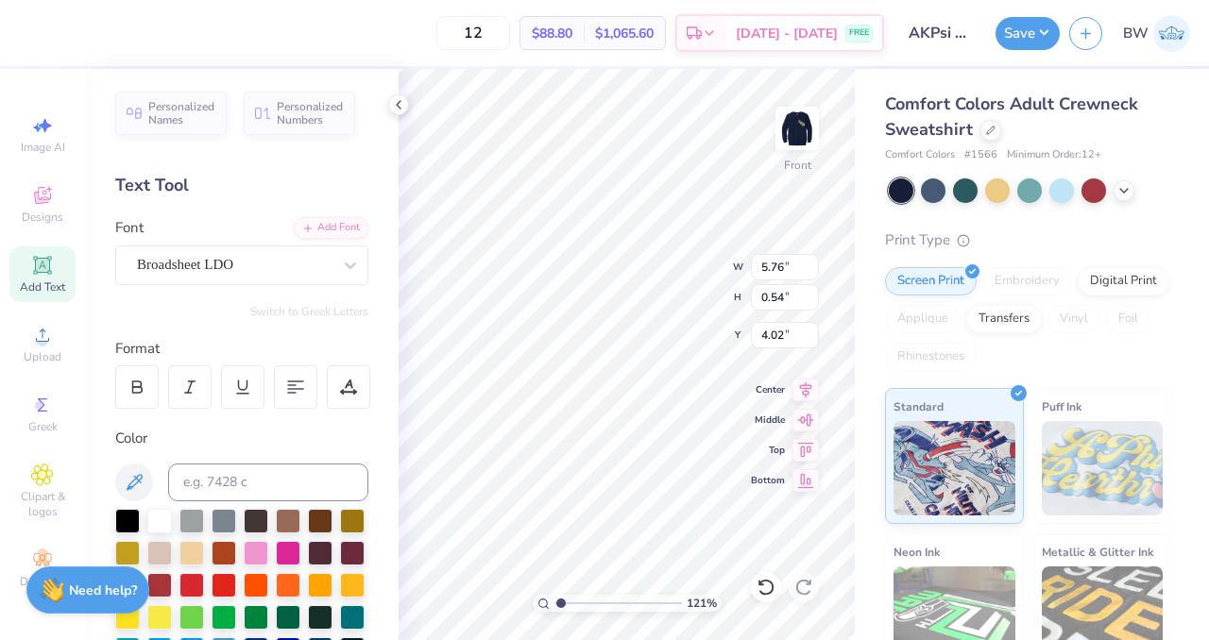
type input "4.10"
type input "1.21112282315953"
type input "4.06"
type input "1.20281045463617"
type input "6.53"
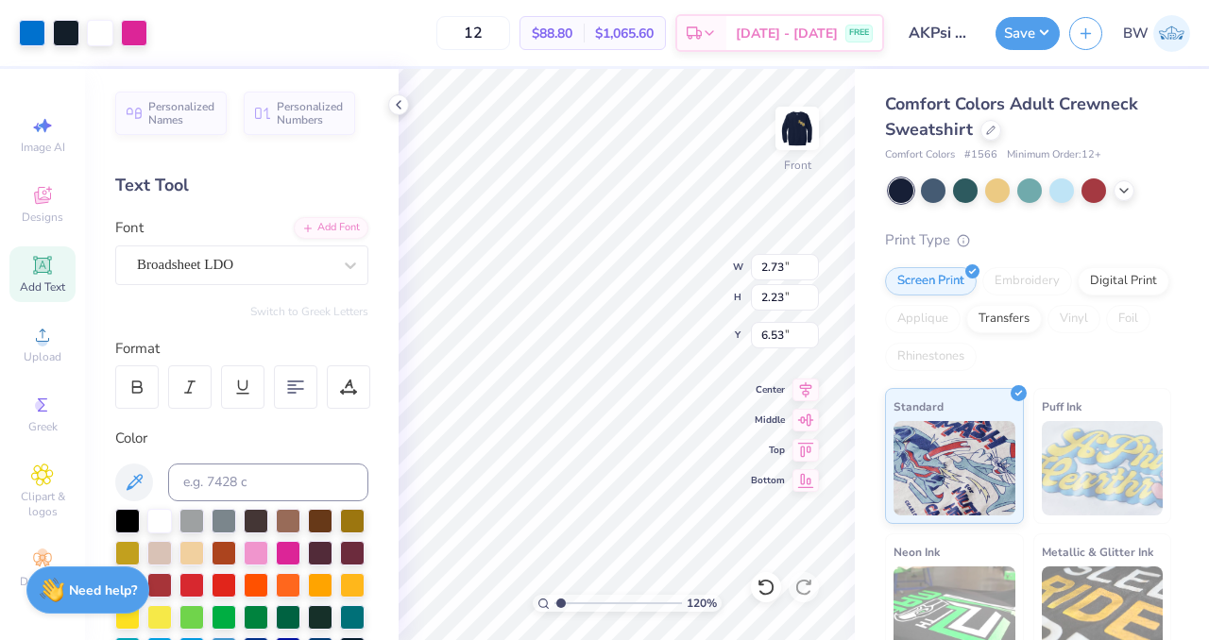
type input "1.20281045463617"
type input "1.58"
type input "1.20281045463617"
type input "6.53"
type input "1.20281045463617"
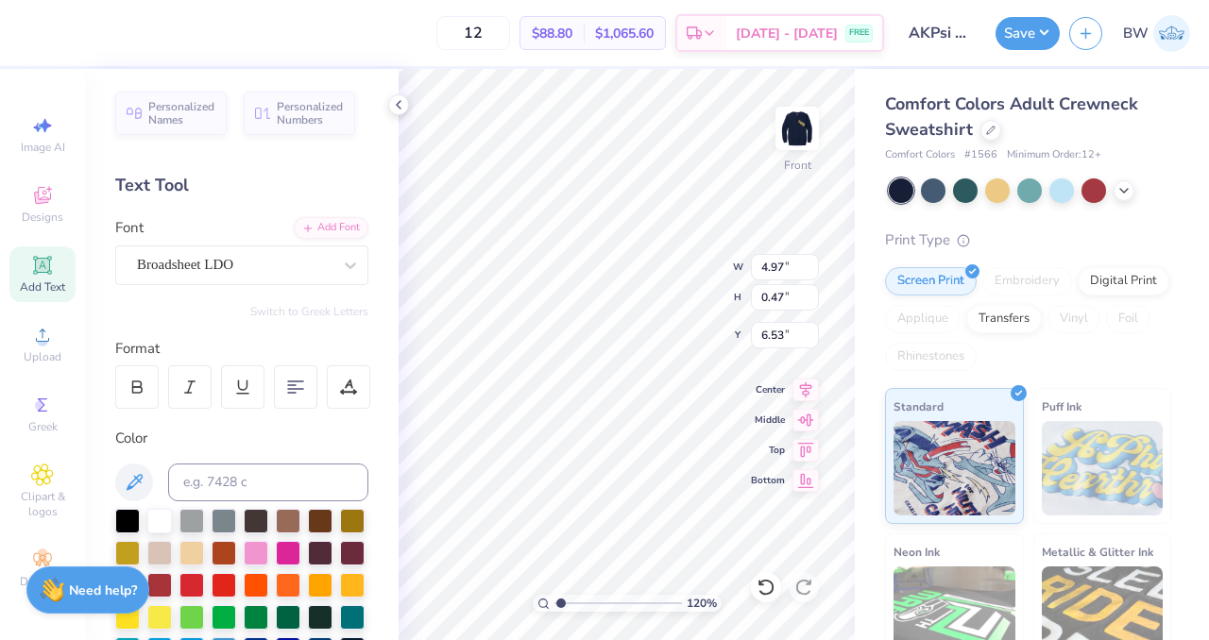
type input "1.10"
type input "0.98"
type input "3.80"
type input "1.20281045463617"
type input "6.27"
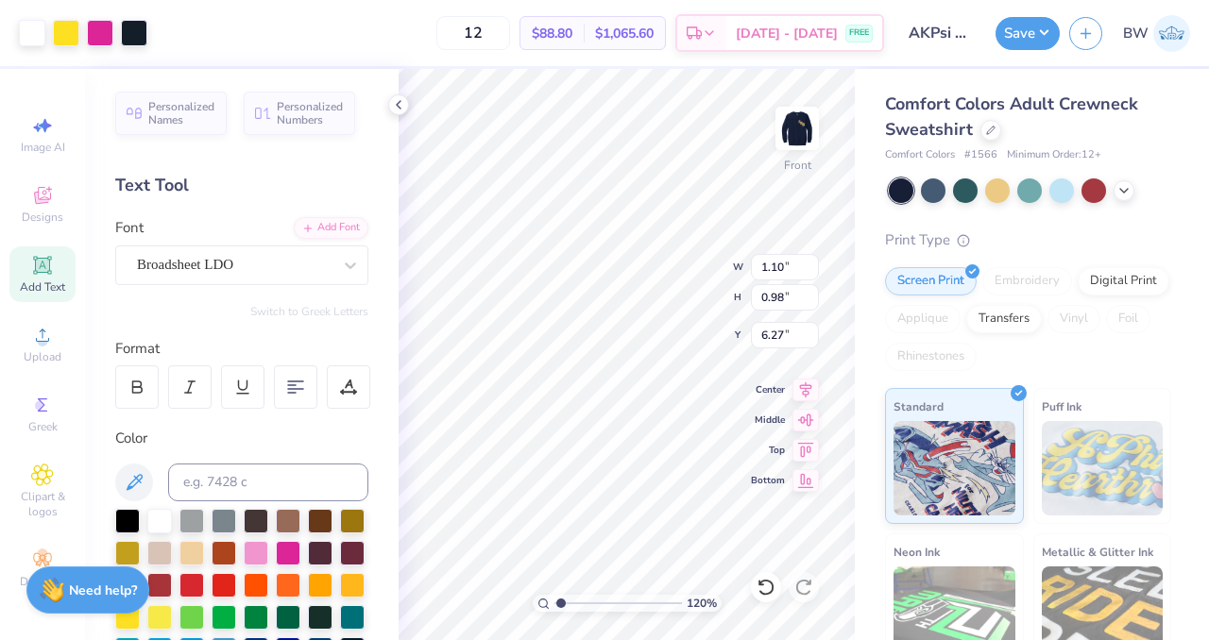
type input "1.20281045463617"
type input "3.80"
type input "1.20281045463617"
type input "6.27"
type input "1.20281045463617"
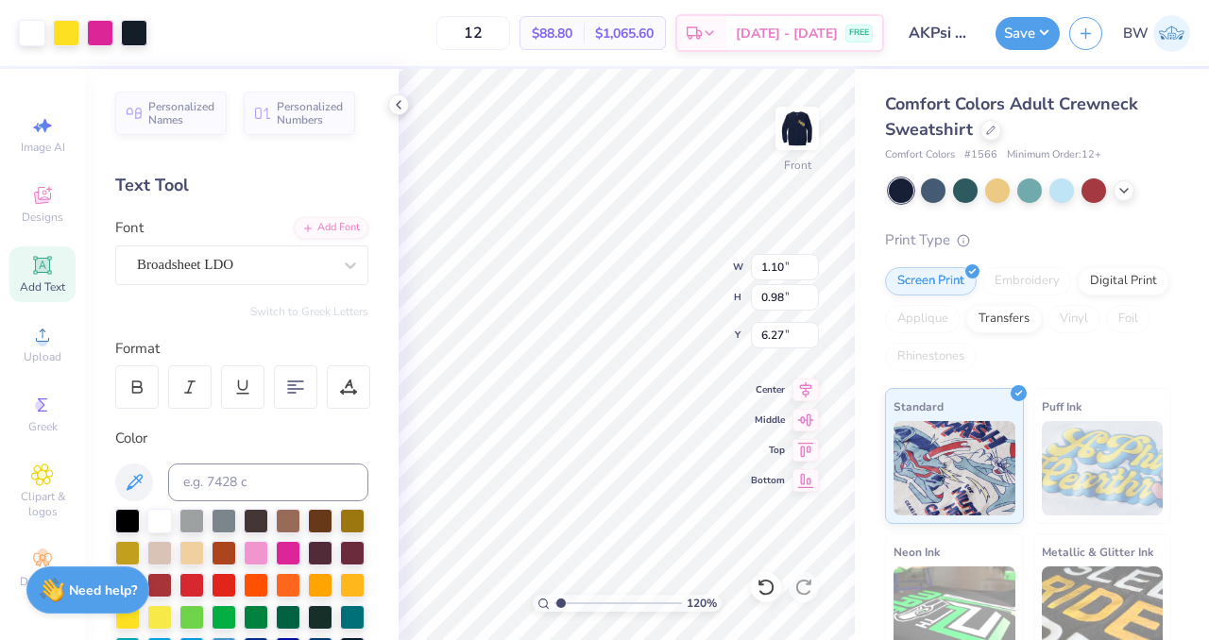
type input "2.73"
type input "2.23"
type input "1.58"
type input "1.20281045463617"
type input "2.29"
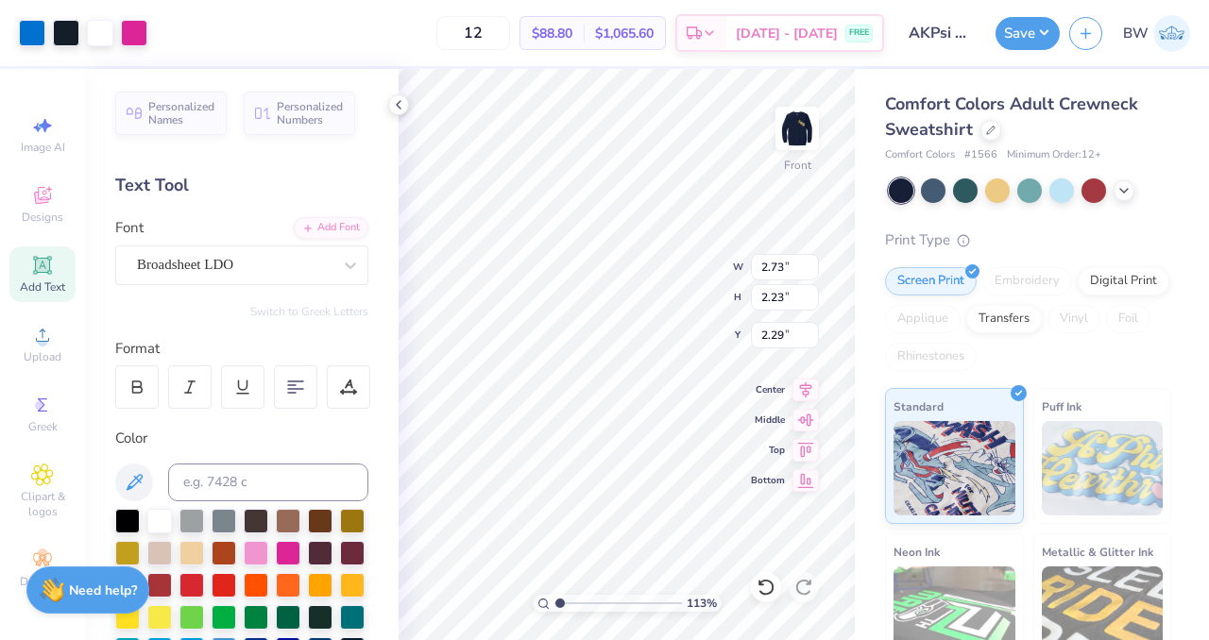
type input "1.12993491778923"
type input "1.80"
type input "1.47"
type input "3.05"
type input "1.12993491778923"
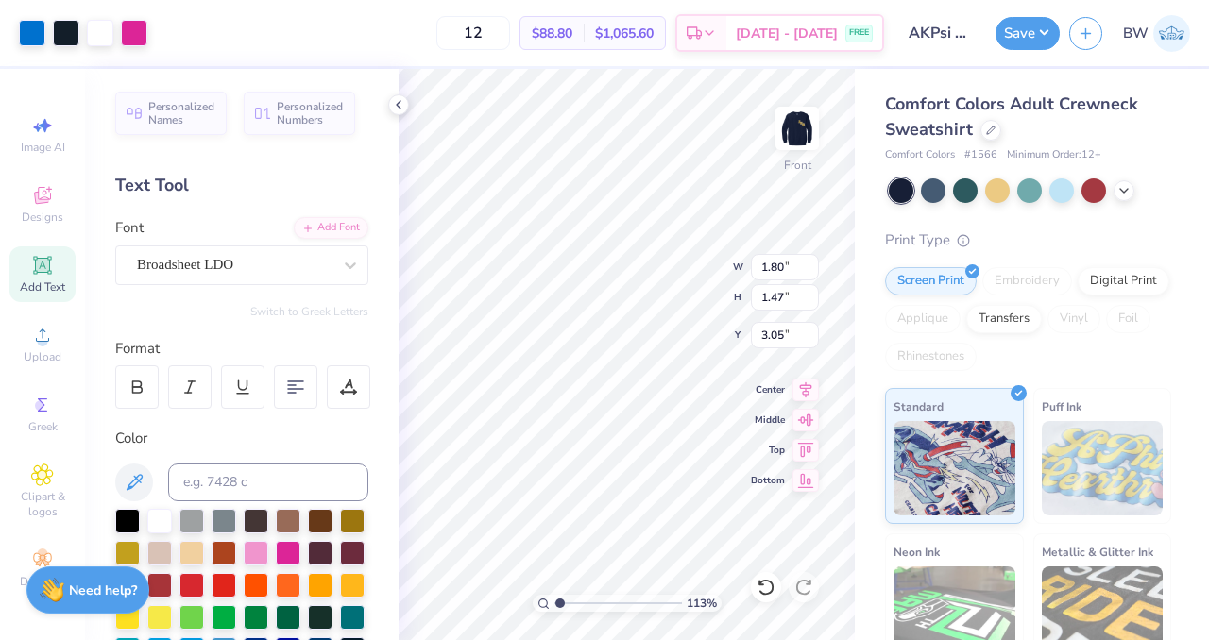
type input "3.31"
type input "1.12993491778923"
type input "1.10"
type input "0.98"
type input "6.27"
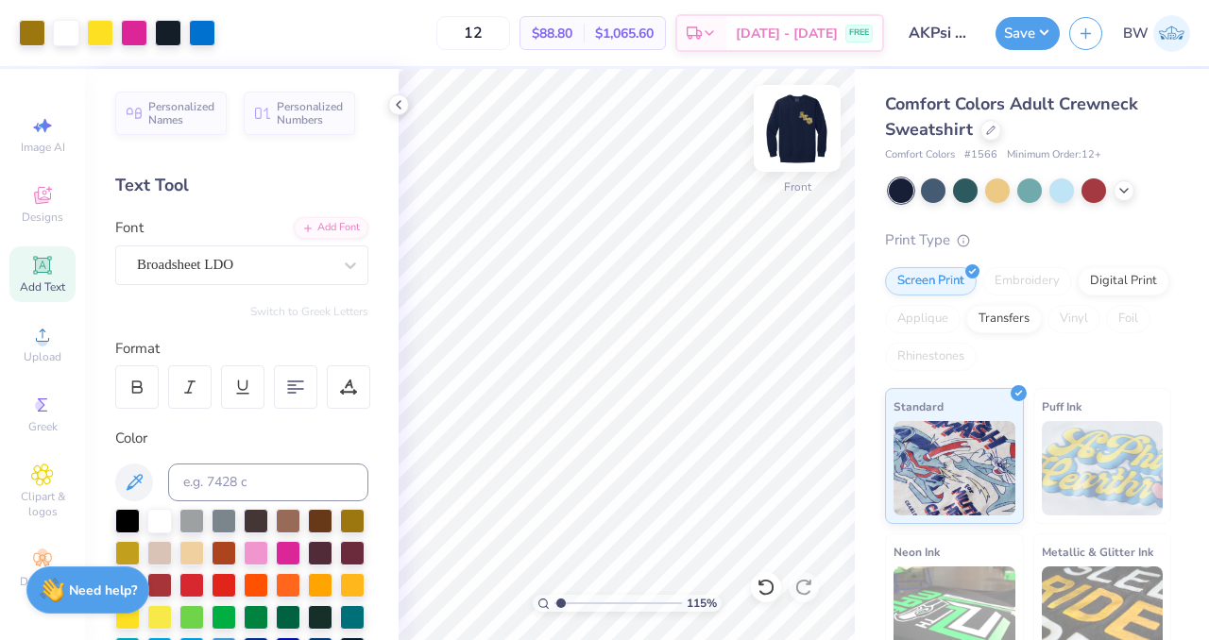
click at [803, 150] on img at bounding box center [797, 129] width 76 height 76
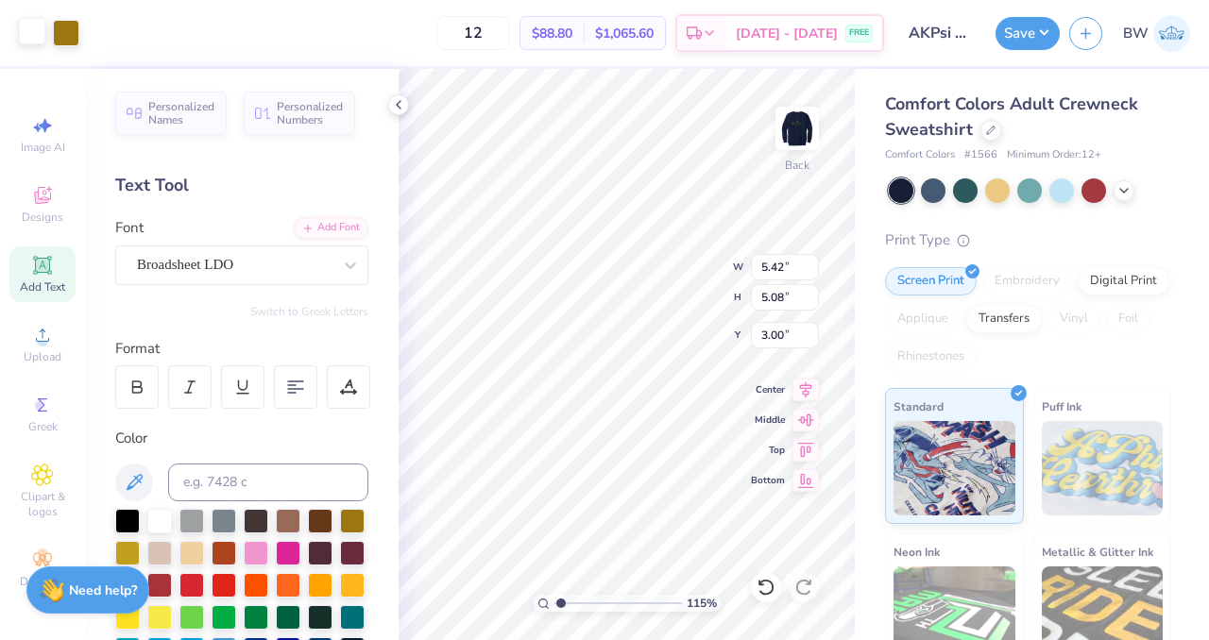
click at [22, 29] on div at bounding box center [32, 31] width 26 height 26
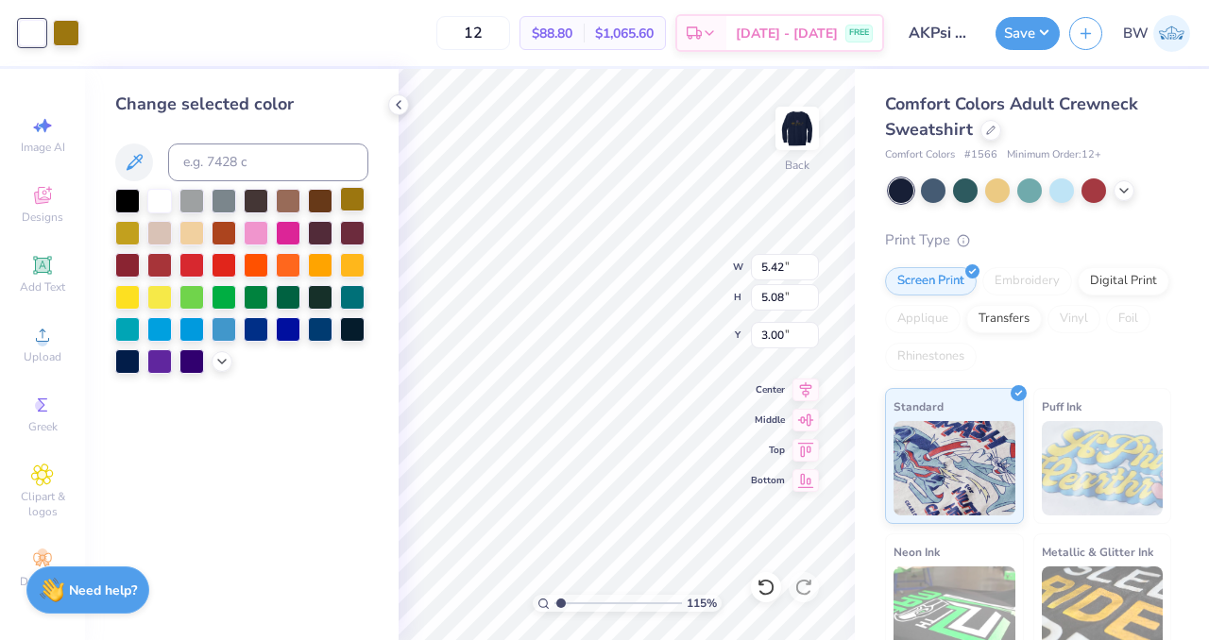
click at [356, 207] on div at bounding box center [352, 199] width 25 height 25
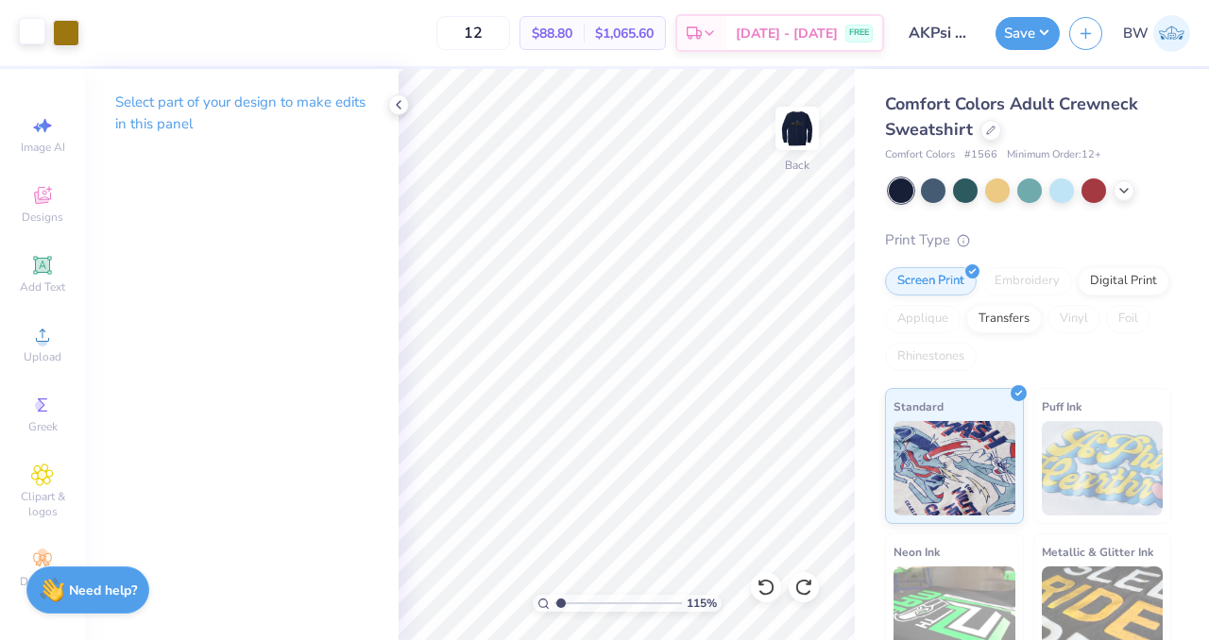
click at [25, 39] on div at bounding box center [32, 31] width 26 height 26
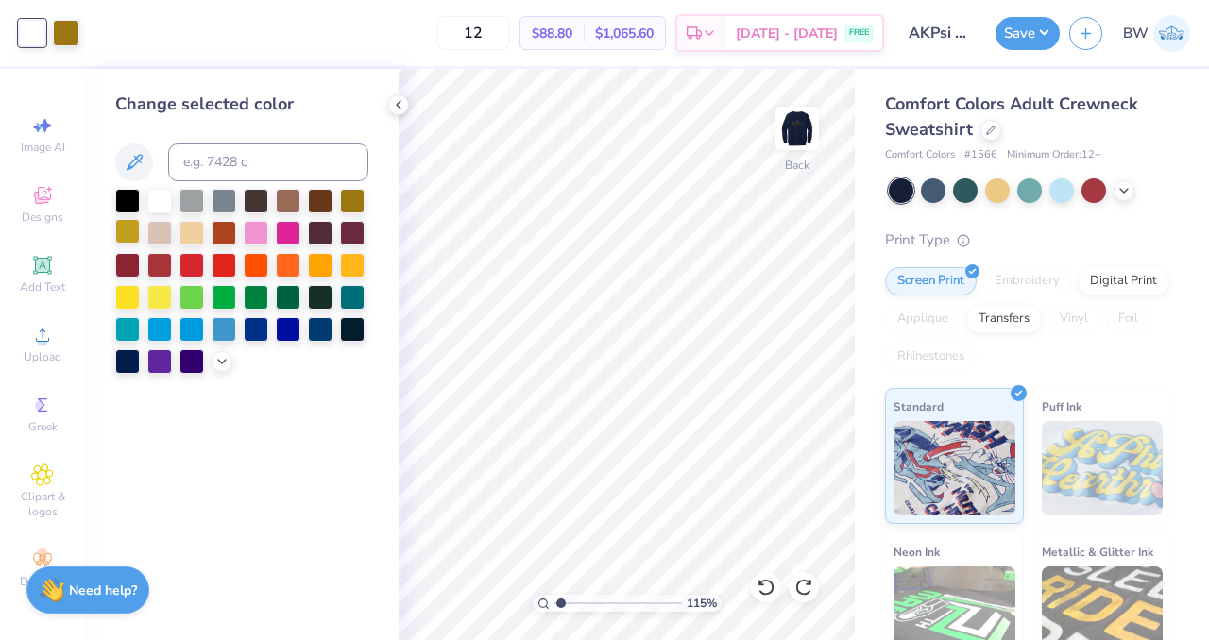
click at [121, 228] on div at bounding box center [127, 231] width 25 height 25
click at [795, 126] on img at bounding box center [797, 129] width 76 height 76
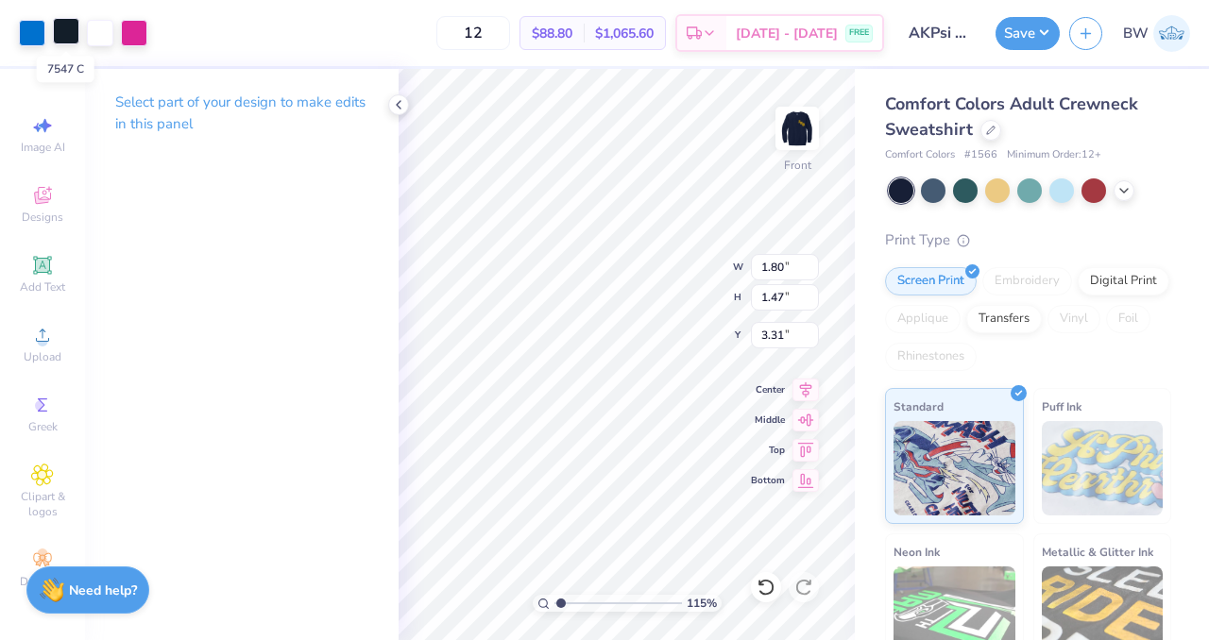
click at [66, 32] on div at bounding box center [66, 31] width 26 height 26
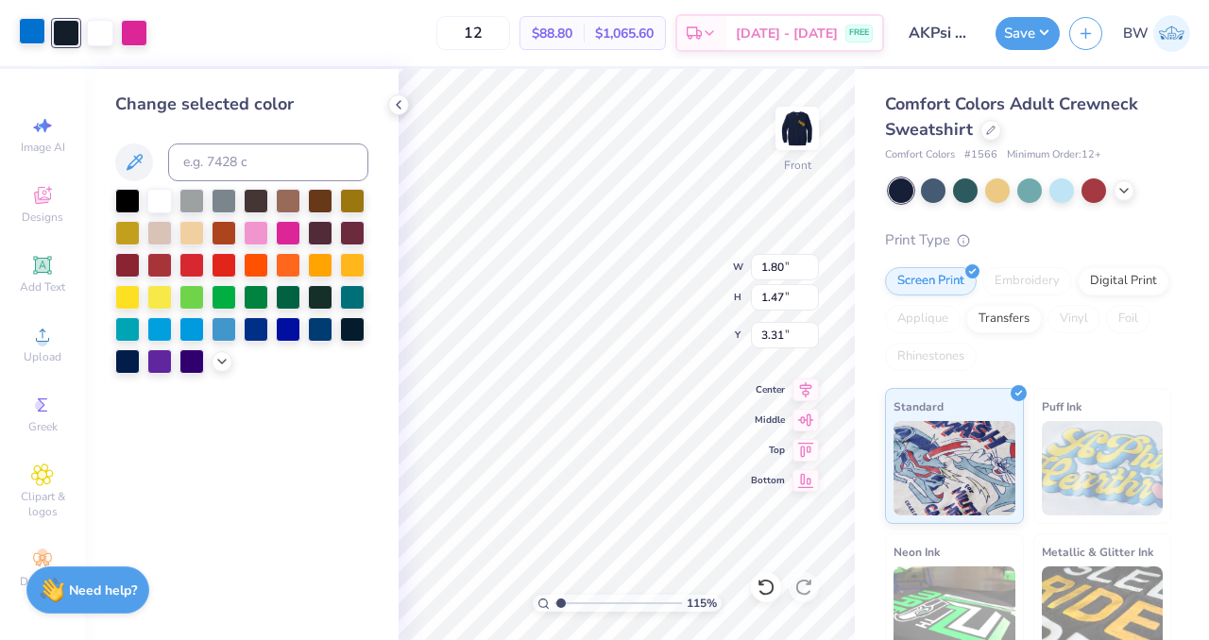
click at [34, 33] on div at bounding box center [32, 31] width 26 height 26
click at [160, 201] on div at bounding box center [159, 199] width 25 height 25
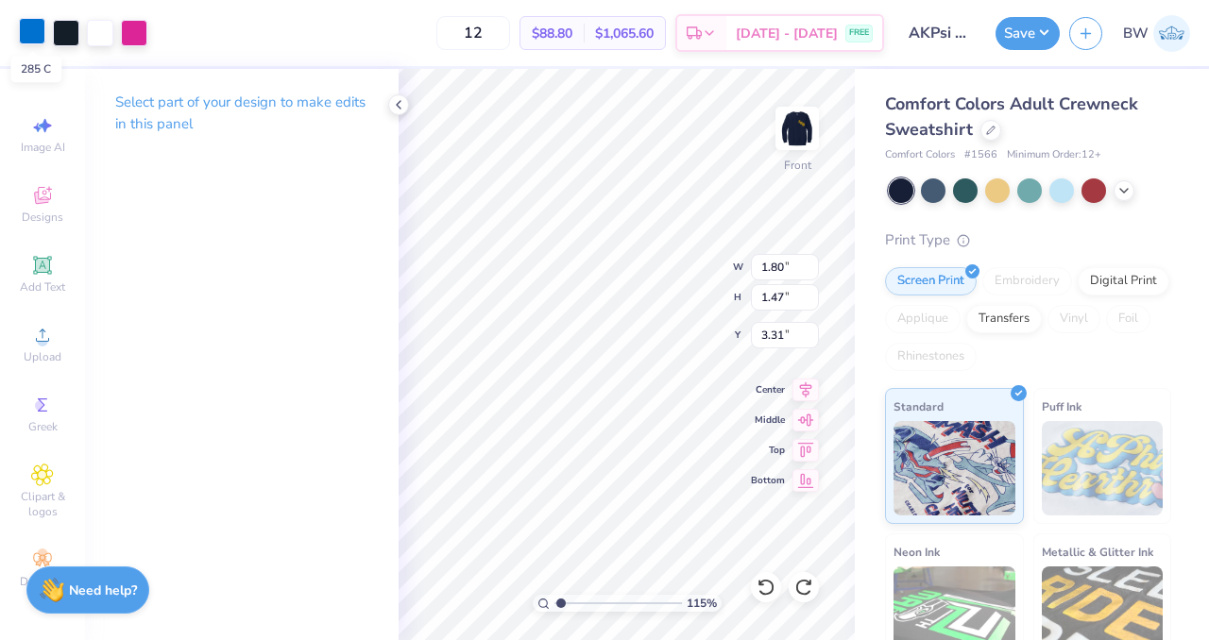
click at [29, 34] on div at bounding box center [32, 31] width 26 height 26
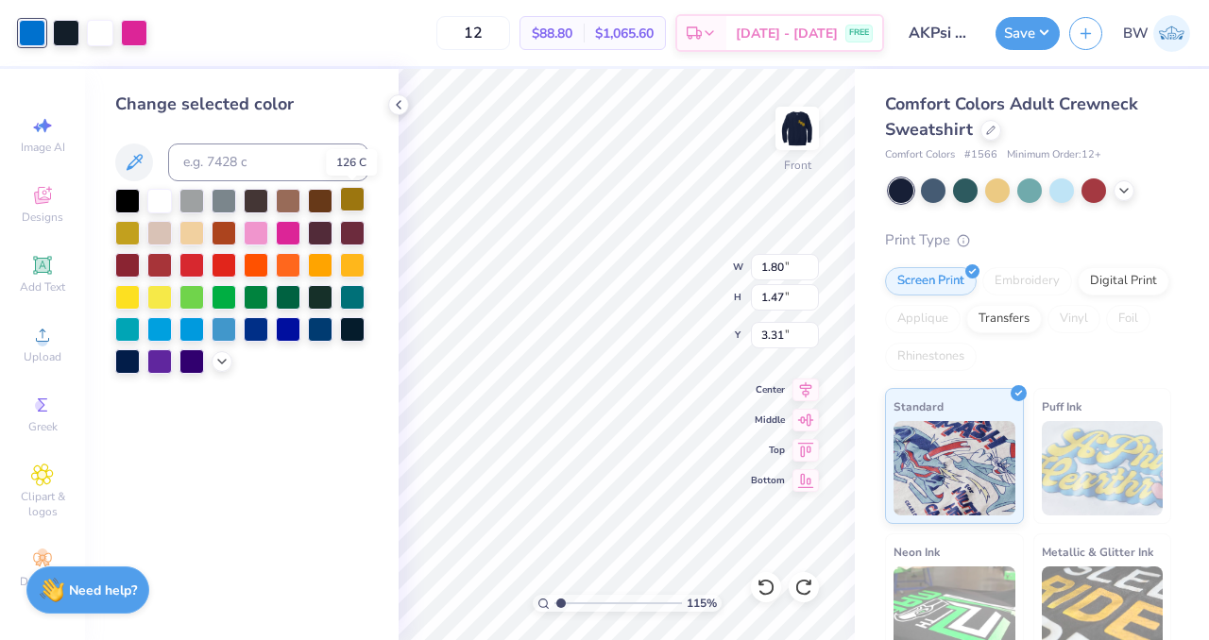
click at [350, 203] on div at bounding box center [352, 199] width 25 height 25
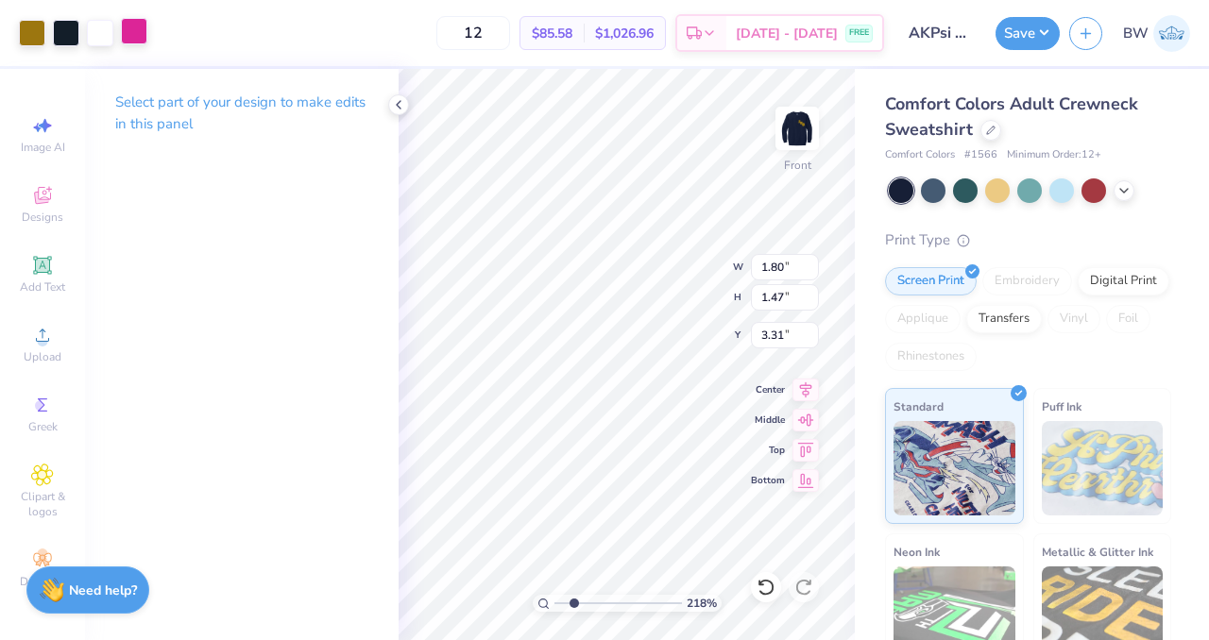
click at [138, 37] on div at bounding box center [134, 31] width 26 height 26
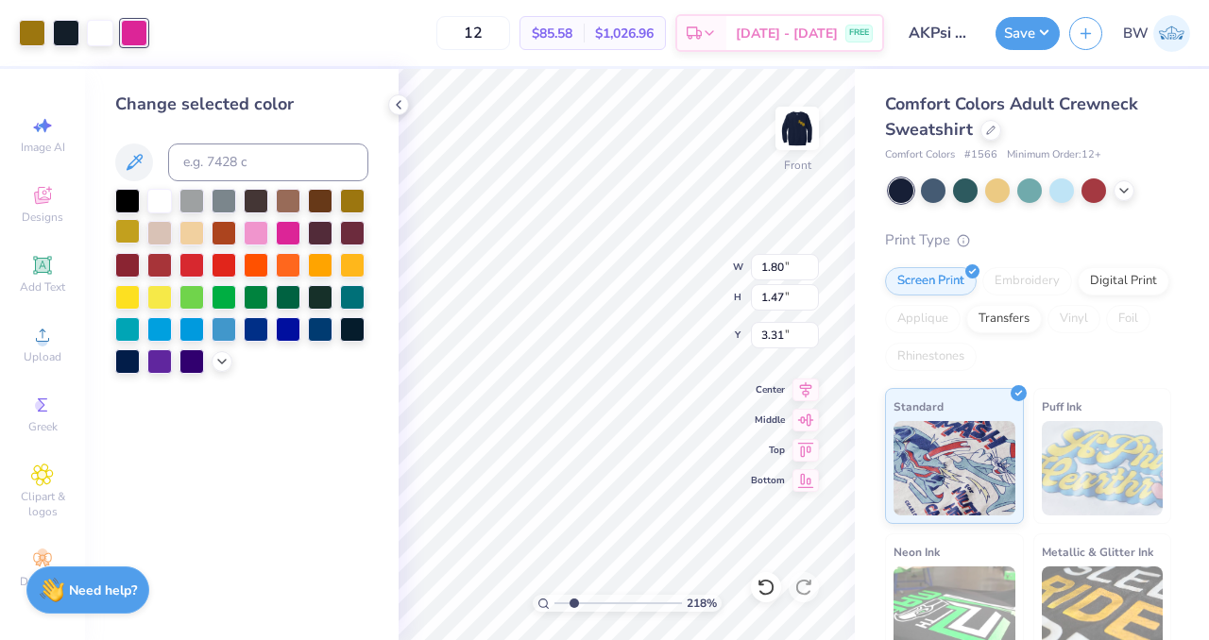
click at [124, 230] on div at bounding box center [127, 231] width 25 height 25
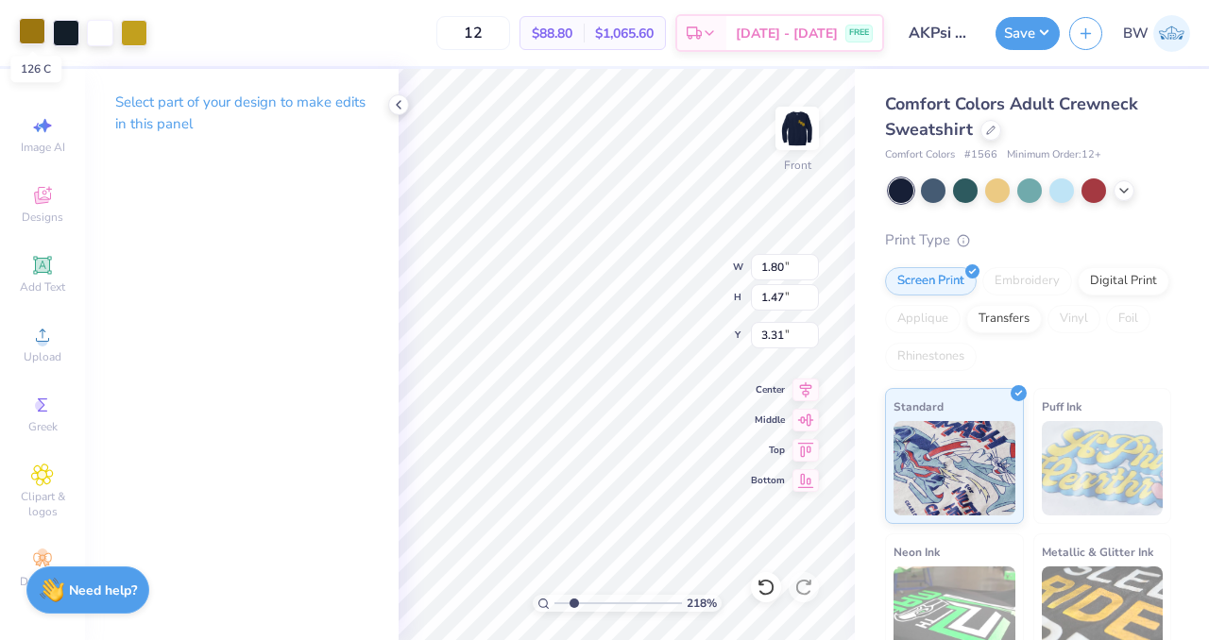
click at [33, 31] on div at bounding box center [32, 31] width 26 height 26
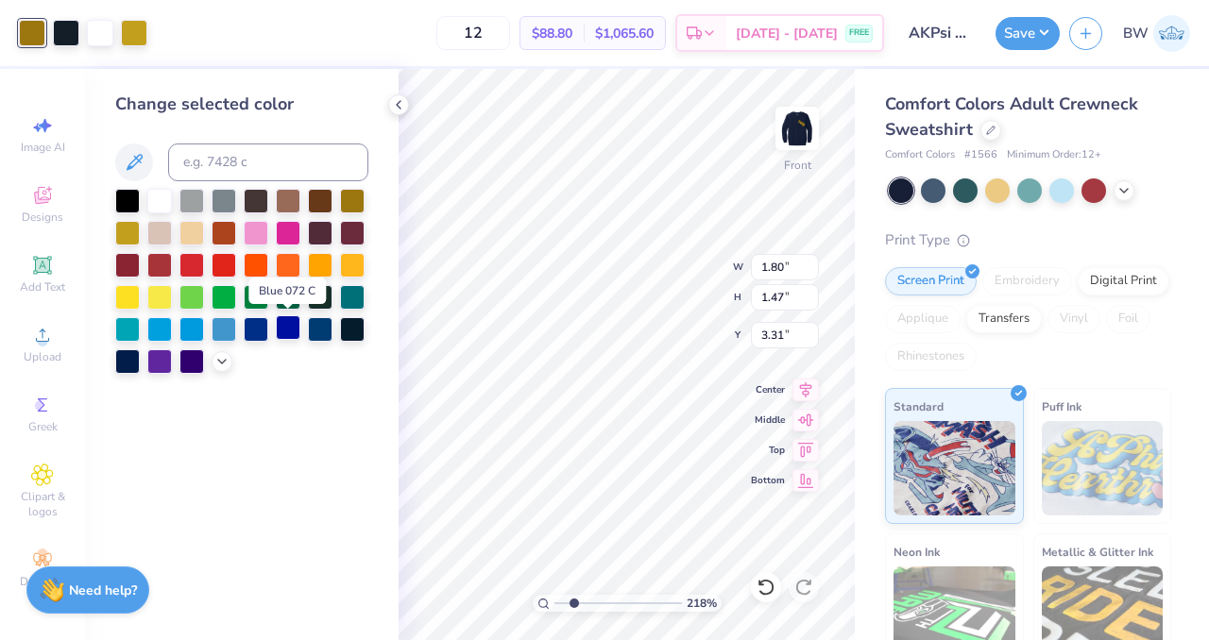
click at [287, 330] on div at bounding box center [288, 327] width 25 height 25
click at [136, 20] on div at bounding box center [134, 31] width 26 height 26
click at [360, 199] on div at bounding box center [352, 199] width 25 height 25
click at [36, 35] on div at bounding box center [32, 31] width 26 height 26
click at [124, 228] on div at bounding box center [127, 231] width 25 height 25
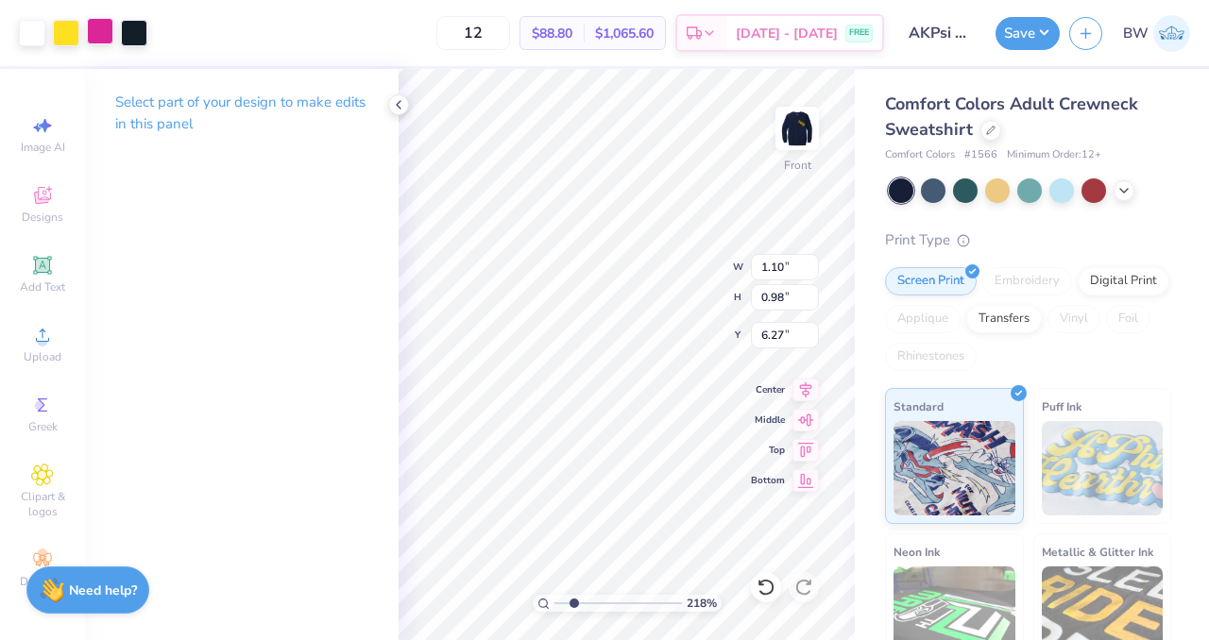
click at [98, 39] on div at bounding box center [100, 31] width 26 height 26
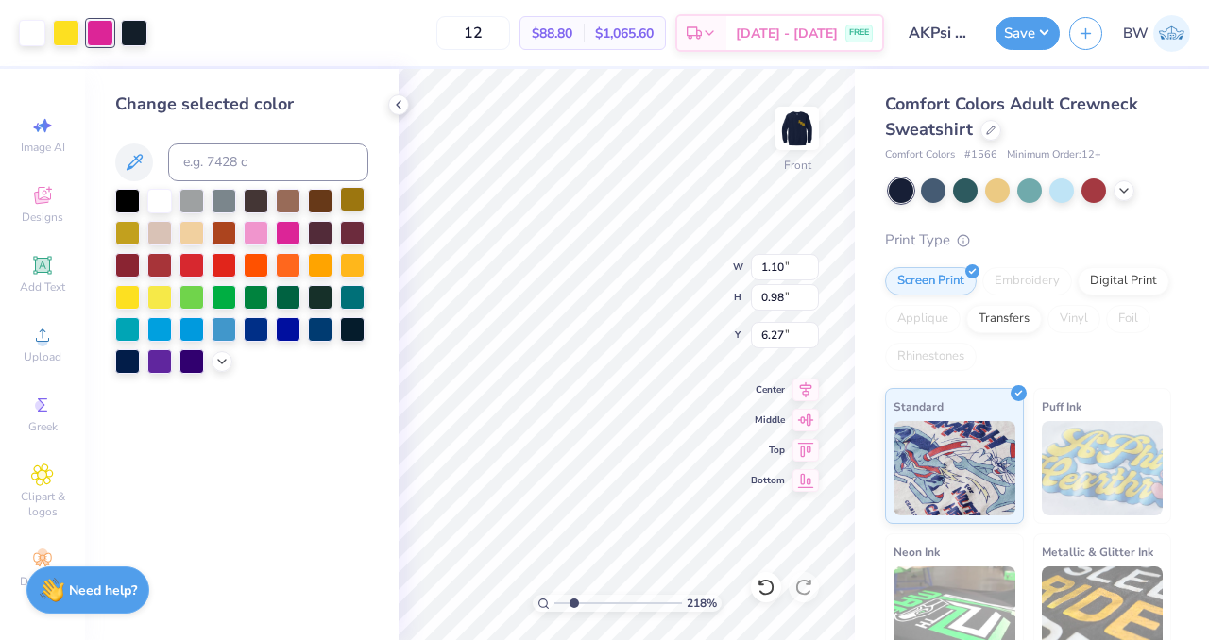
click at [351, 204] on div at bounding box center [352, 199] width 25 height 25
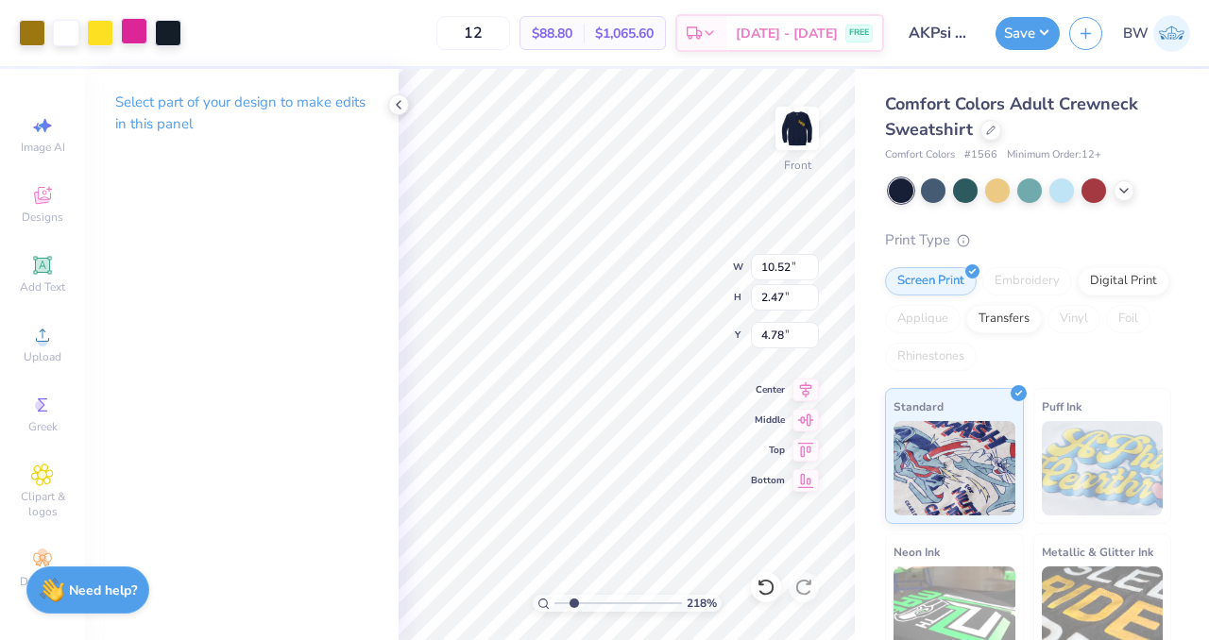
click at [132, 33] on div at bounding box center [134, 31] width 26 height 26
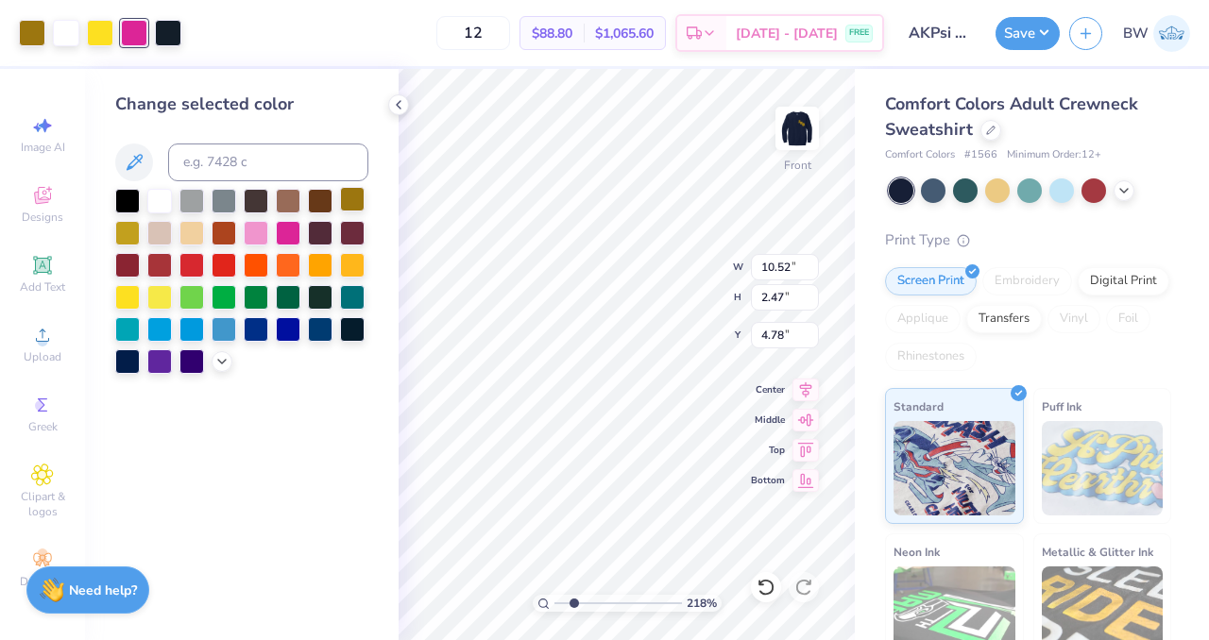
click at [349, 203] on div at bounding box center [352, 199] width 25 height 25
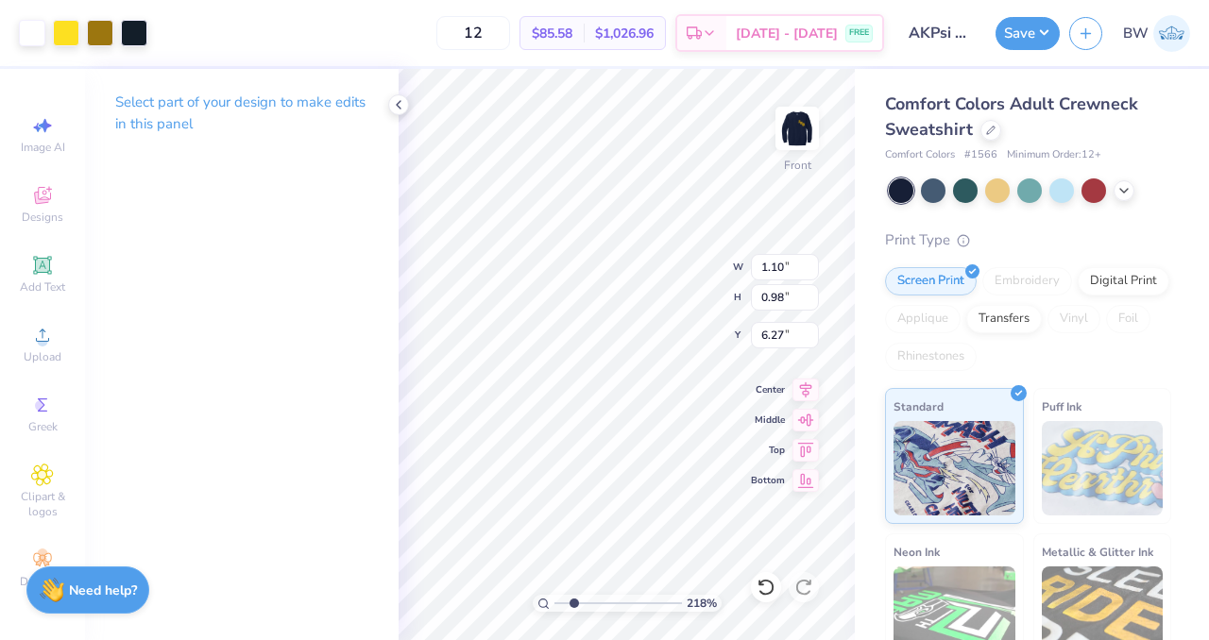
type input "2.17944077671592"
type input "0.89"
type input "0.79"
type input "6.46"
click at [764, 325] on div "218 % Front W 1.10 1.10 " H 0.98 0.98 " Y 6.27 6.27 " Center Middle Top Bottom" at bounding box center [626, 354] width 456 height 571
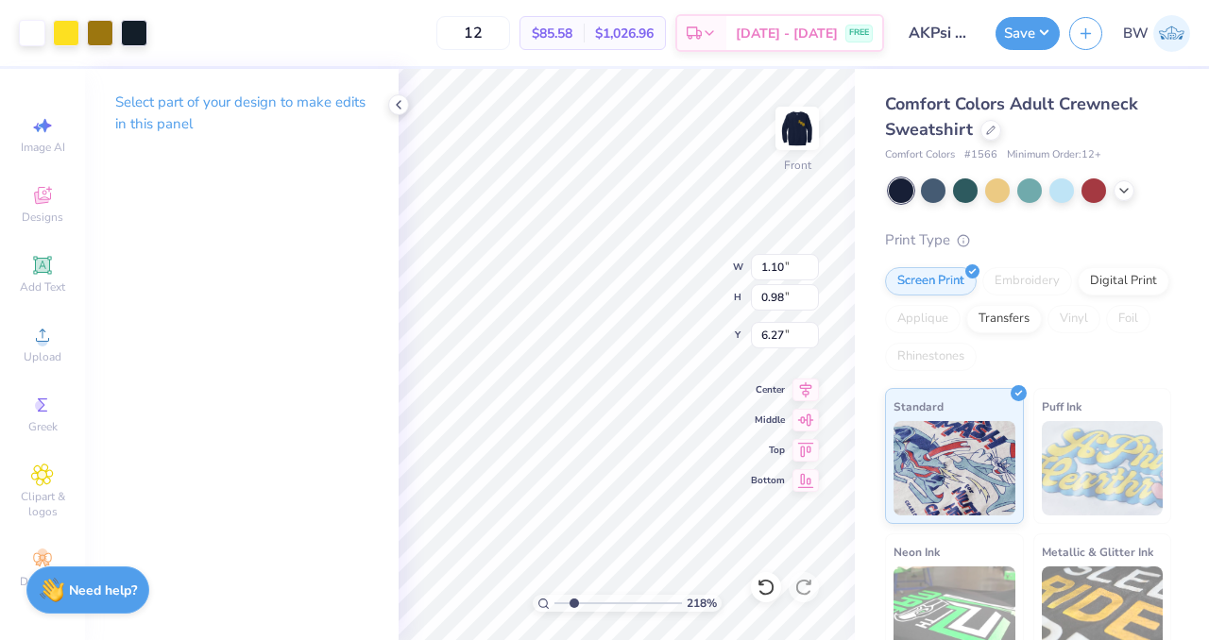
click at [763, 310] on div "218 % Front W 1.10 1.10 " H 0.98 0.98 " Y 6.27 6.27 " Center Middle Top Bottom" at bounding box center [626, 354] width 456 height 571
click at [755, 322] on div "218 % Front W 1.10 1.10 " H 0.98 0.98 " Y 6.27 6.27 " Center Middle Top Bottom" at bounding box center [626, 354] width 456 height 571
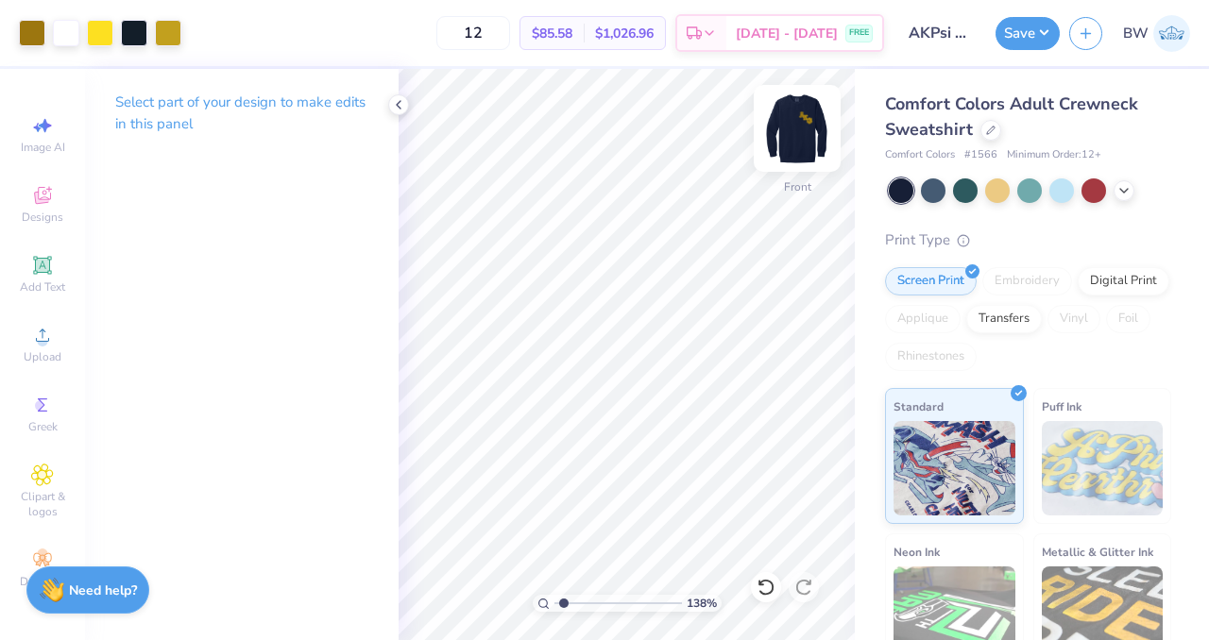
click at [799, 157] on img at bounding box center [797, 129] width 76 height 76
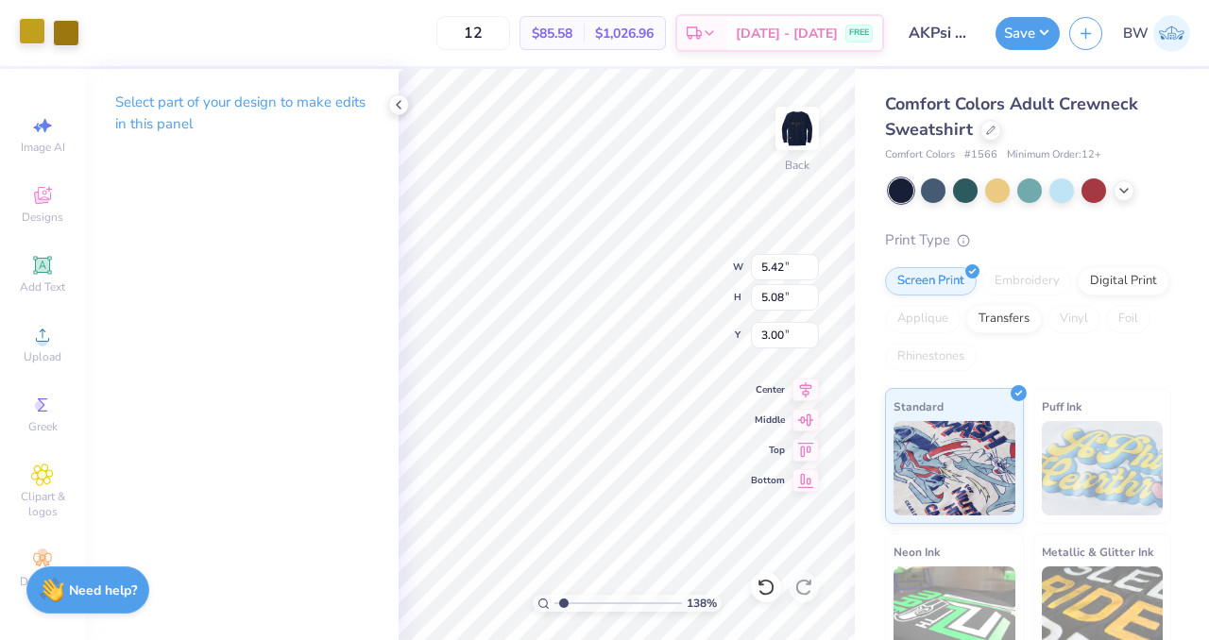
click at [34, 28] on div at bounding box center [32, 31] width 26 height 26
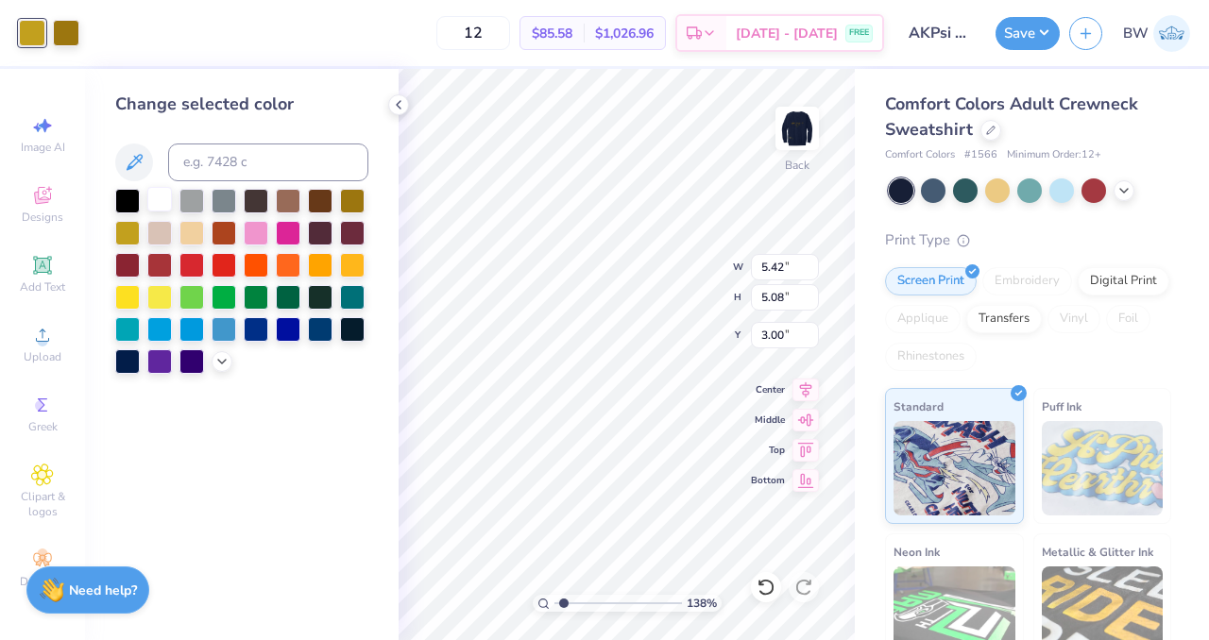
click at [148, 199] on div at bounding box center [159, 199] width 25 height 25
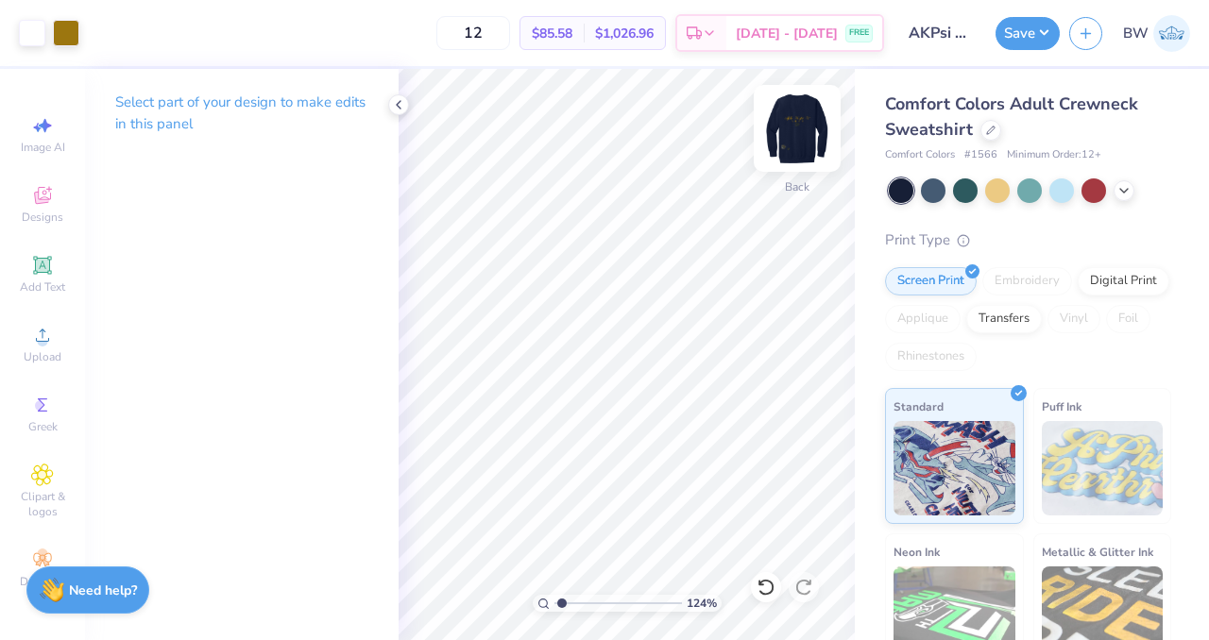
click at [788, 140] on img at bounding box center [797, 129] width 76 height 76
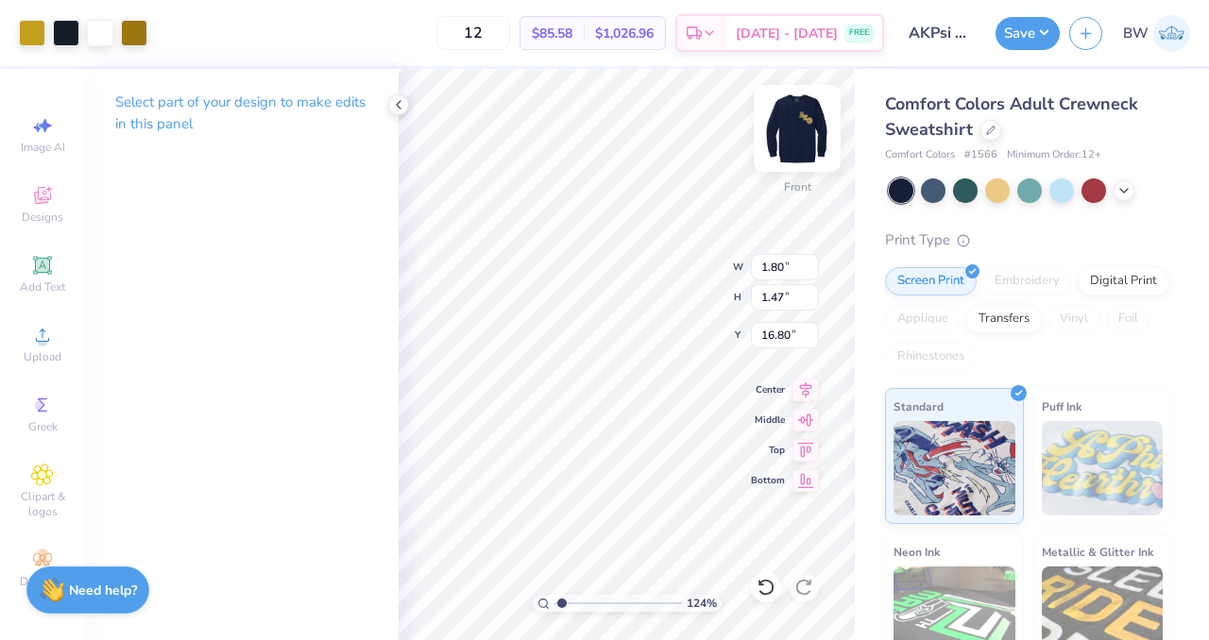
click at [780, 153] on img at bounding box center [797, 129] width 76 height 76
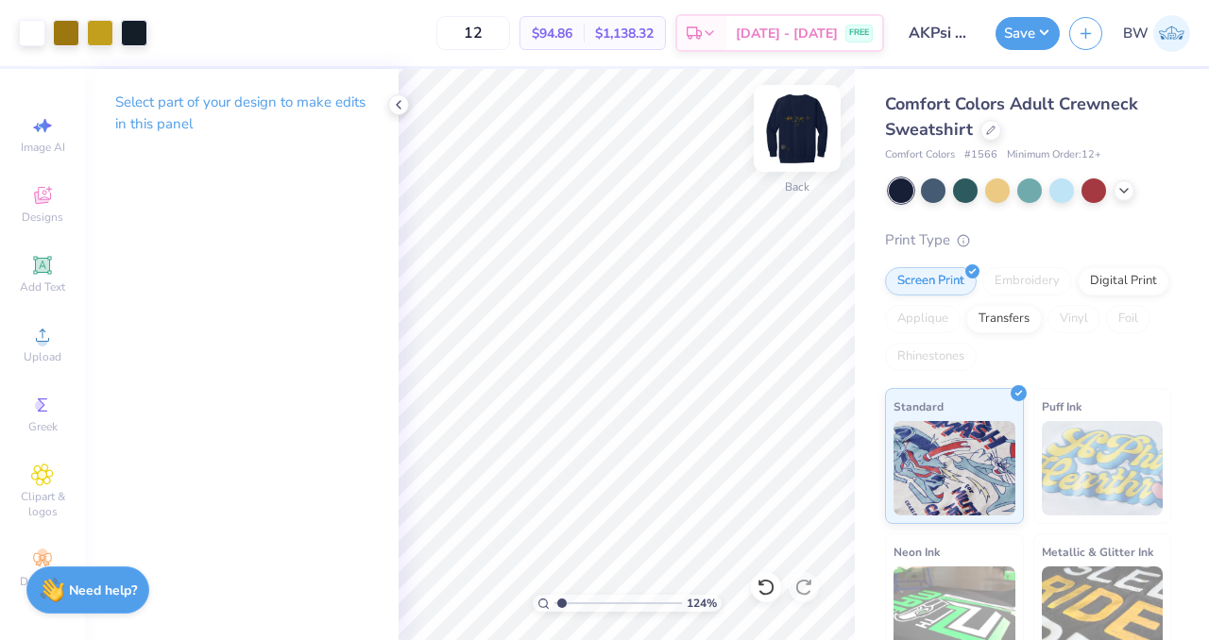
click at [808, 131] on img at bounding box center [797, 129] width 76 height 76
click at [803, 118] on img at bounding box center [797, 129] width 76 height 76
click at [802, 135] on img at bounding box center [797, 129] width 76 height 76
click at [802, 154] on img at bounding box center [797, 129] width 76 height 76
click at [820, 131] on div at bounding box center [796, 128] width 87 height 87
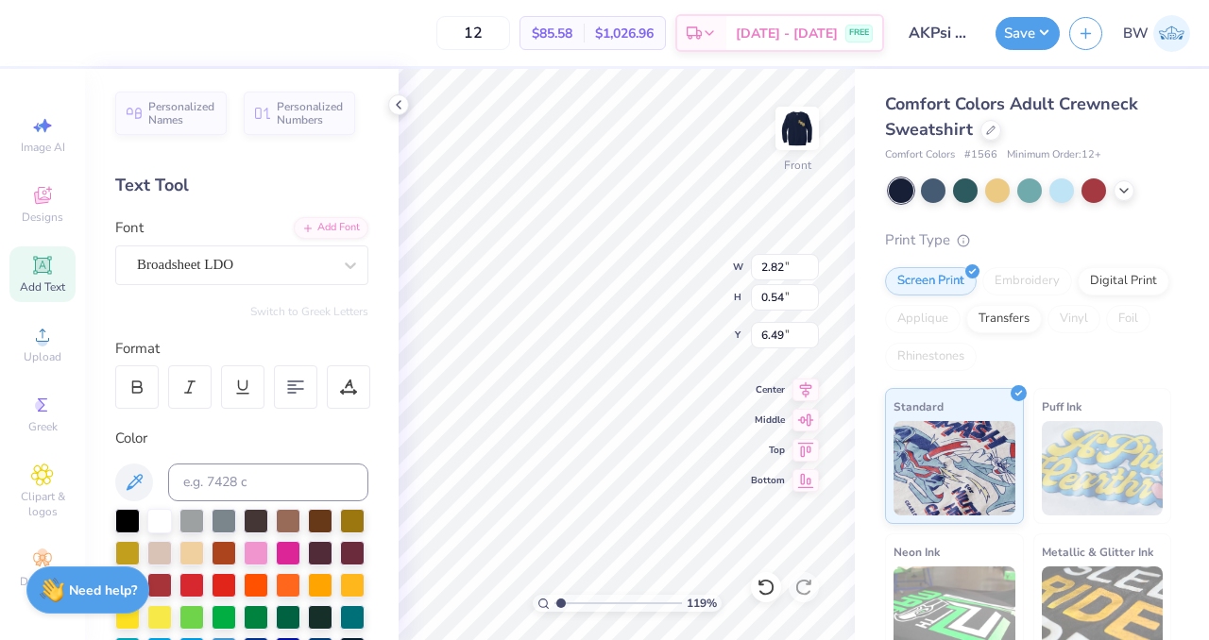
scroll to position [15, 4]
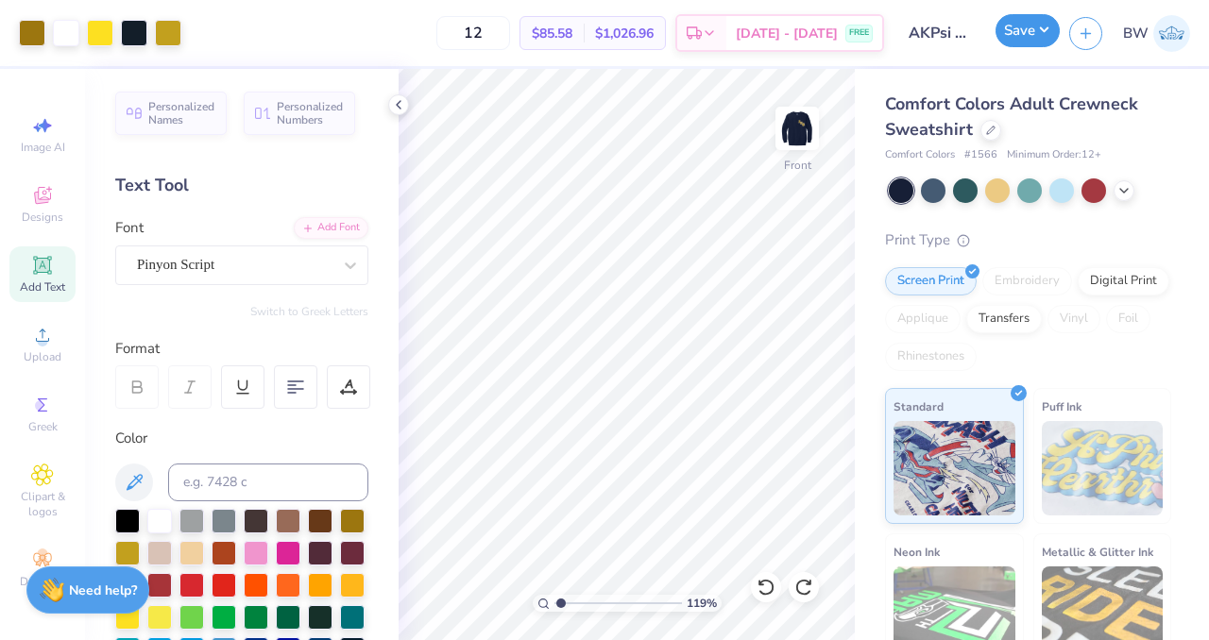
click at [1015, 42] on button "Save" at bounding box center [1027, 30] width 64 height 33
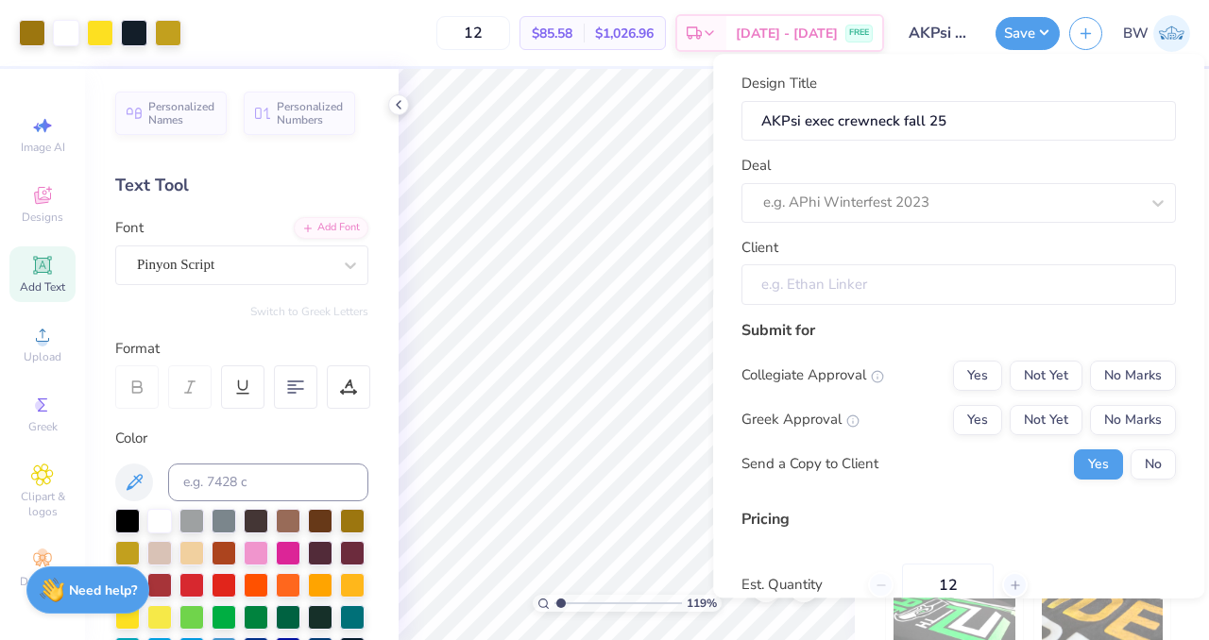
click at [887, 282] on input "Client" at bounding box center [958, 284] width 434 height 41
click at [971, 280] on input "Client" at bounding box center [958, 284] width 434 height 41
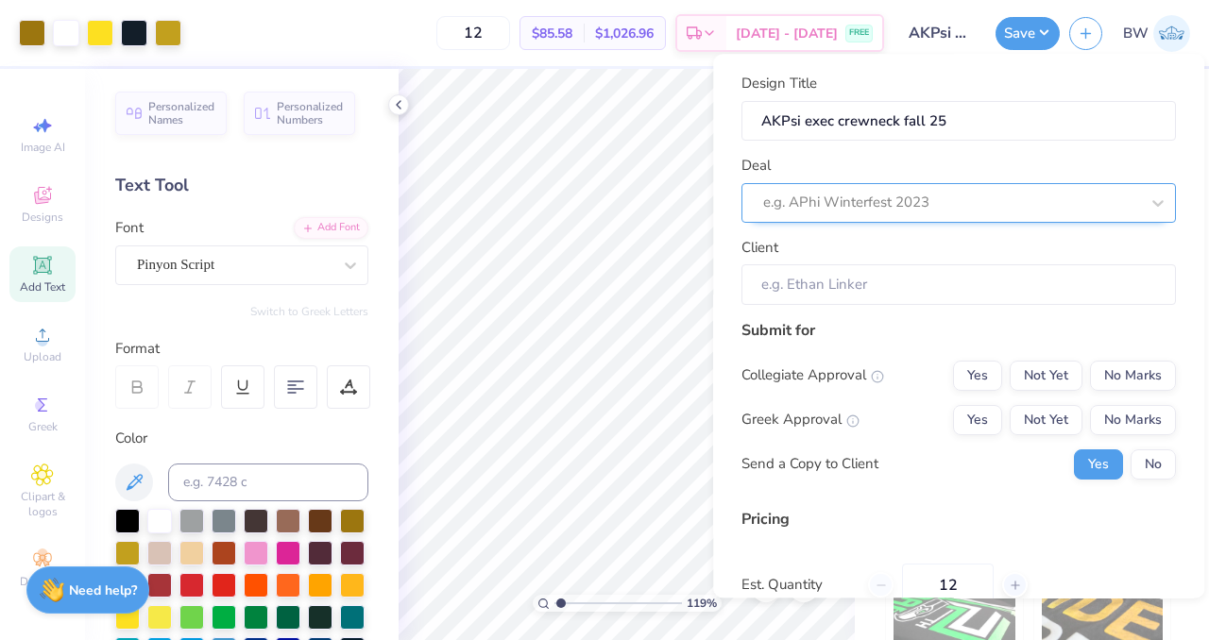
click at [892, 212] on div at bounding box center [951, 203] width 376 height 25
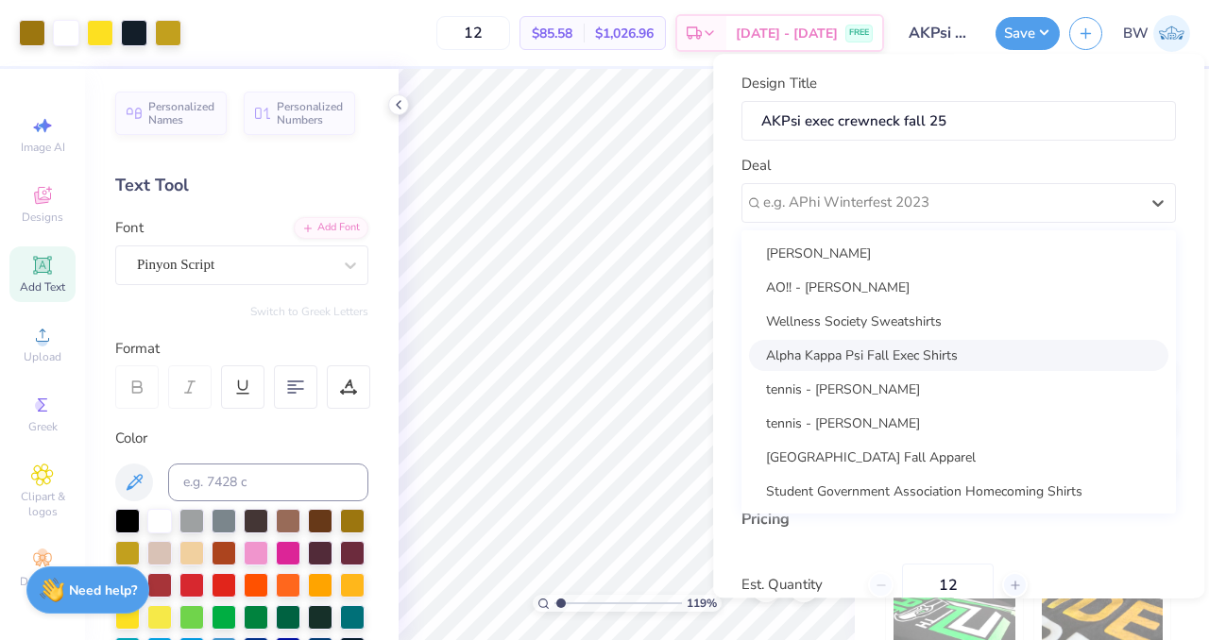
click at [891, 354] on div "Alpha Kappa Psi Fall Exec Shirts" at bounding box center [958, 355] width 419 height 31
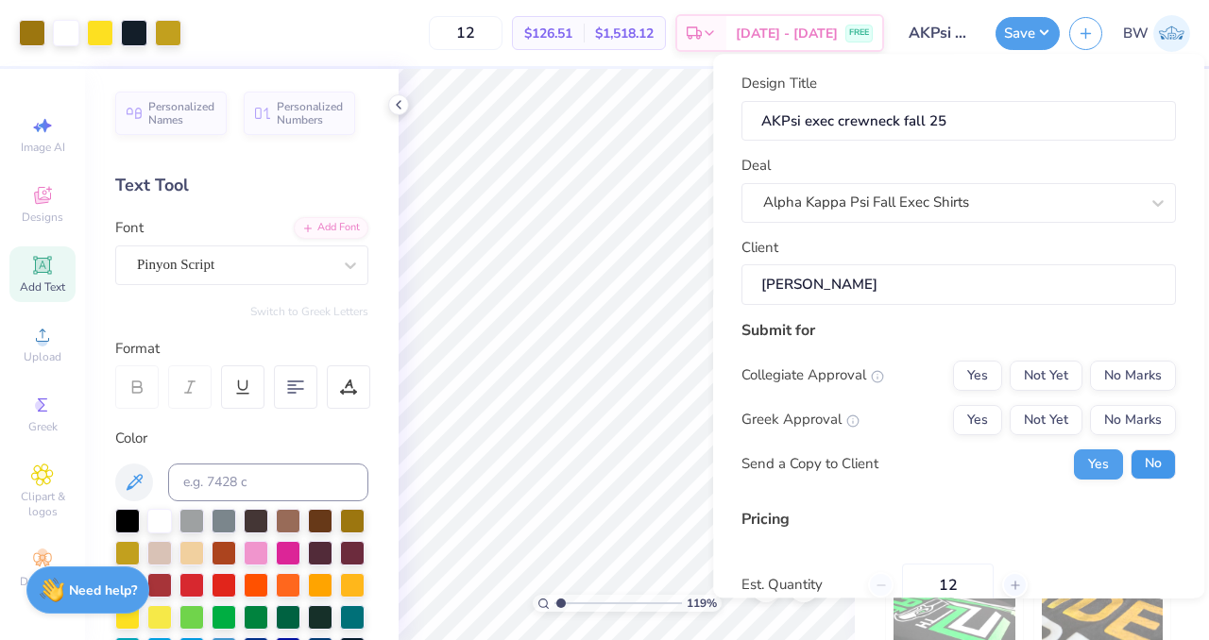
click at [1130, 460] on button "No" at bounding box center [1152, 464] width 45 height 30
click at [1103, 420] on button "No Marks" at bounding box center [1133, 420] width 86 height 30
click at [1037, 375] on button "Not Yet" at bounding box center [1045, 376] width 73 height 30
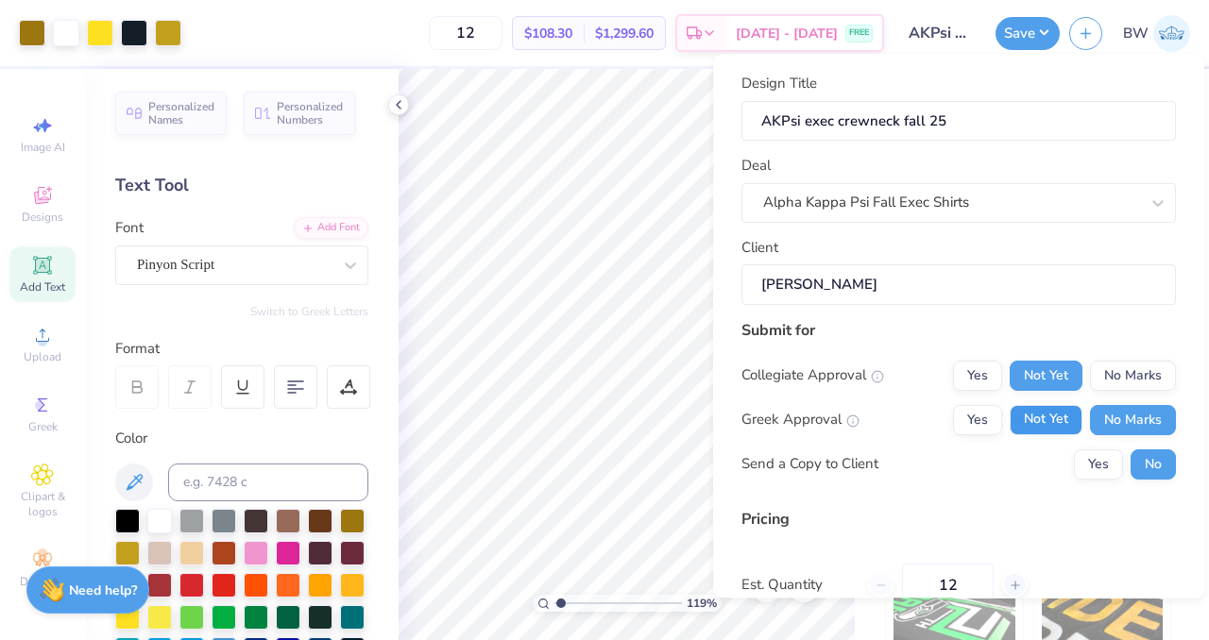
click at [1057, 414] on button "Not Yet" at bounding box center [1045, 420] width 73 height 30
click at [1108, 373] on button "No Marks" at bounding box center [1133, 376] width 86 height 30
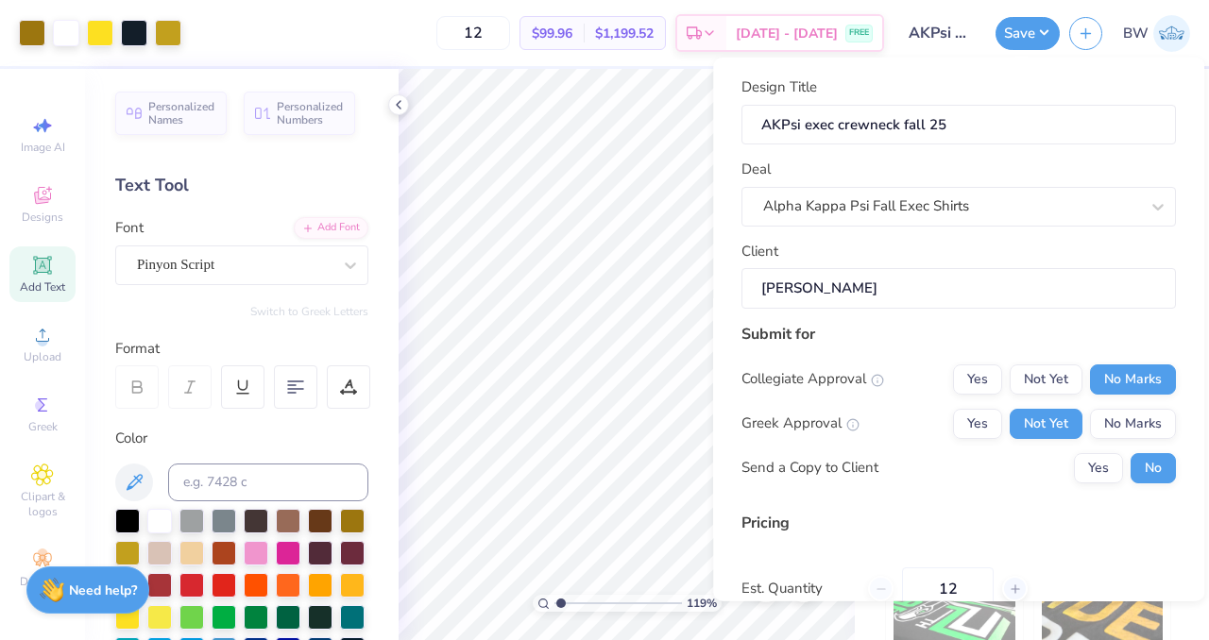
scroll to position [174, 0]
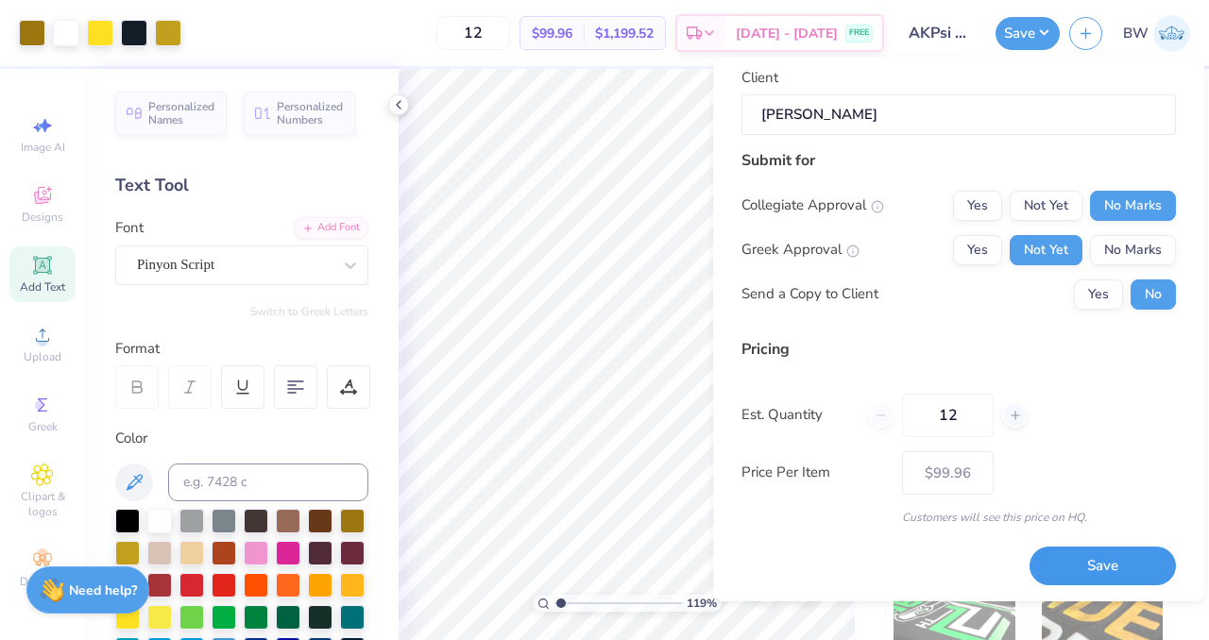
click at [1082, 564] on button "Save" at bounding box center [1102, 566] width 146 height 39
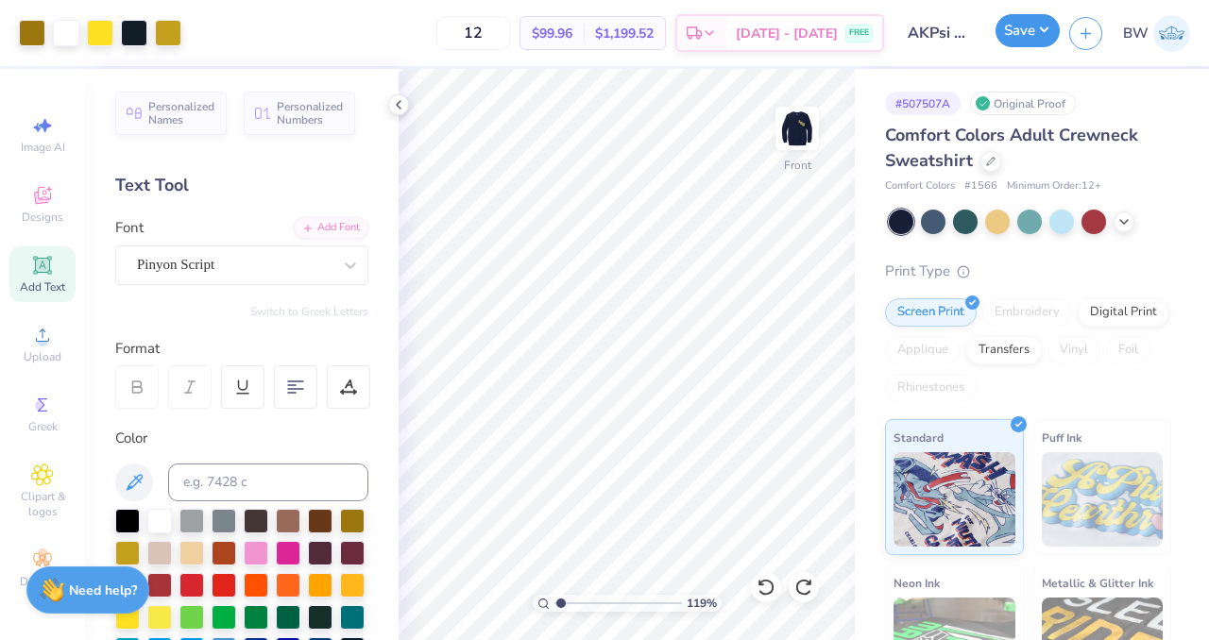
click at [1019, 39] on button "Save" at bounding box center [1027, 30] width 64 height 33
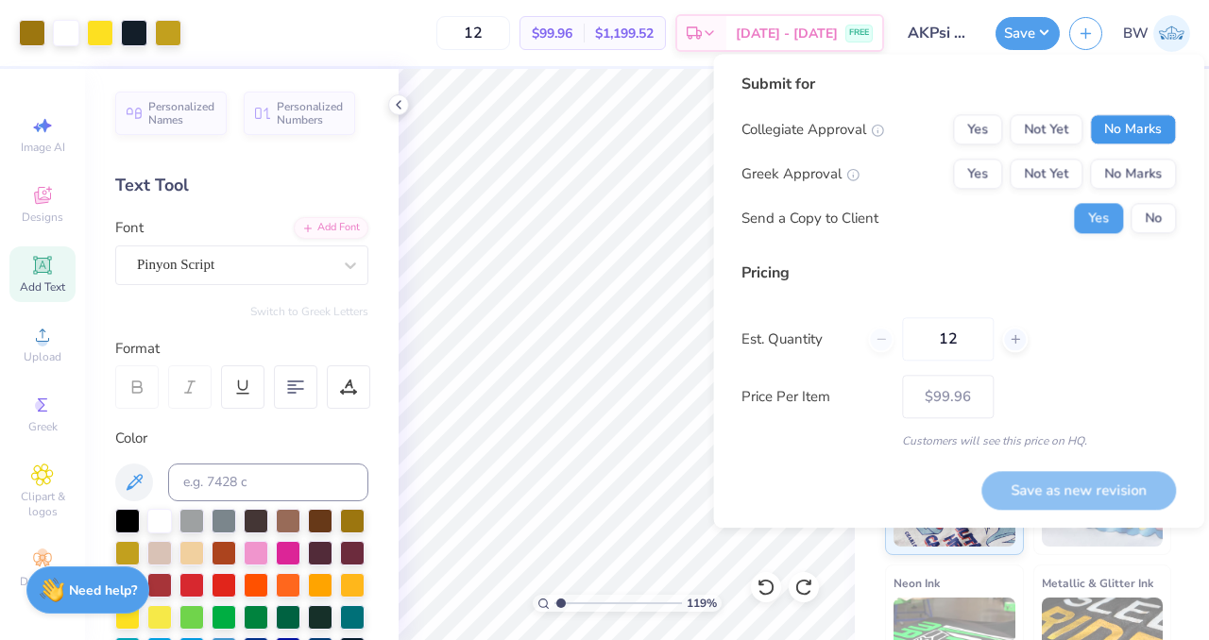
click at [1105, 127] on button "No Marks" at bounding box center [1133, 129] width 86 height 30
click at [1056, 165] on button "Not Yet" at bounding box center [1045, 174] width 73 height 30
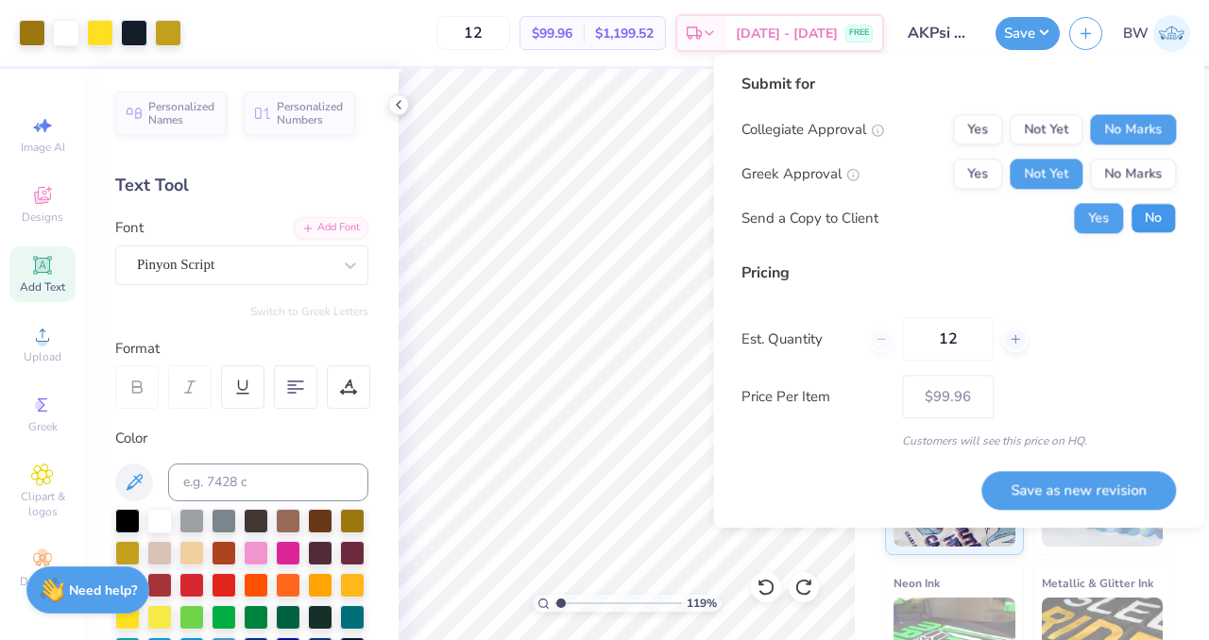
click at [1144, 215] on button "No" at bounding box center [1152, 218] width 45 height 30
click at [1025, 496] on button "Save as new revision" at bounding box center [1078, 490] width 194 height 39
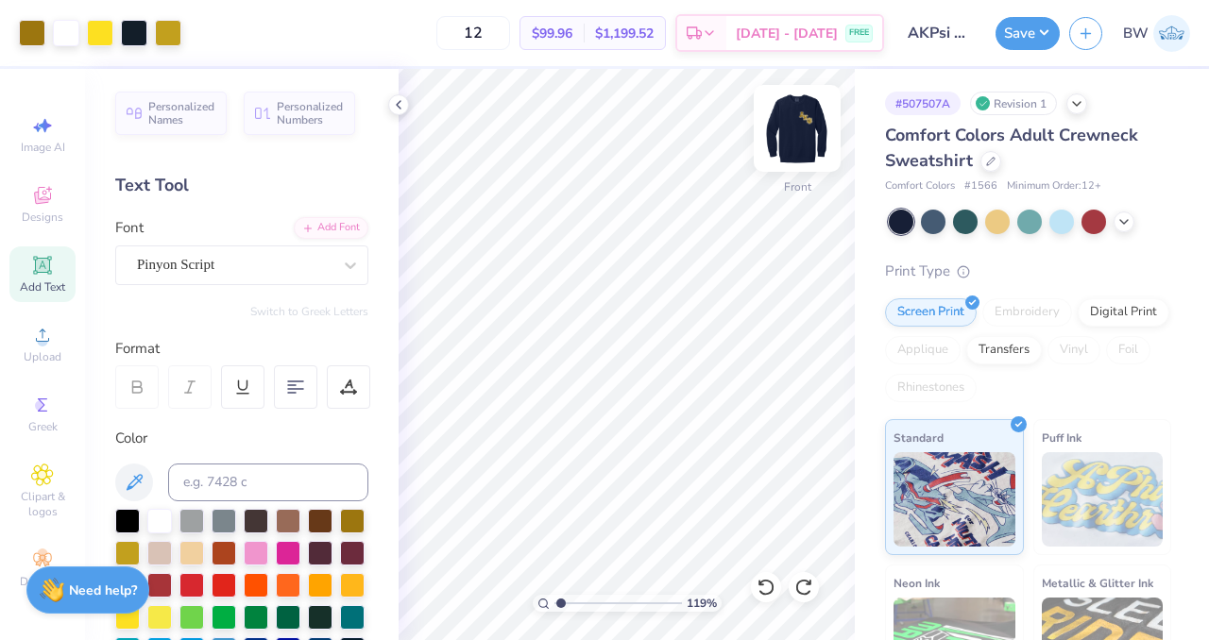
click at [795, 134] on img at bounding box center [797, 129] width 76 height 76
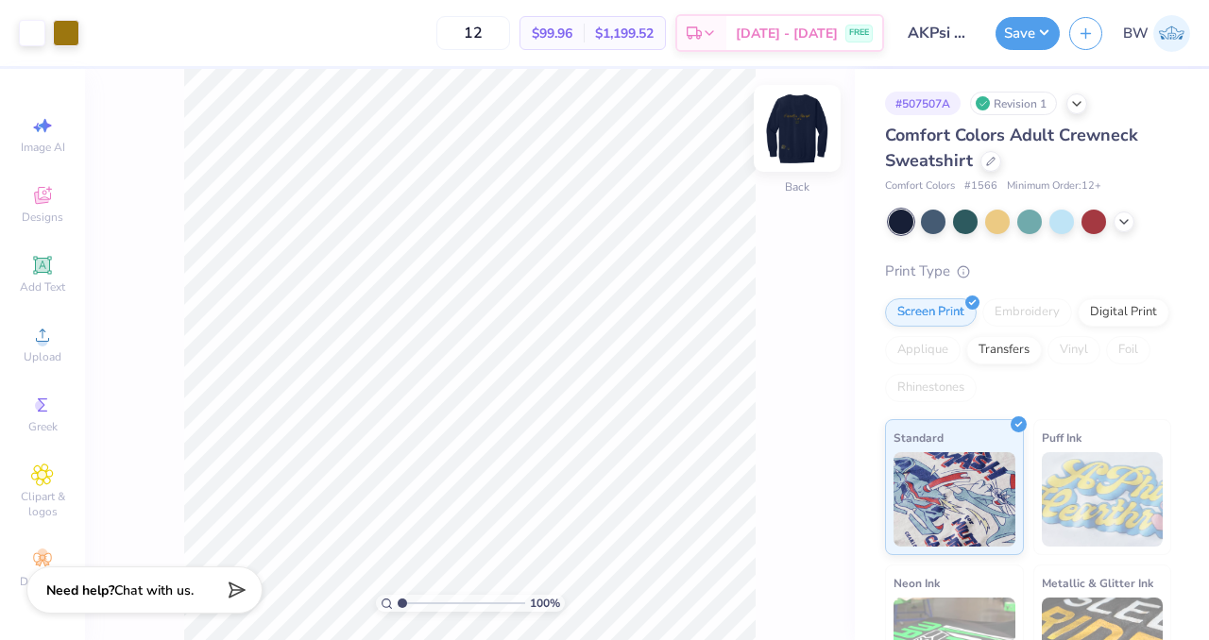
click at [795, 144] on img at bounding box center [797, 129] width 76 height 76
click at [794, 122] on img at bounding box center [797, 129] width 76 height 76
click at [30, 428] on span "Greek" at bounding box center [42, 426] width 29 height 15
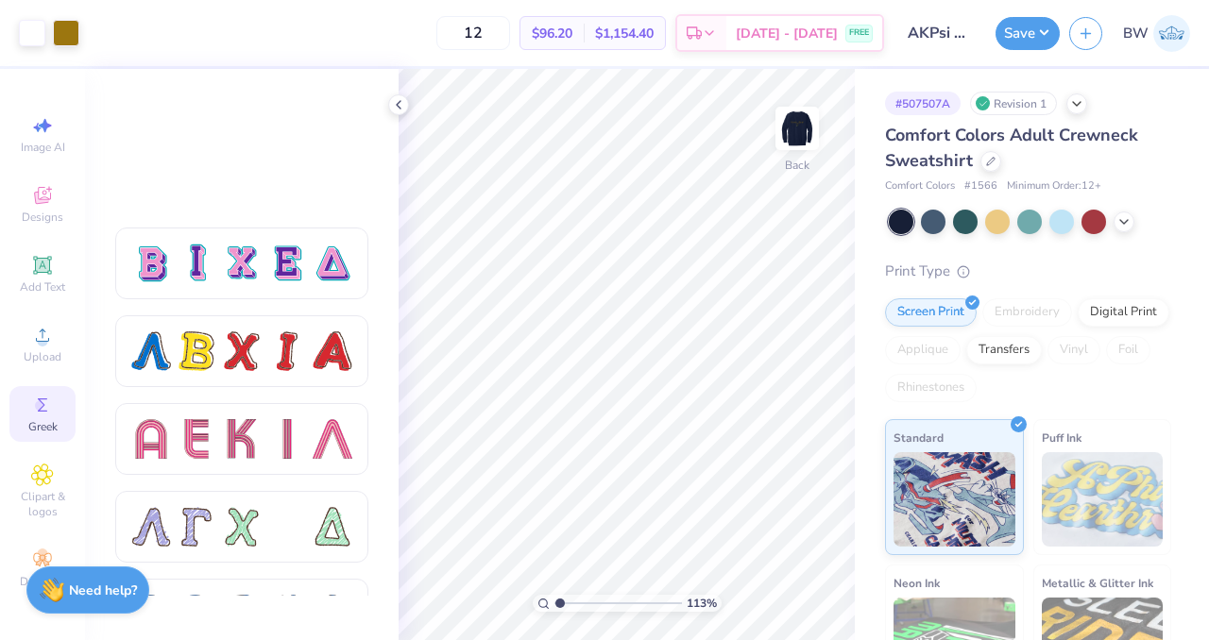
scroll to position [1734, 0]
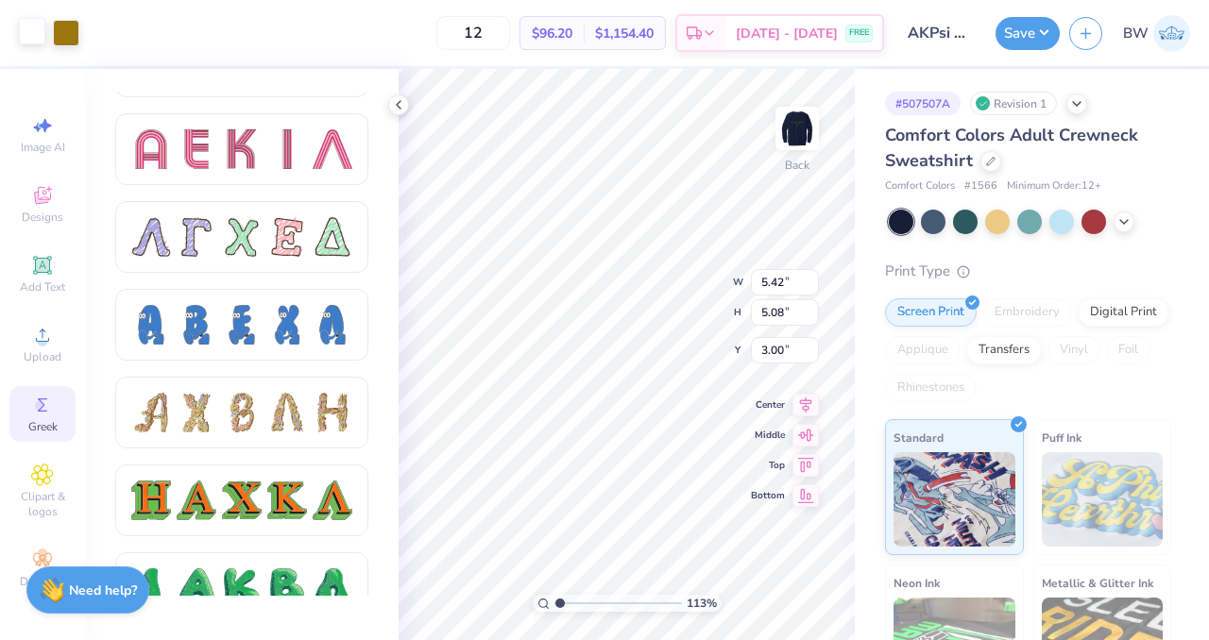
click at [19, 23] on div at bounding box center [32, 31] width 26 height 26
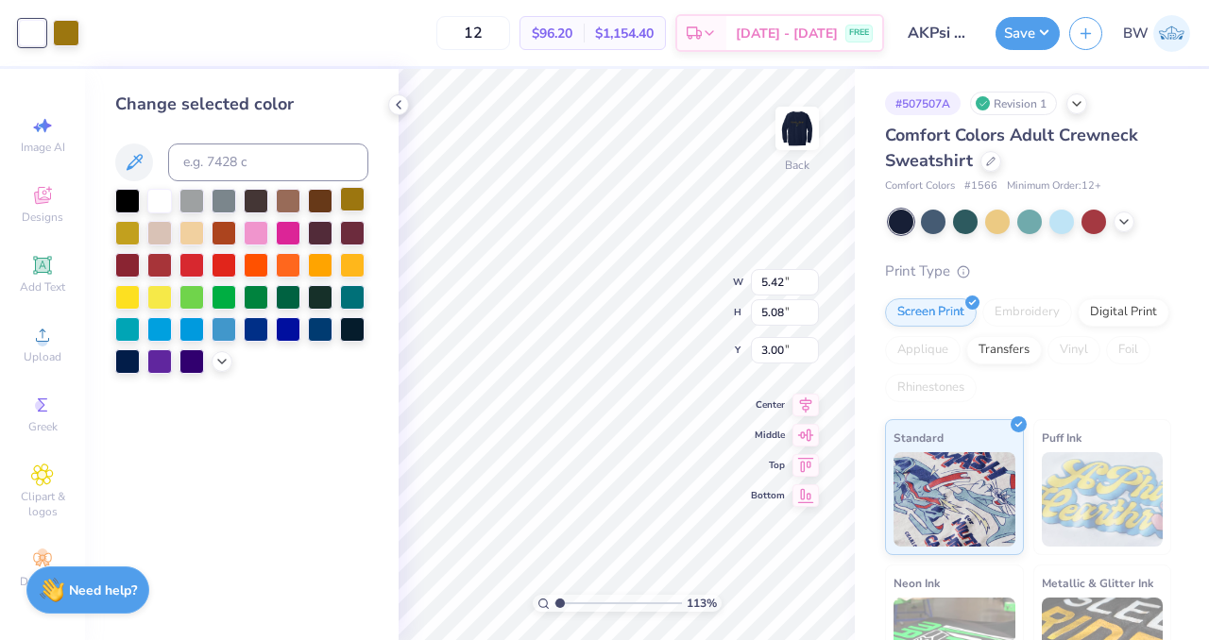
click at [353, 211] on div at bounding box center [352, 199] width 25 height 25
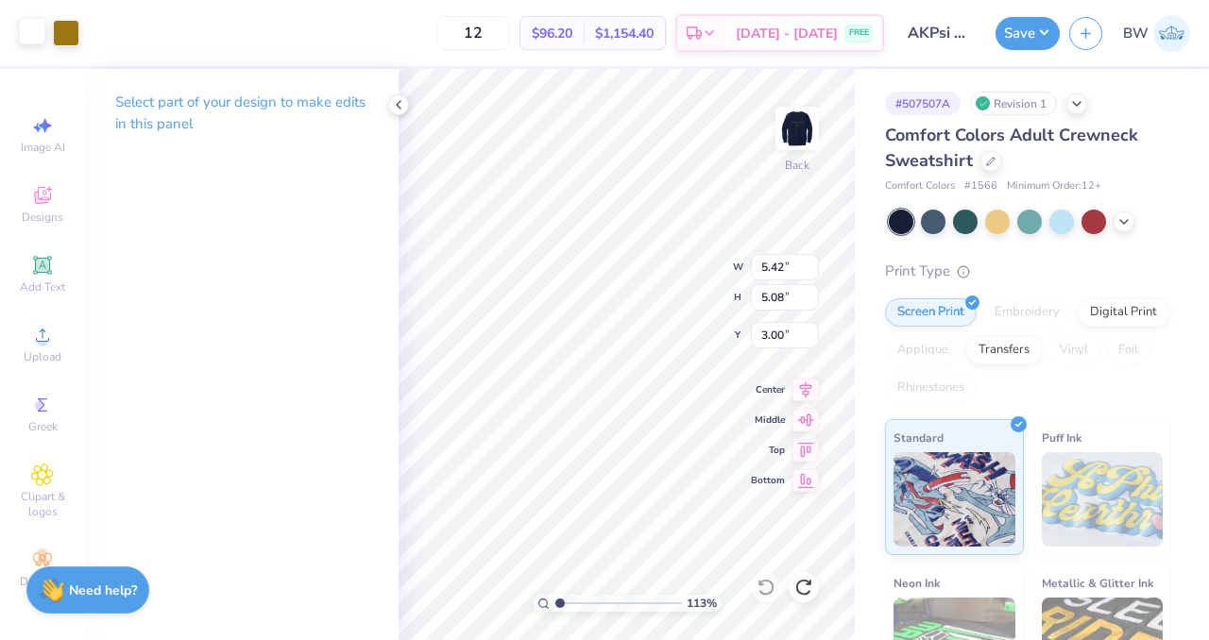
click at [25, 37] on div at bounding box center [32, 31] width 26 height 26
click at [396, 107] on icon at bounding box center [398, 104] width 15 height 15
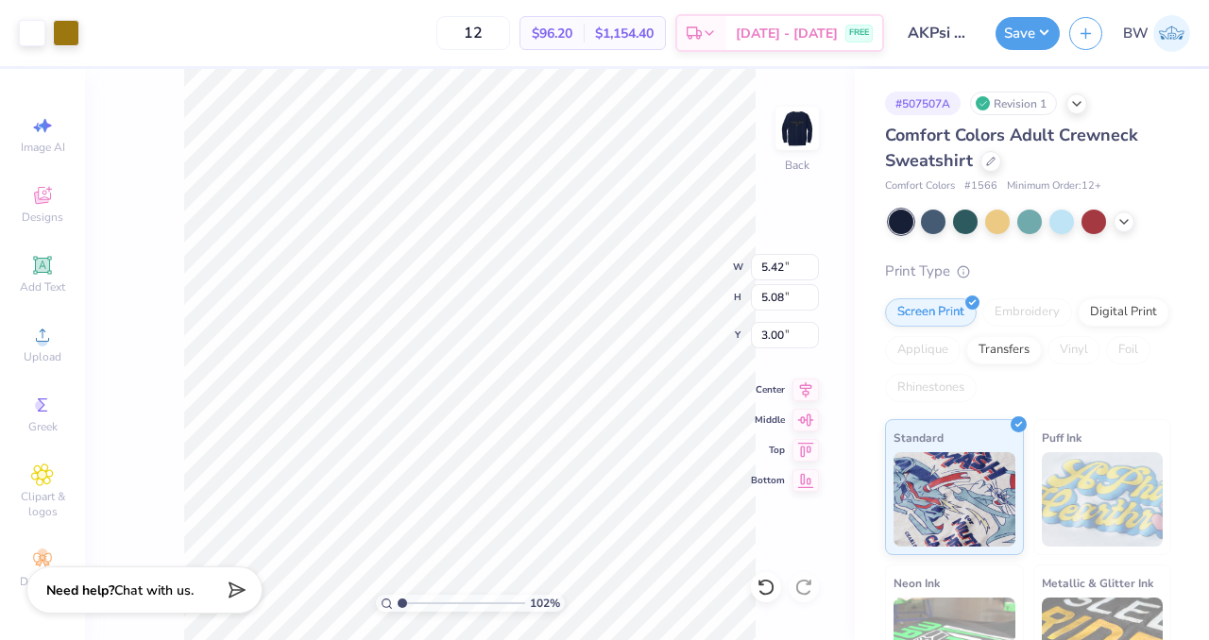
type input "1.01743434058673"
type input "4.14"
type input "3.88"
type input "4.20"
type input "1.01743434058673"
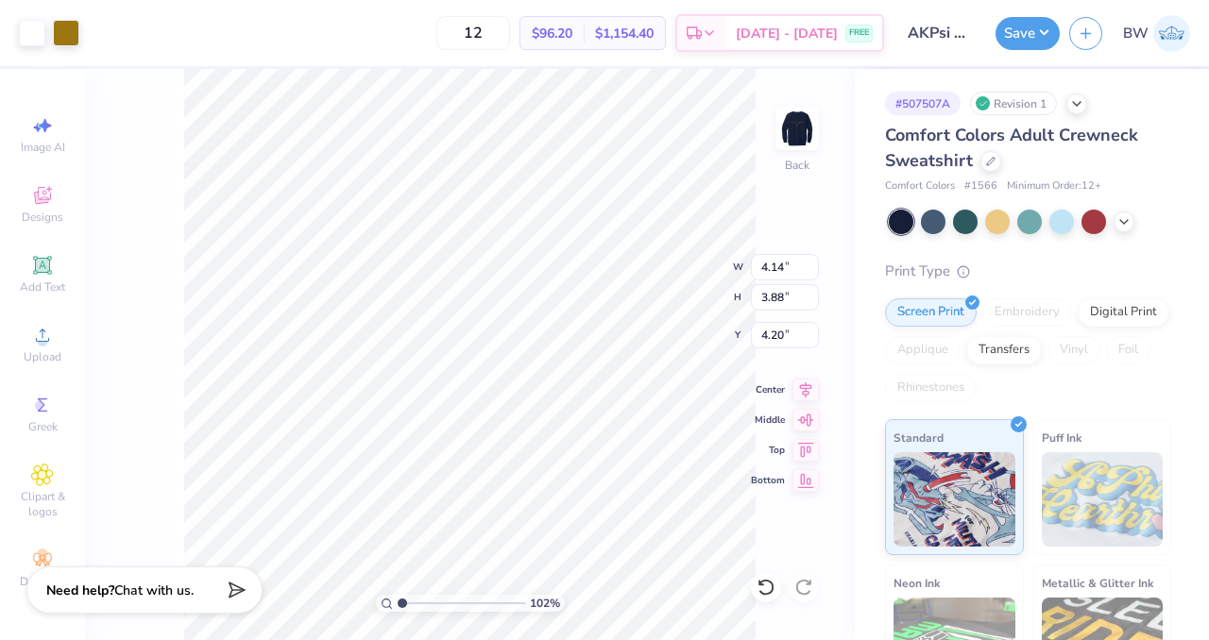
type input "3.00"
type input "1.01743434058673"
type input "4.97"
type input "4.66"
type input "1.01743434058673"
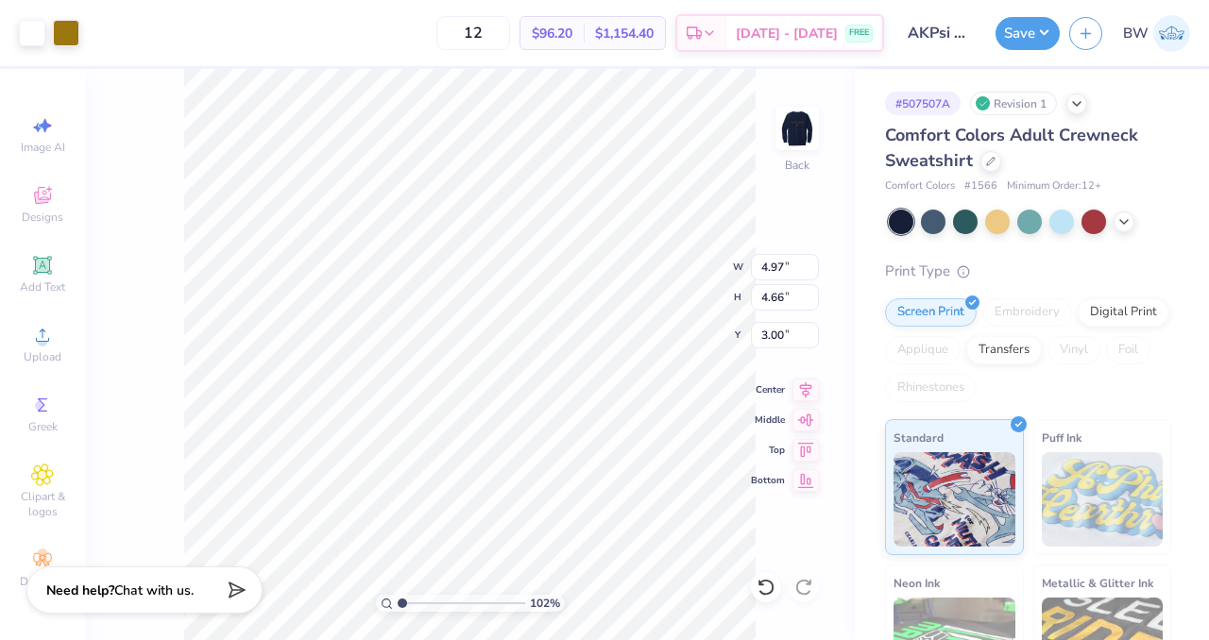
type input "4.69"
type input "4.40"
type input "3.26"
click at [1013, 45] on button "Save" at bounding box center [1027, 30] width 64 height 33
type input "1.01743434058673"
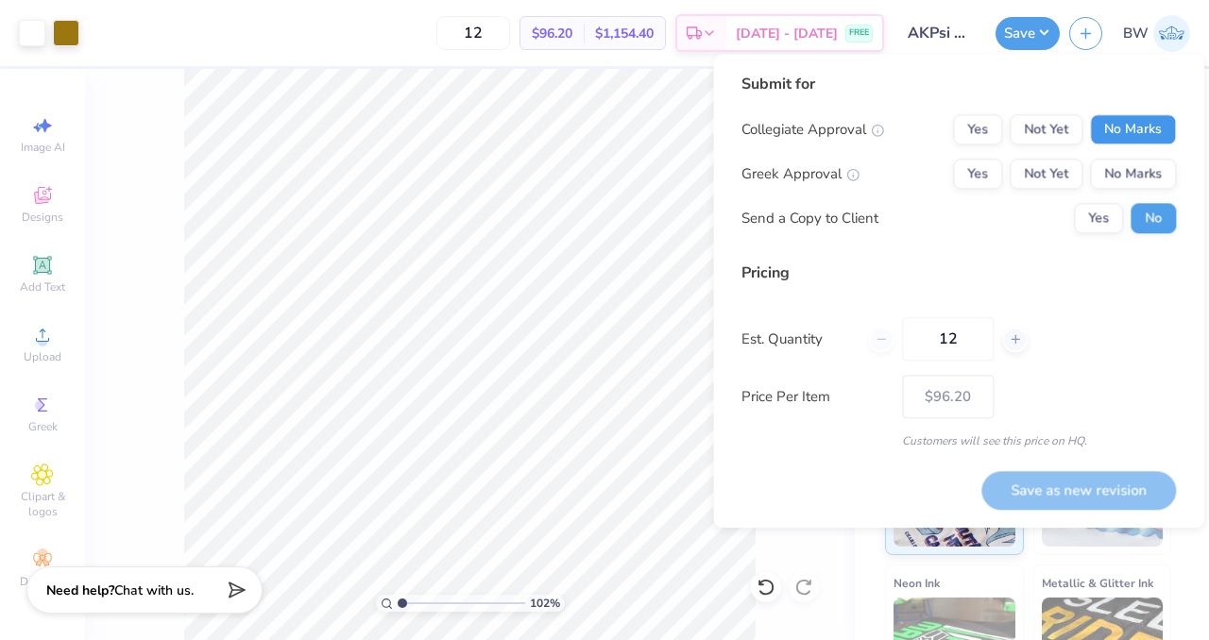
click at [1102, 137] on button "No Marks" at bounding box center [1133, 129] width 86 height 30
click at [1057, 159] on button "Not Yet" at bounding box center [1045, 174] width 73 height 30
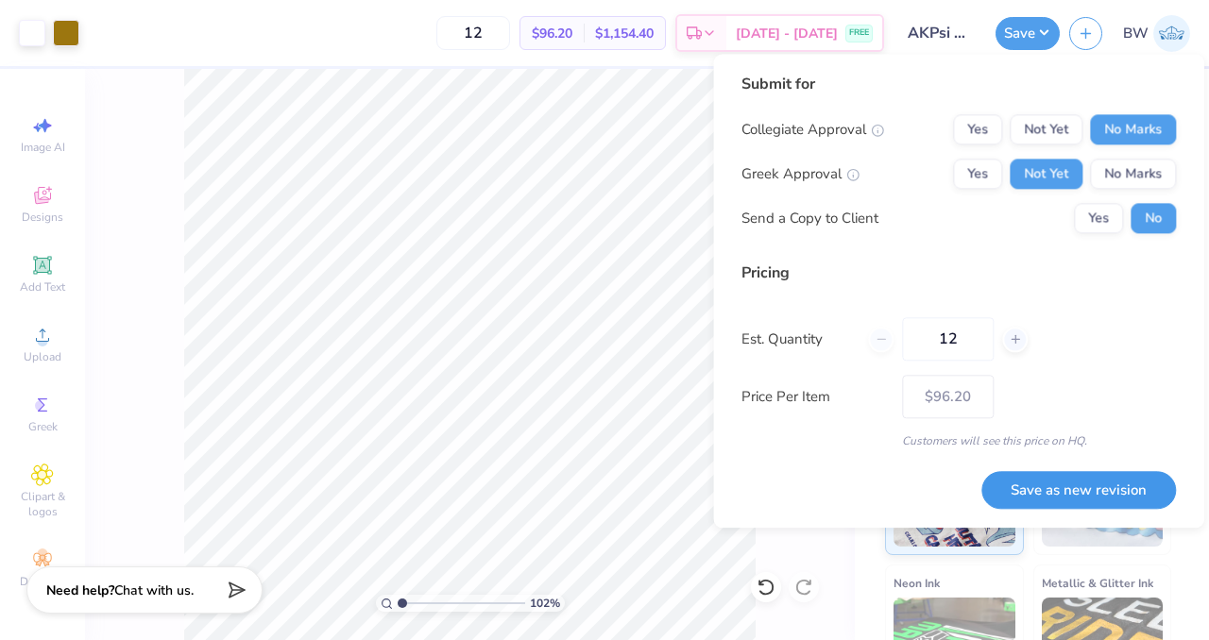
click at [1061, 486] on button "Save as new revision" at bounding box center [1078, 490] width 194 height 39
type input "$96.20"
type input "1.01743434058673"
